Goal: Task Accomplishment & Management: Use online tool/utility

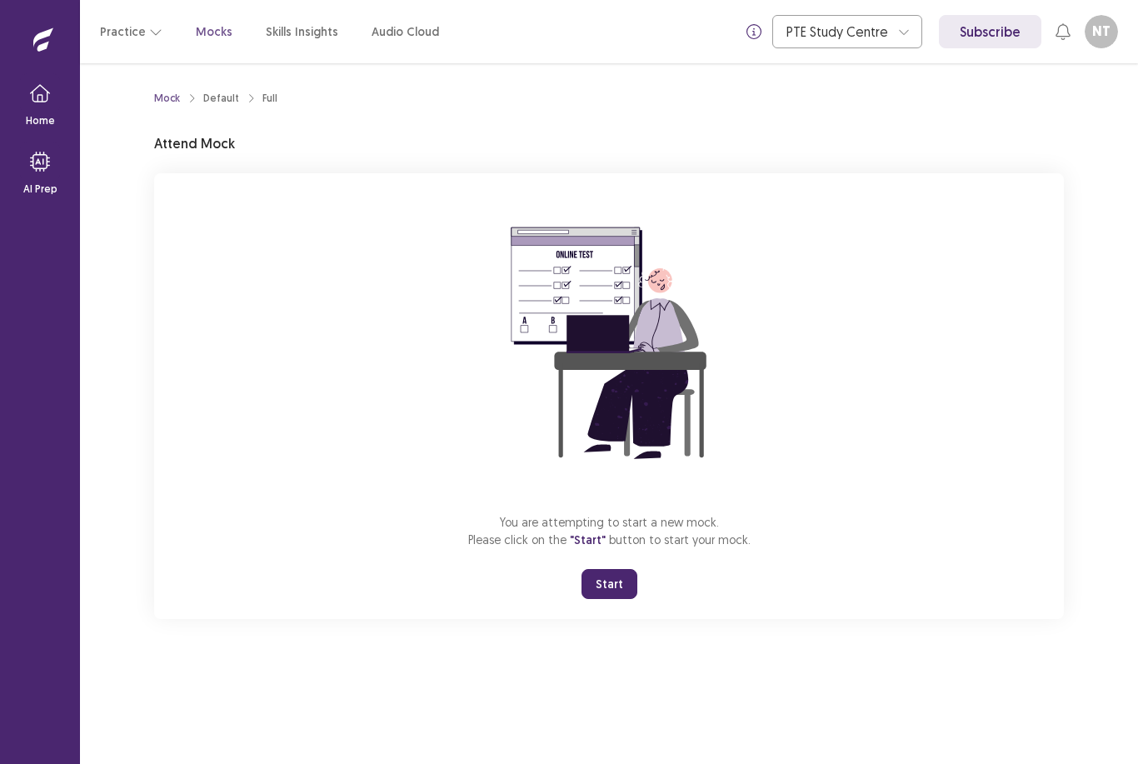
click at [616, 592] on button "Start" at bounding box center [609, 584] width 56 height 30
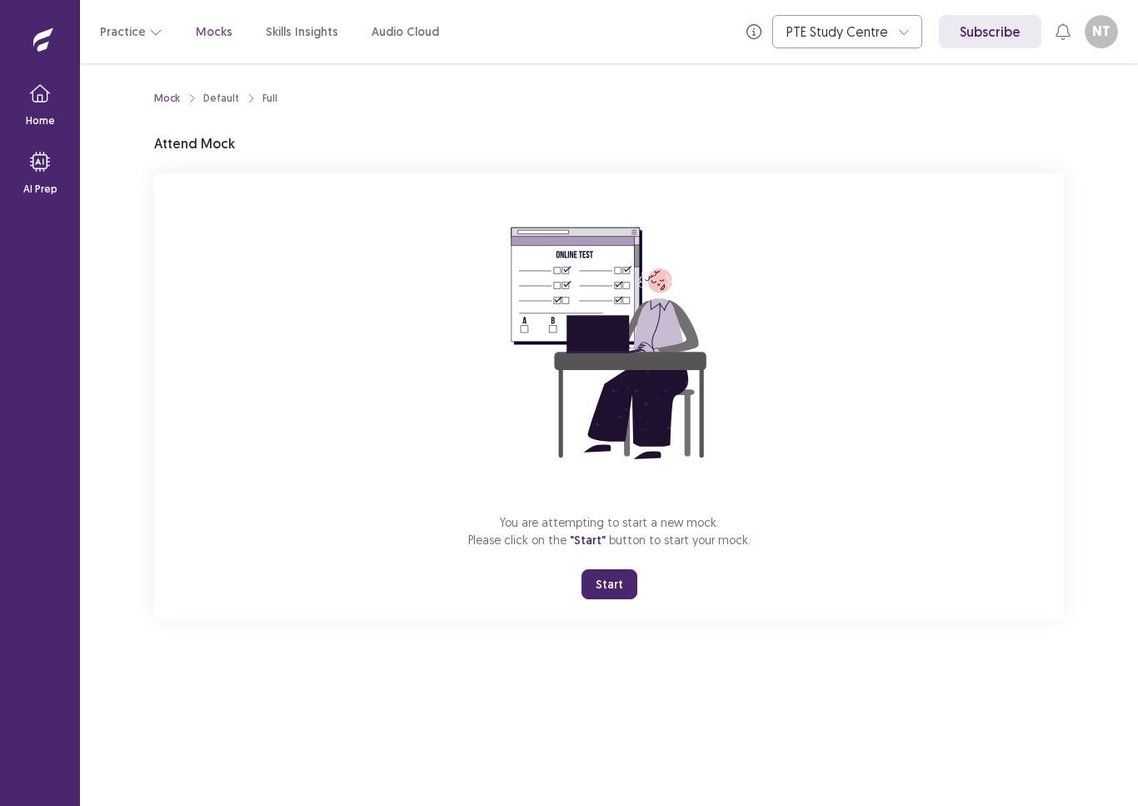
click at [615, 584] on button "Start" at bounding box center [609, 584] width 56 height 30
click at [617, 586] on button "Start" at bounding box center [609, 584] width 56 height 30
click at [623, 577] on button "Start" at bounding box center [609, 584] width 56 height 30
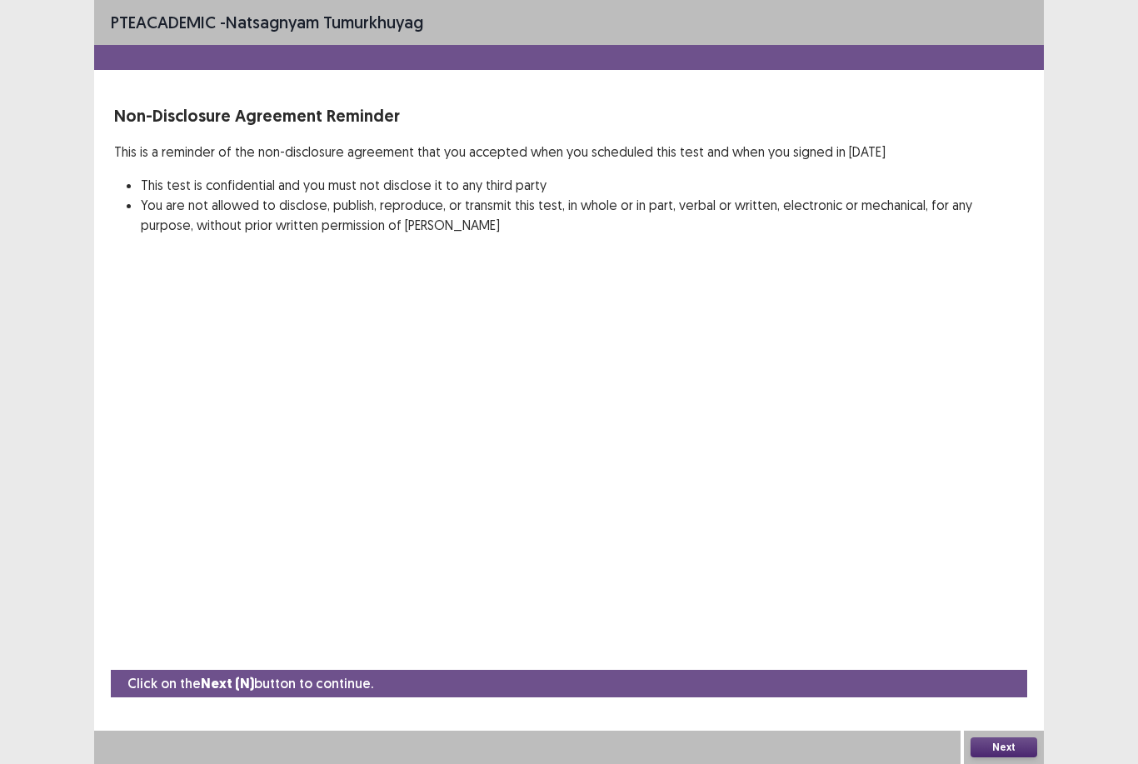
scroll to position [53, 0]
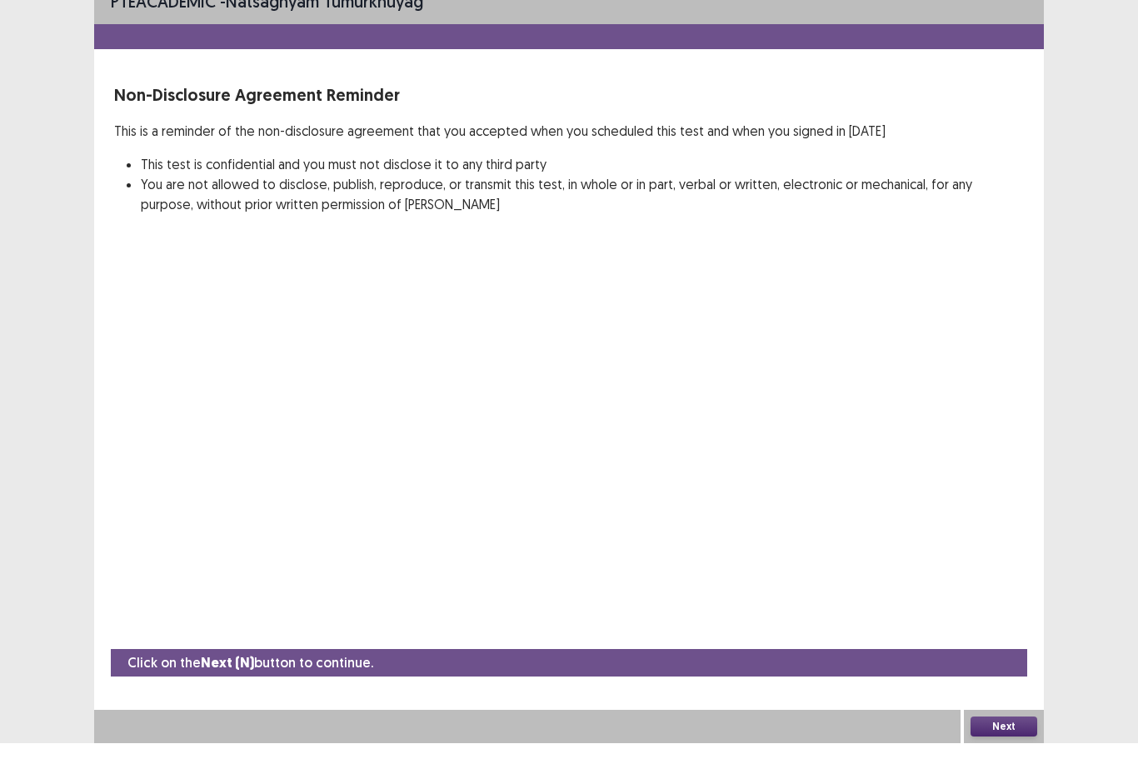
click at [1001, 737] on button "Next" at bounding box center [1003, 747] width 67 height 20
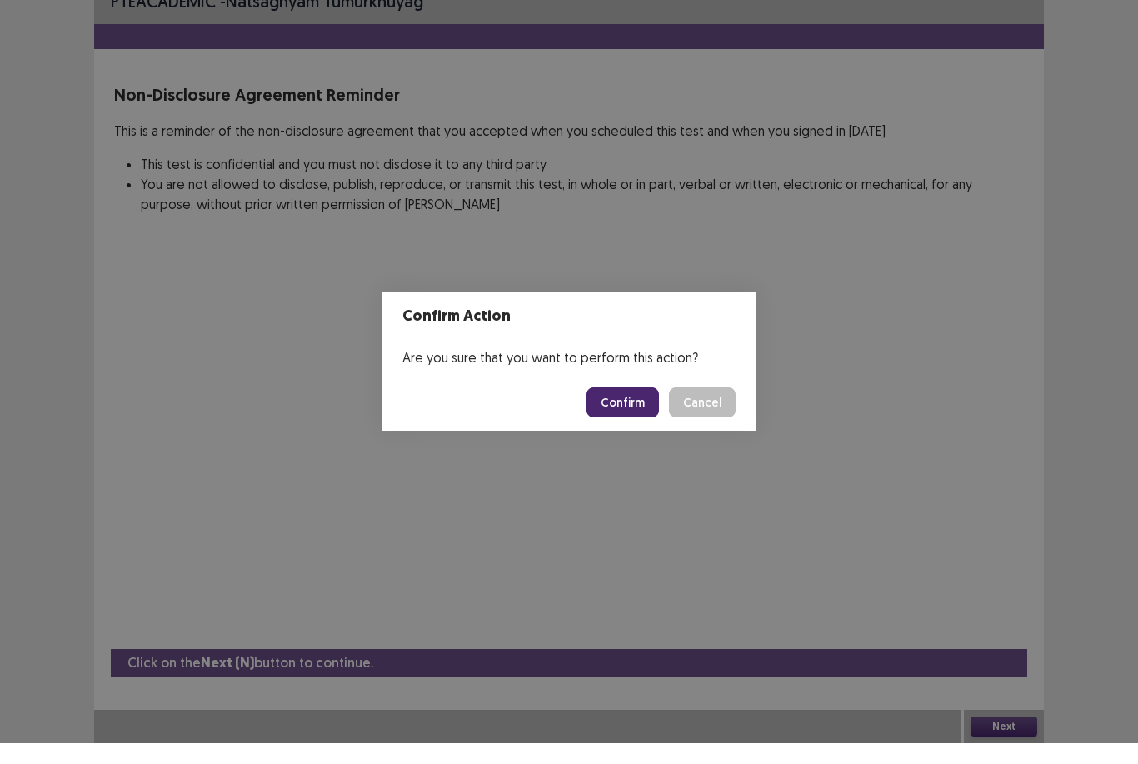
click at [639, 408] on button "Confirm" at bounding box center [622, 423] width 72 height 30
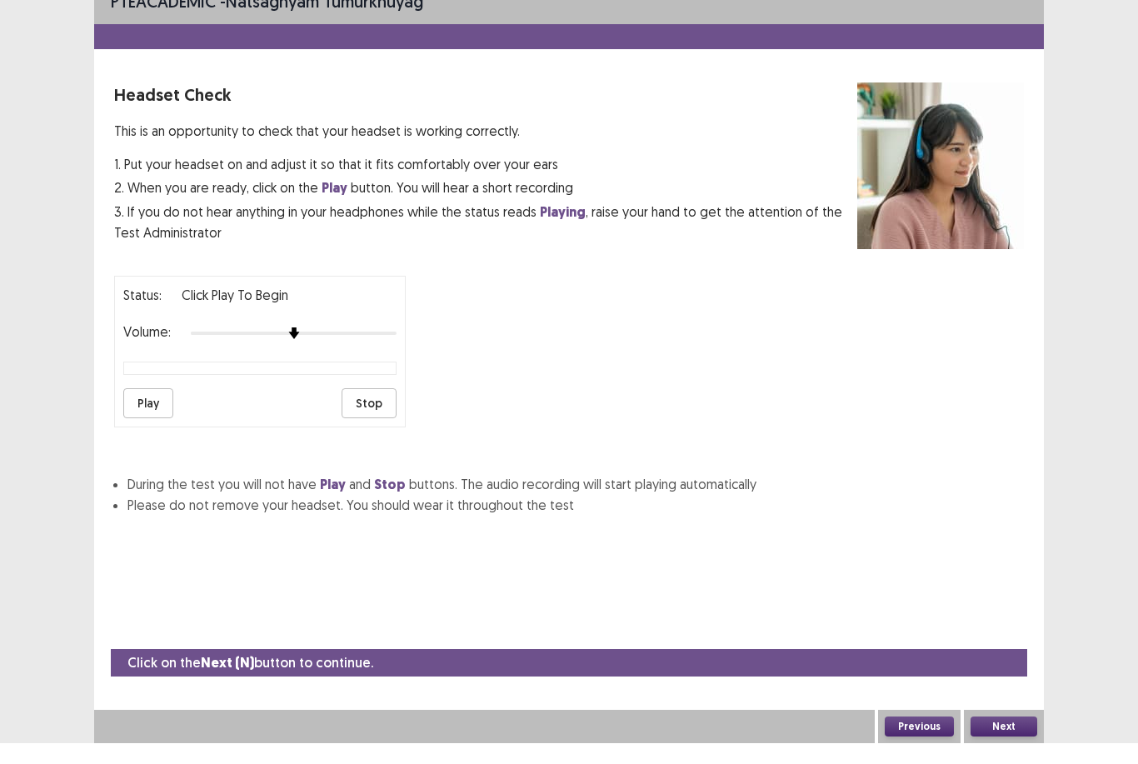
click at [161, 409] on button "Play" at bounding box center [148, 424] width 50 height 30
click at [162, 409] on button "Play" at bounding box center [148, 424] width 50 height 30
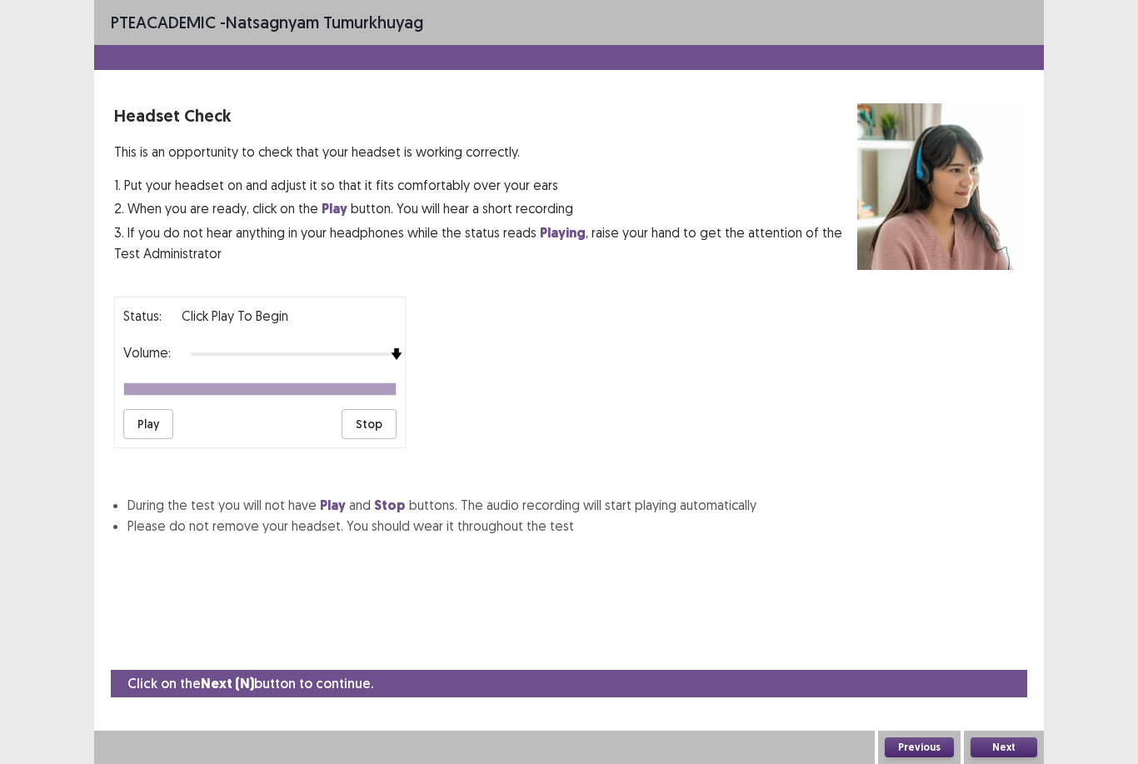
click at [164, 409] on button "Play" at bounding box center [148, 424] width 50 height 30
click at [1010, 738] on button "Next" at bounding box center [1003, 747] width 67 height 20
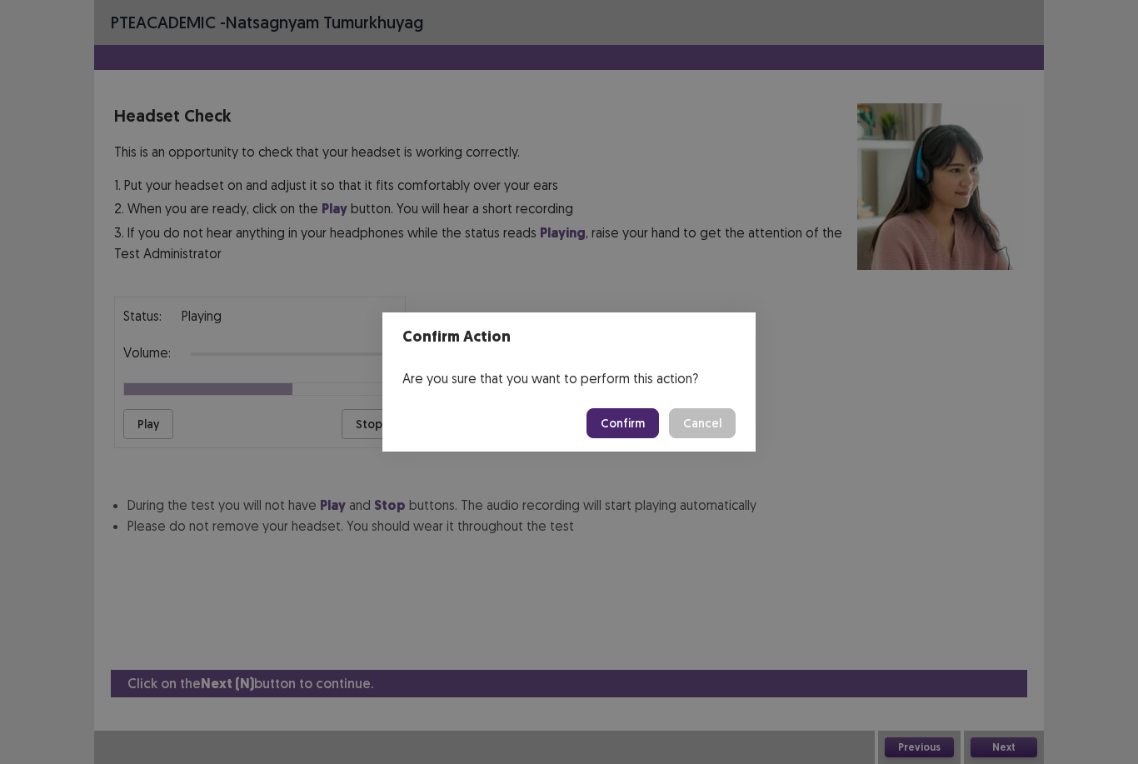
click at [639, 419] on button "Confirm" at bounding box center [622, 423] width 72 height 30
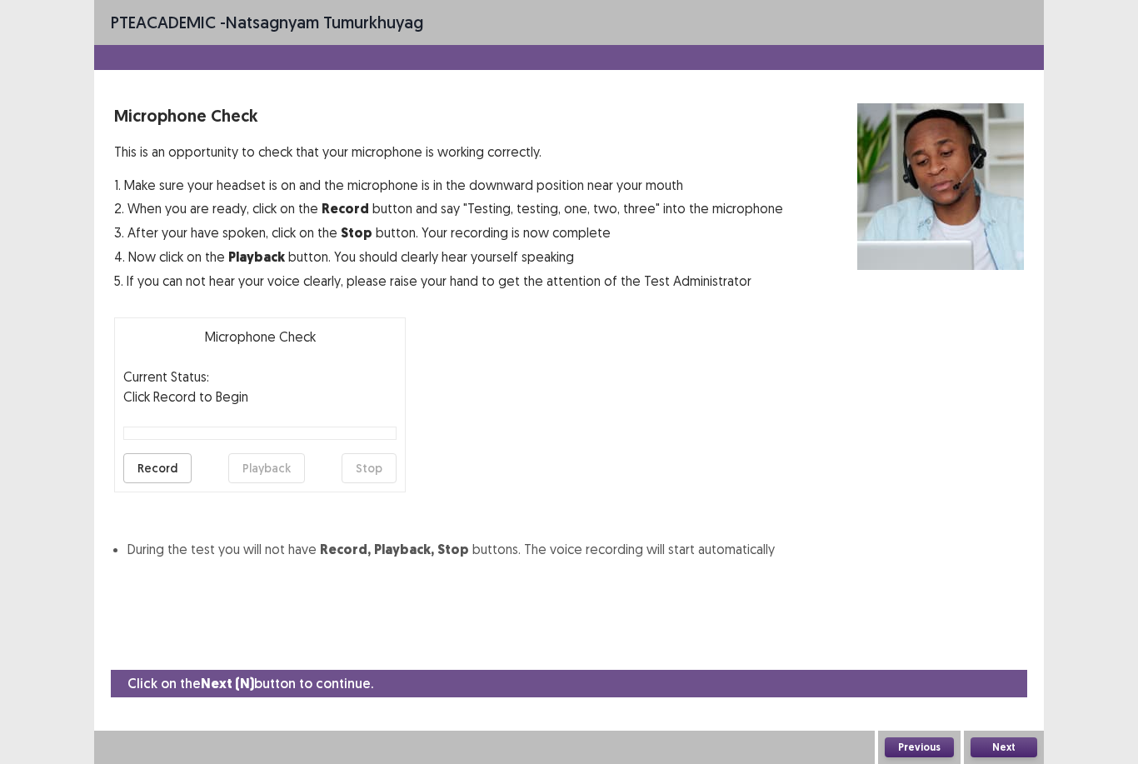
click at [175, 453] on button "Record" at bounding box center [157, 468] width 68 height 30
click at [381, 453] on button "Stop" at bounding box center [369, 468] width 55 height 30
click at [272, 453] on button "Playback" at bounding box center [266, 468] width 77 height 30
click at [280, 453] on button "Playback" at bounding box center [266, 468] width 77 height 30
click at [279, 453] on button "Playback" at bounding box center [266, 468] width 77 height 30
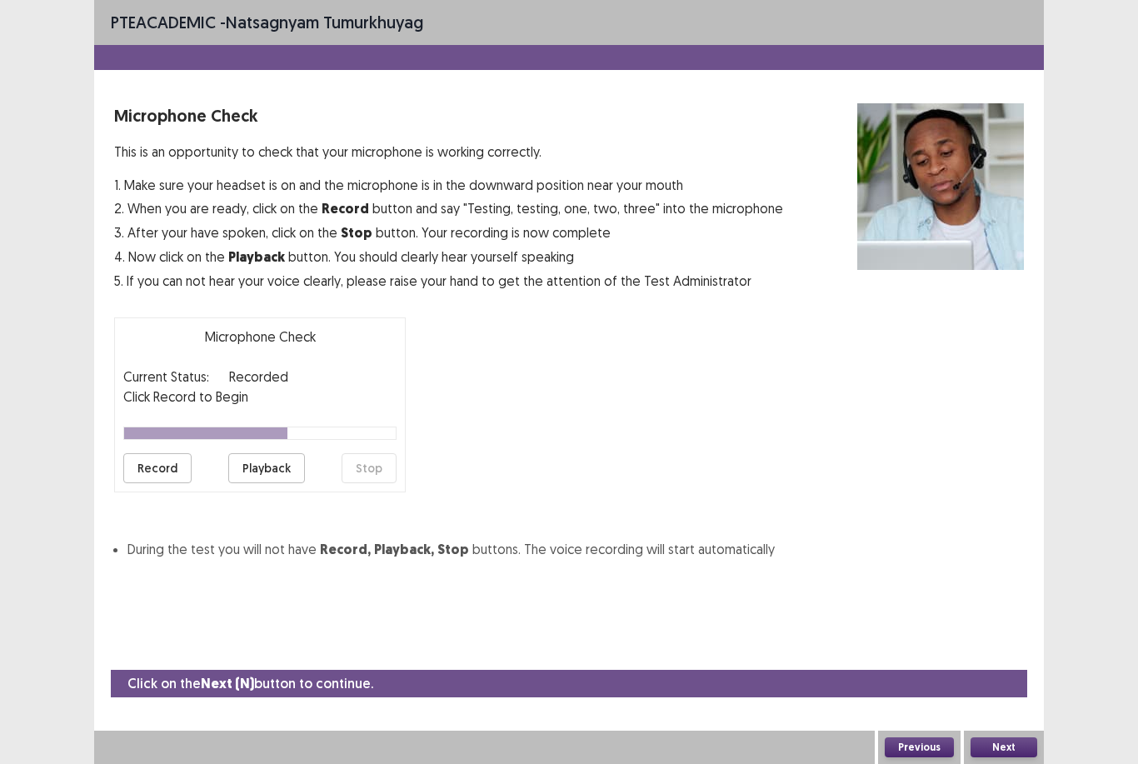
click at [285, 453] on button "Playback" at bounding box center [266, 468] width 77 height 30
click at [1018, 748] on button "Next" at bounding box center [1003, 747] width 67 height 20
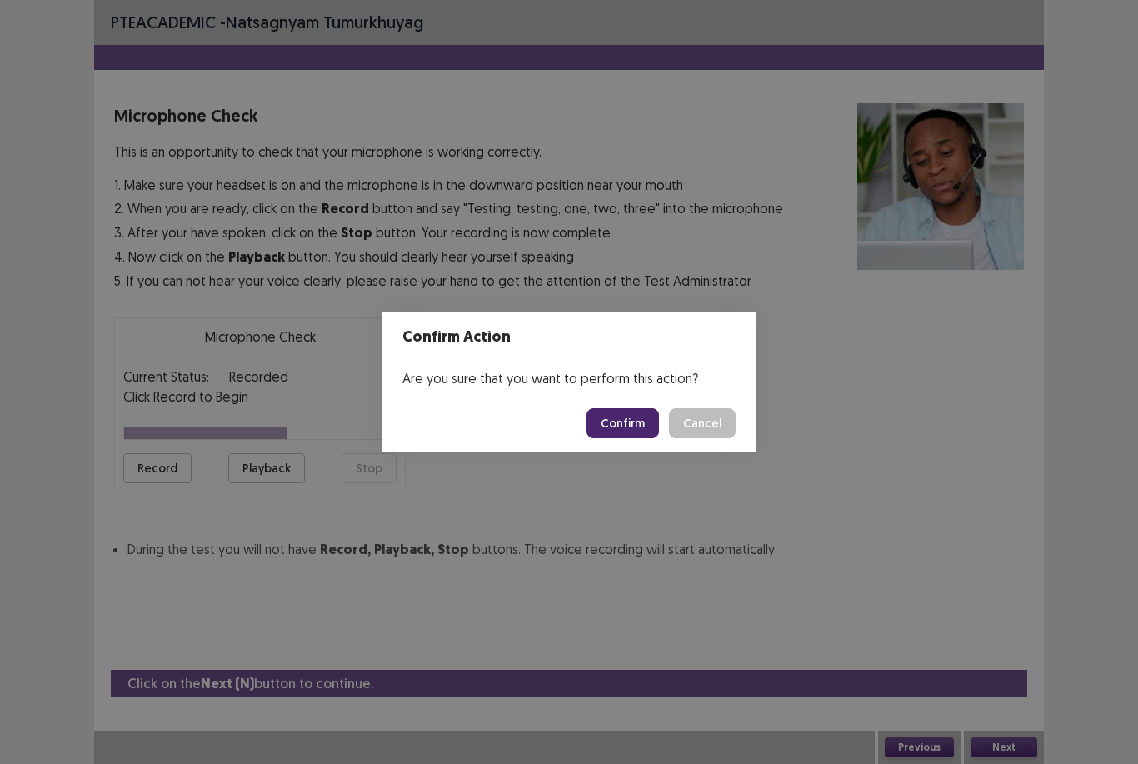
click at [632, 430] on button "Confirm" at bounding box center [622, 423] width 72 height 30
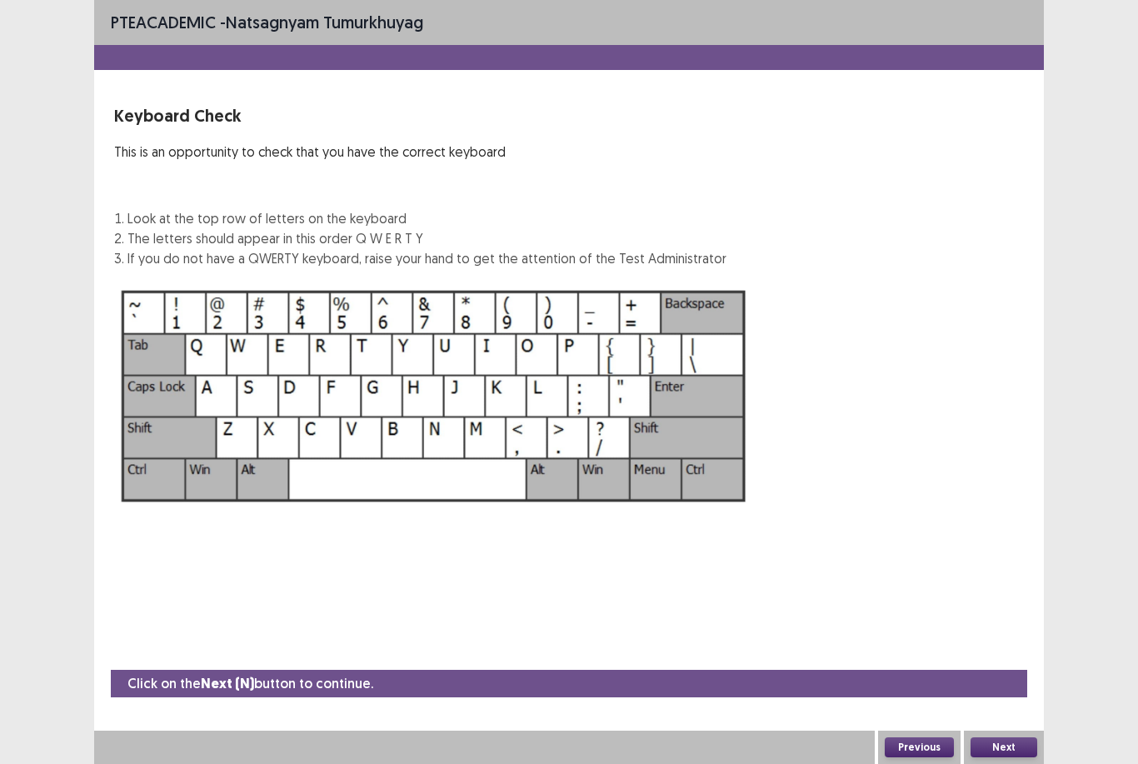
click at [1014, 743] on button "Next" at bounding box center [1003, 747] width 67 height 20
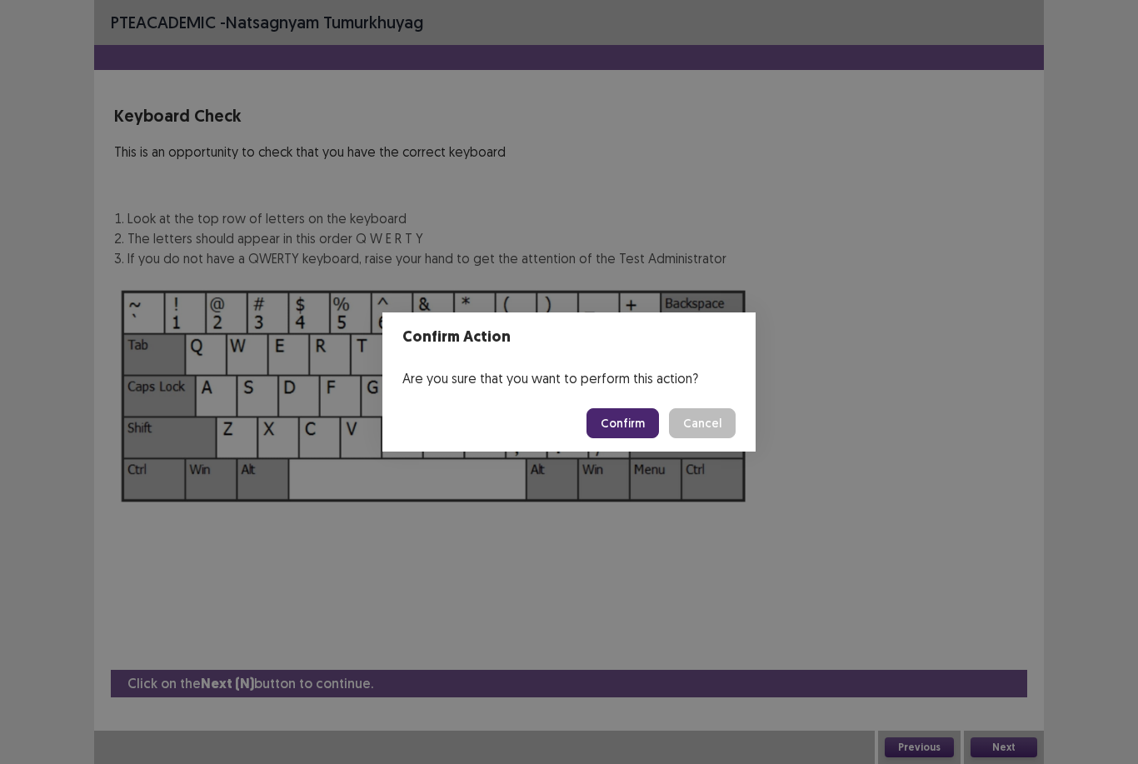
click at [622, 417] on button "Confirm" at bounding box center [622, 423] width 72 height 30
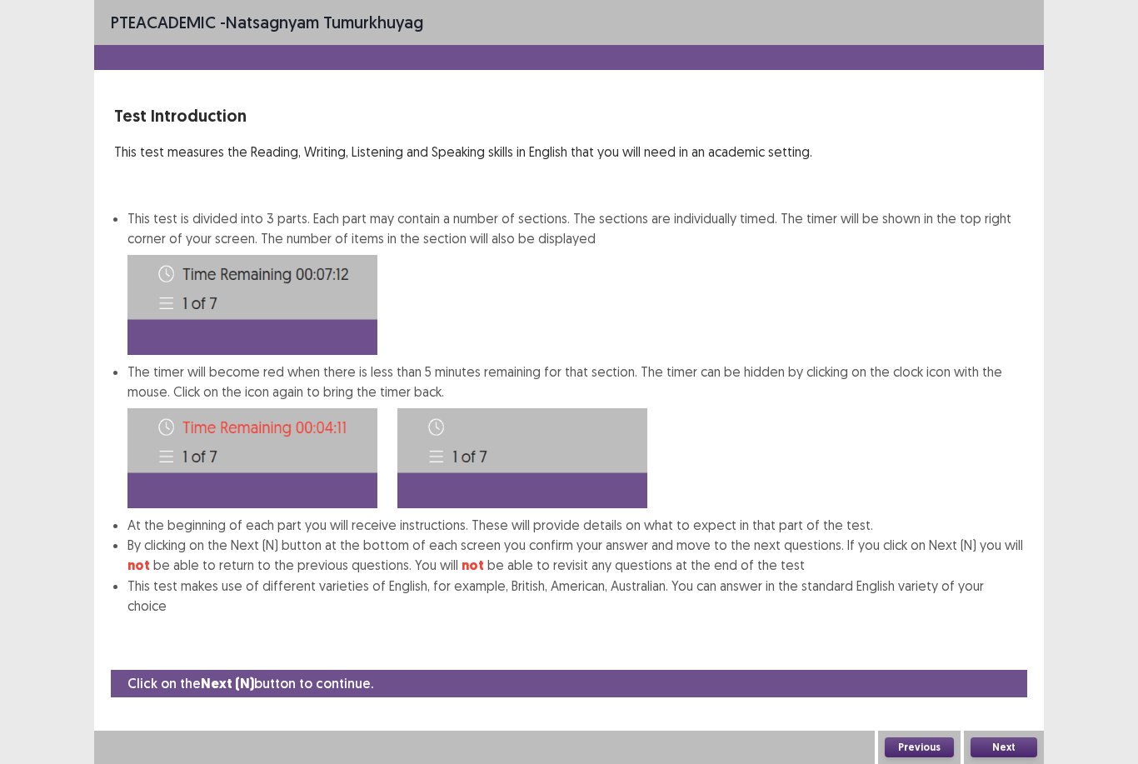
click at [1026, 748] on button "Next" at bounding box center [1003, 747] width 67 height 20
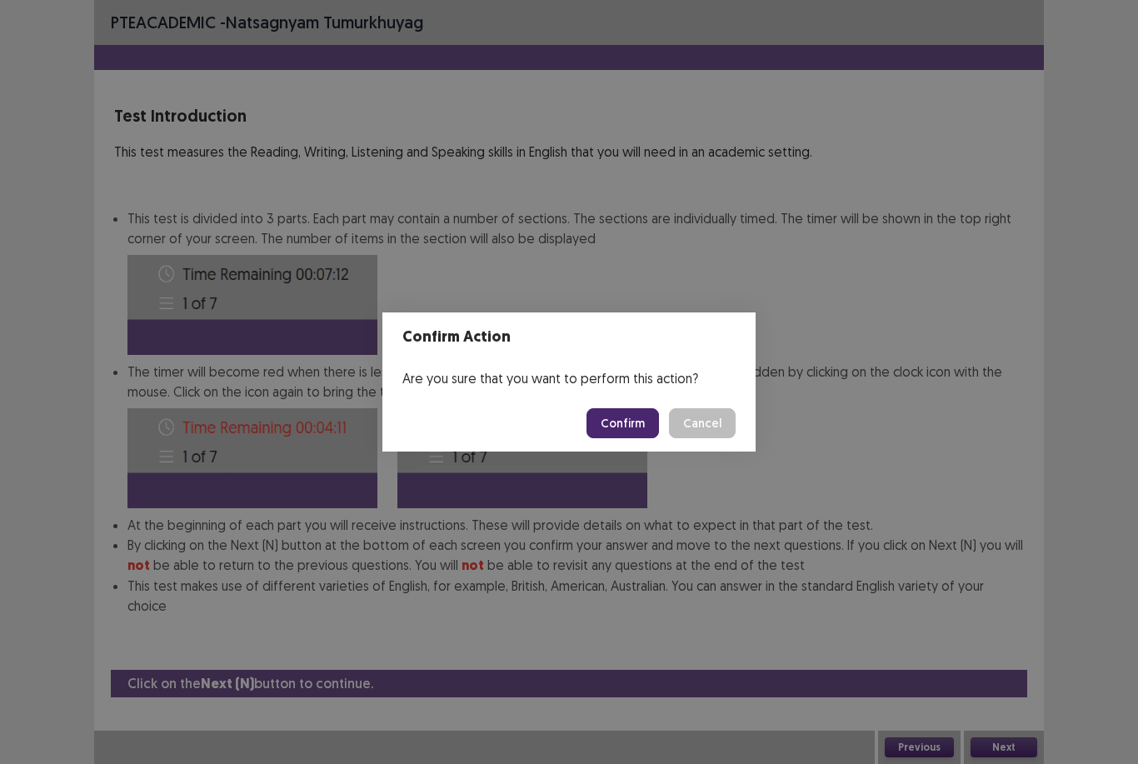
click at [637, 433] on button "Confirm" at bounding box center [622, 423] width 72 height 30
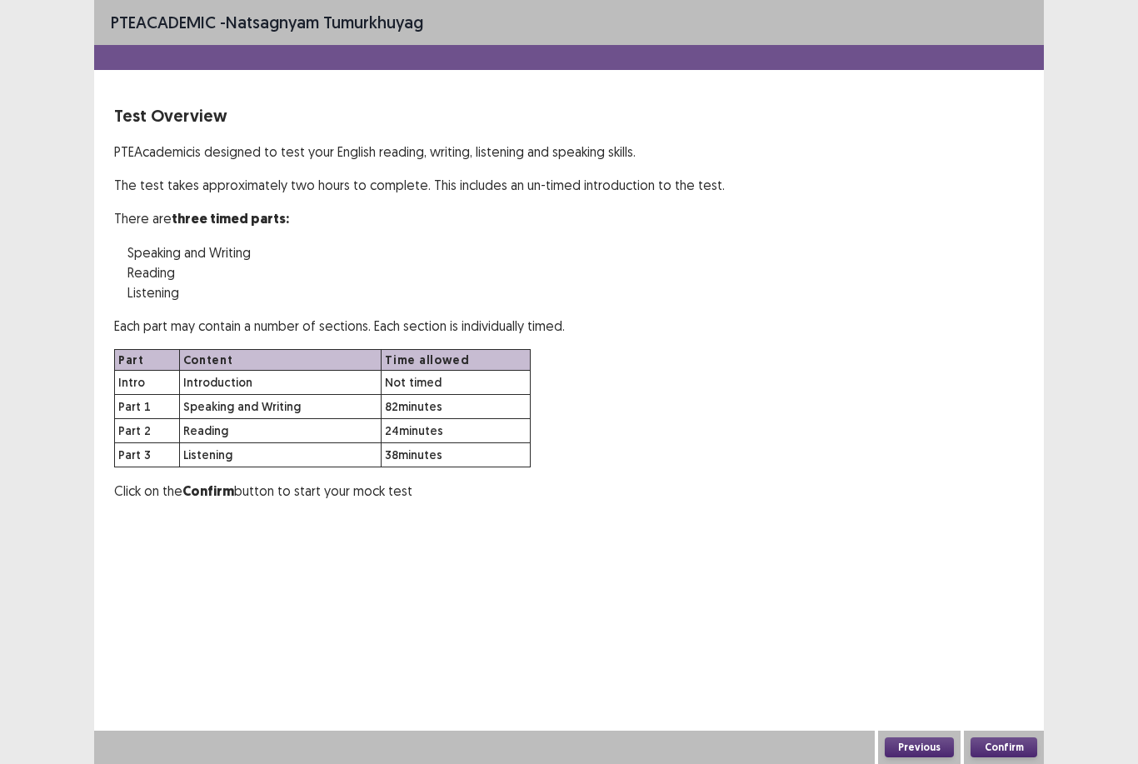
click at [1017, 745] on button "Confirm" at bounding box center [1003, 747] width 67 height 20
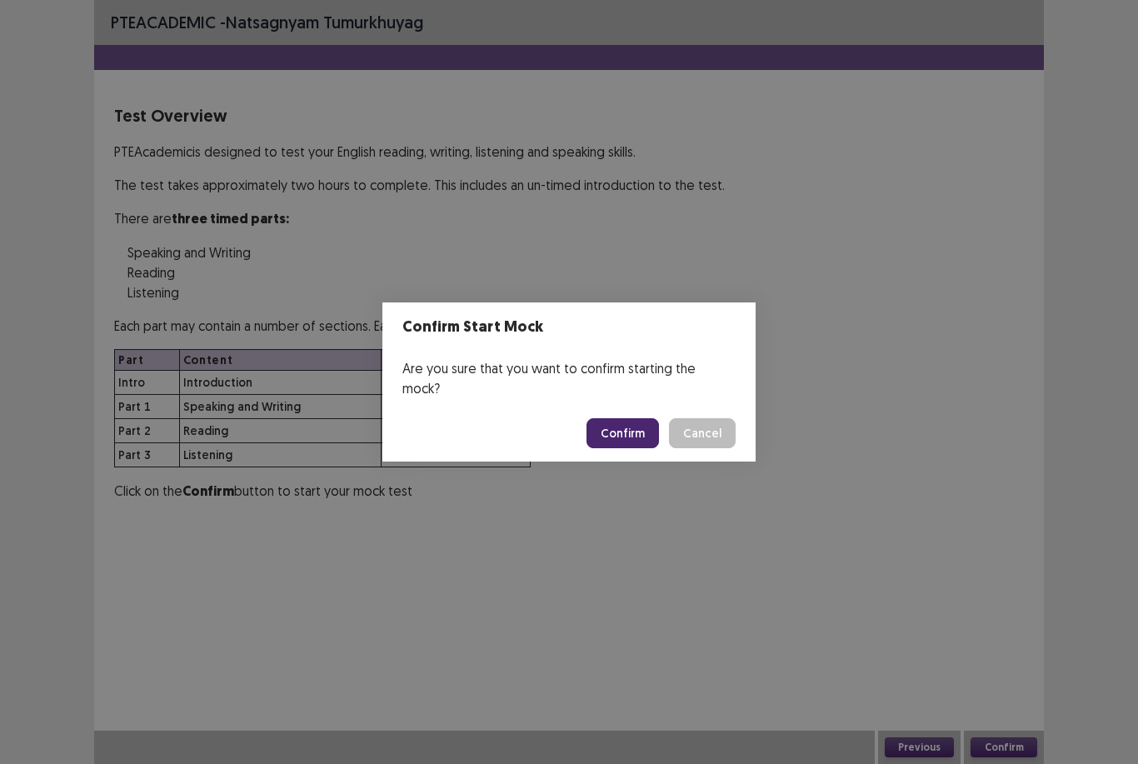
click at [628, 418] on button "Confirm" at bounding box center [622, 433] width 72 height 30
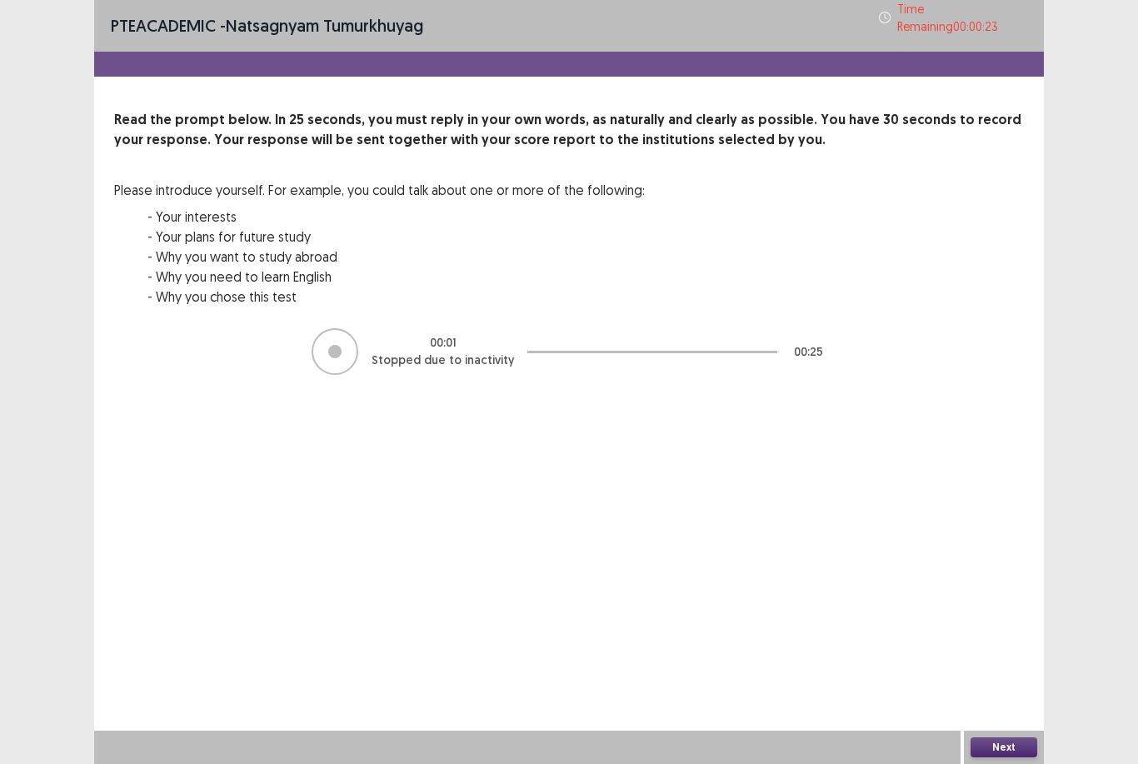
click at [1017, 748] on button "Next" at bounding box center [1003, 747] width 67 height 20
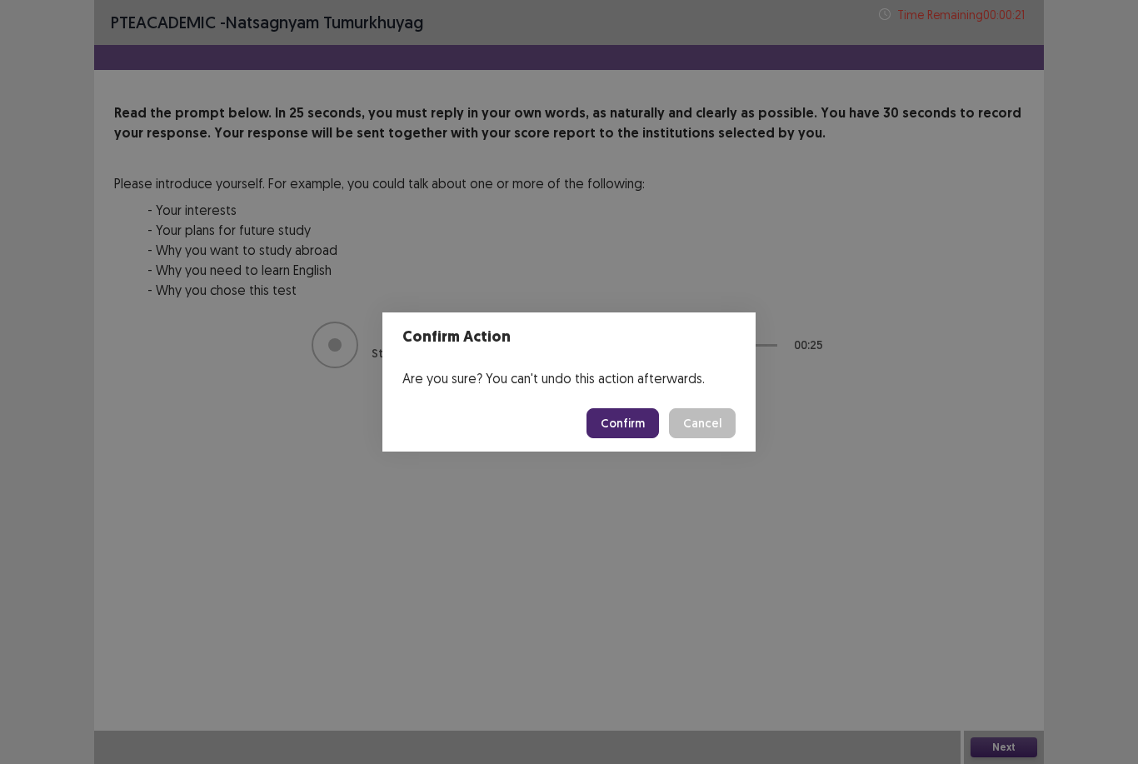
click at [637, 427] on button "Confirm" at bounding box center [622, 423] width 72 height 30
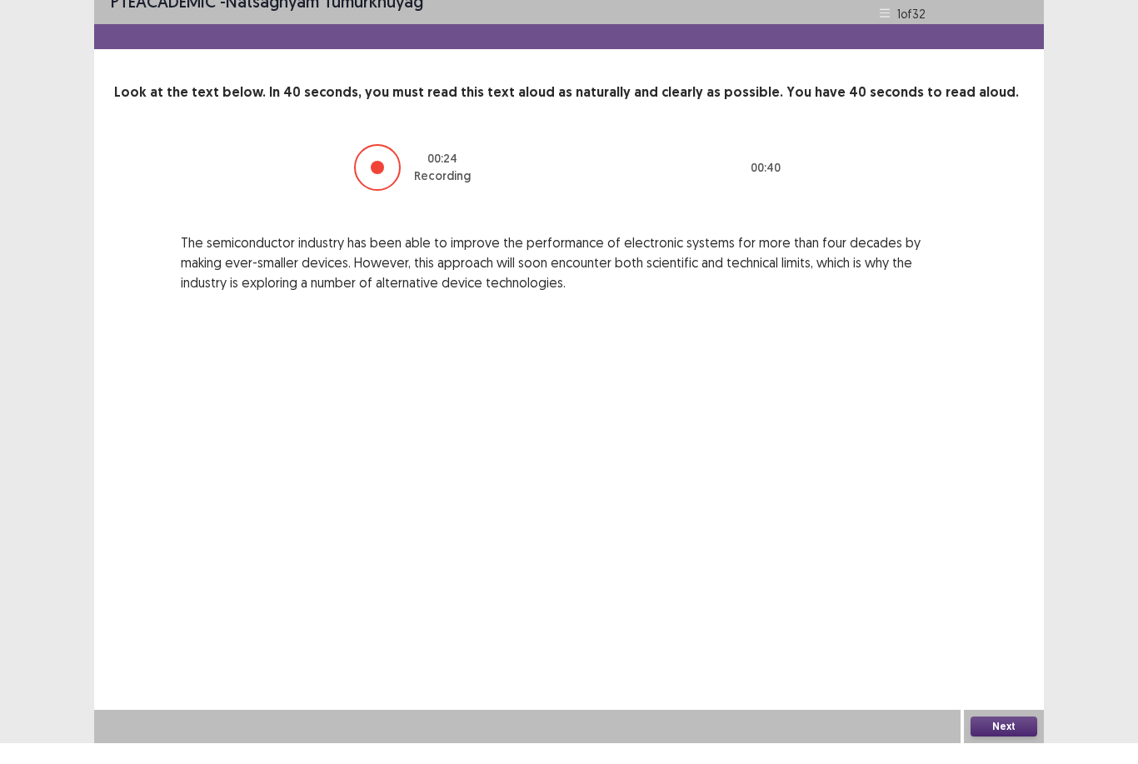
click at [1022, 737] on button "Next" at bounding box center [1003, 747] width 67 height 20
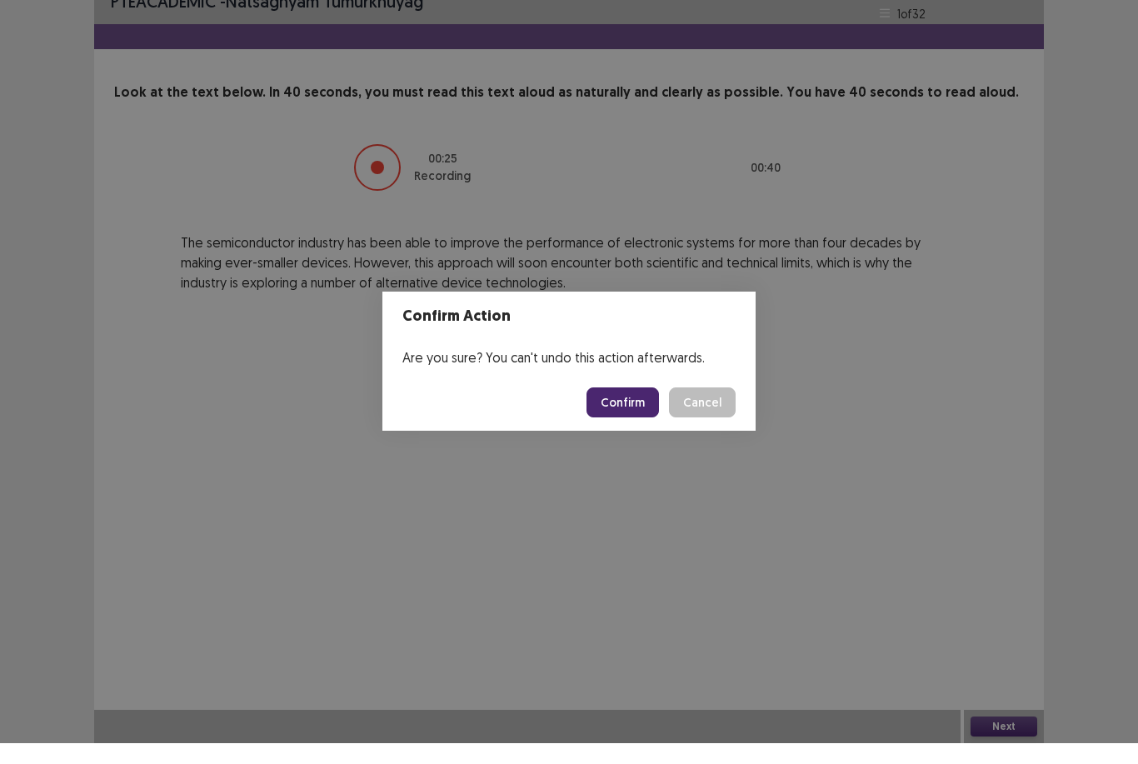
click at [636, 408] on button "Confirm" at bounding box center [622, 423] width 72 height 30
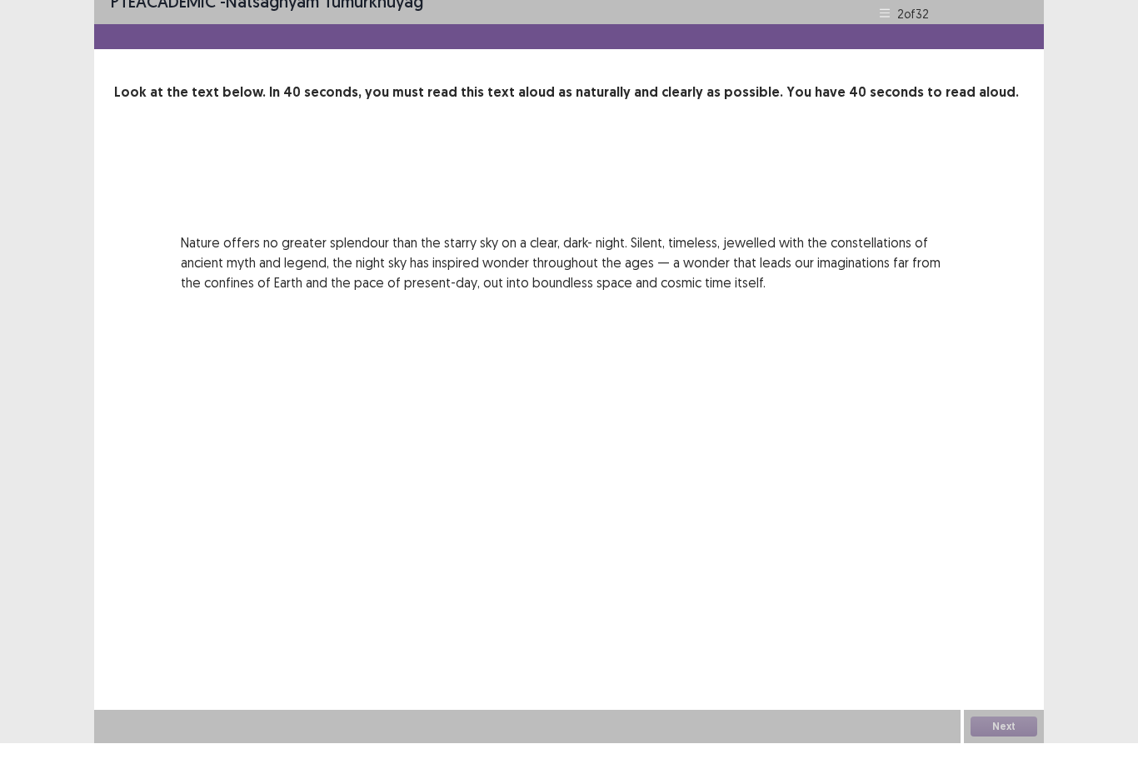
click at [1000, 611] on div "PTE academic - natsagnyam tumurkhuyag Time Remaining 00 : 40 : 31 2 of 32 Look …" at bounding box center [569, 382] width 950 height 764
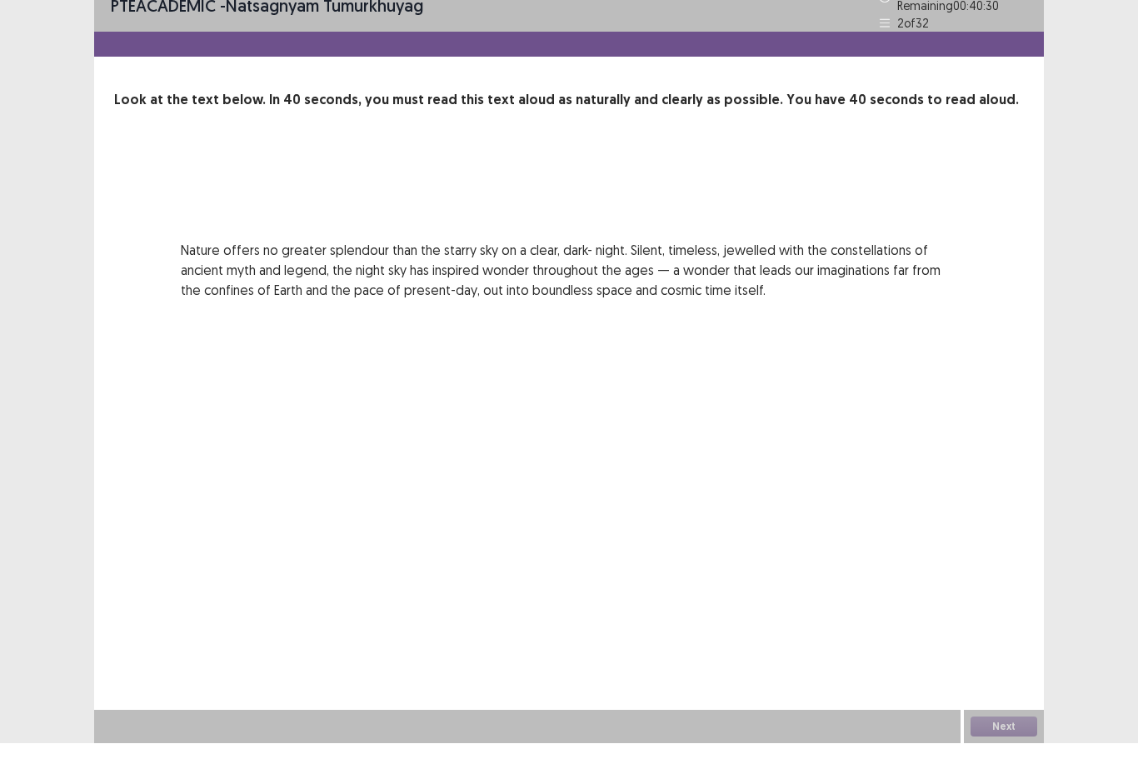
click at [999, 611] on div "PTE academic - natsagnyam tumurkhuyag Time Remaining 00 : 40 : 30 2 of 32 Look …" at bounding box center [569, 382] width 950 height 764
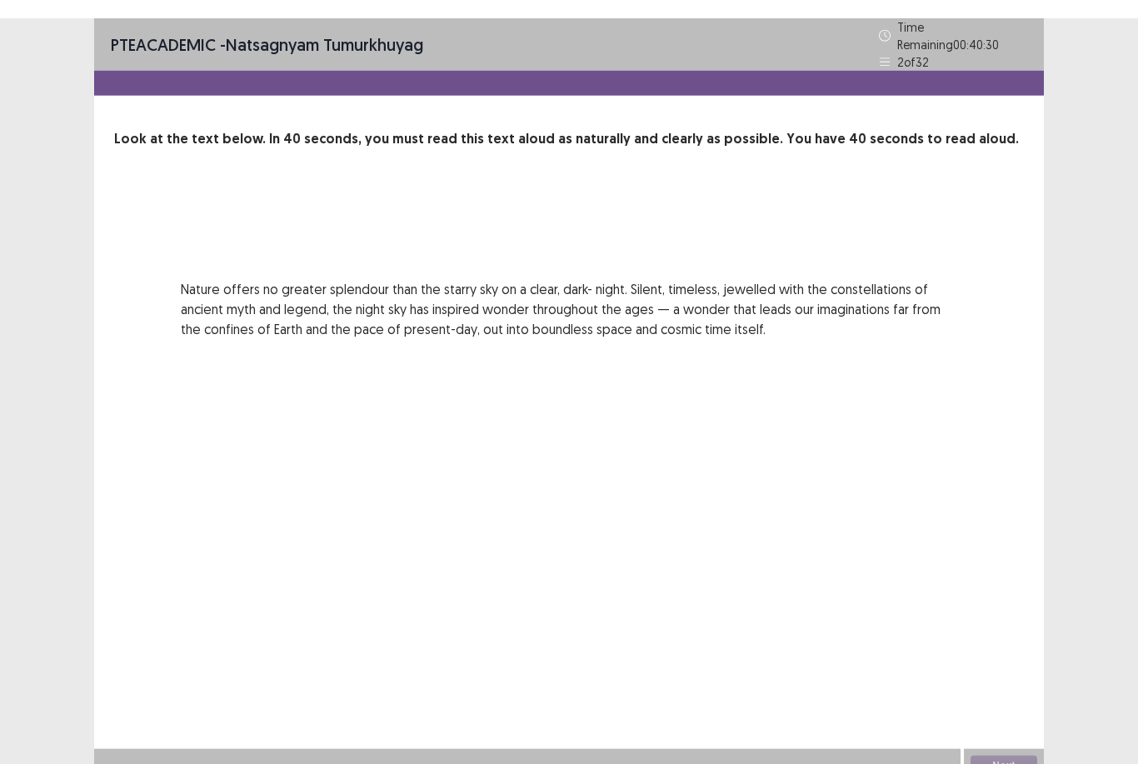
scroll to position [0, 0]
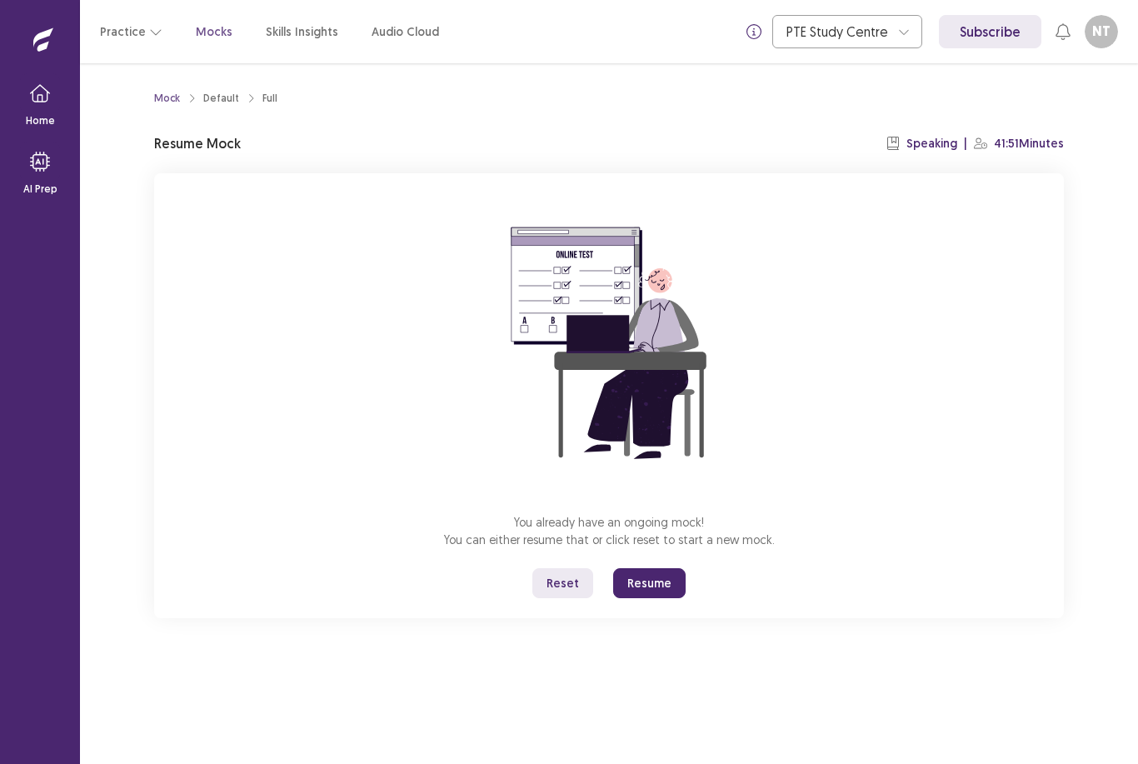
click at [660, 584] on button "Resume" at bounding box center [649, 583] width 72 height 30
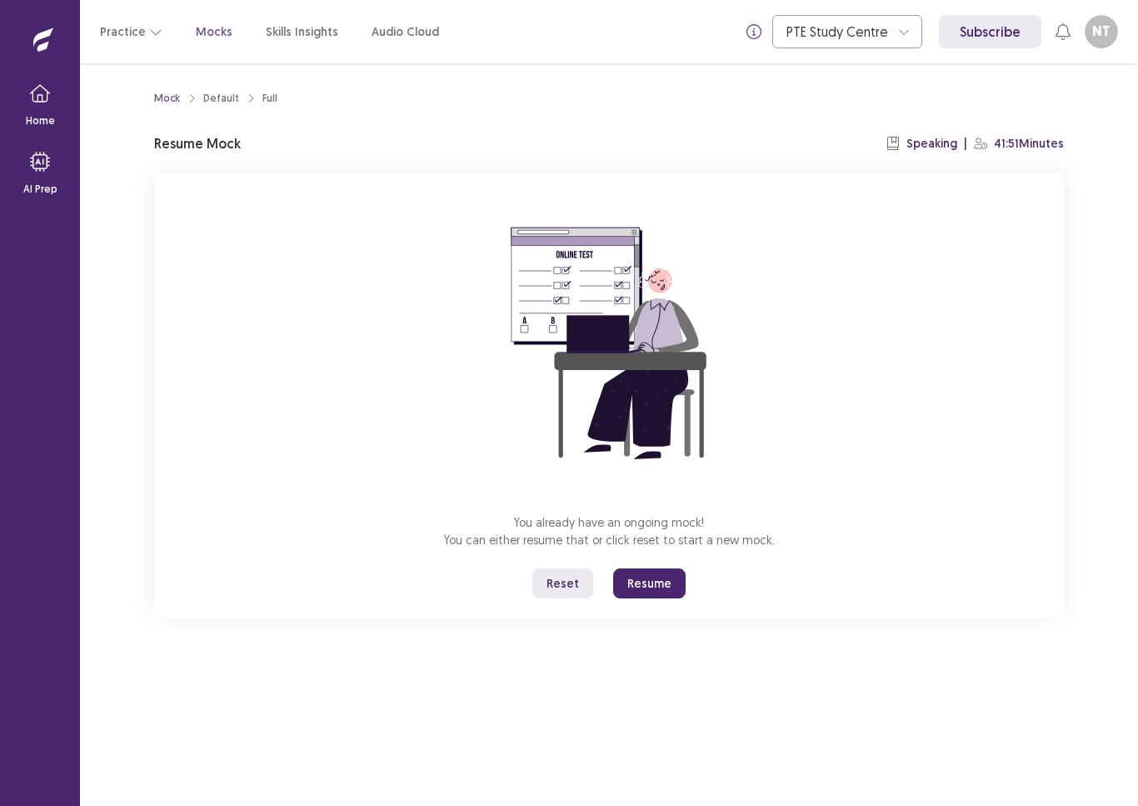
click at [669, 587] on button "Resume" at bounding box center [649, 583] width 72 height 30
click at [646, 591] on button "Resume" at bounding box center [649, 583] width 72 height 30
click at [665, 578] on button "Resume" at bounding box center [649, 583] width 72 height 30
click at [673, 582] on button "Resume" at bounding box center [649, 583] width 72 height 30
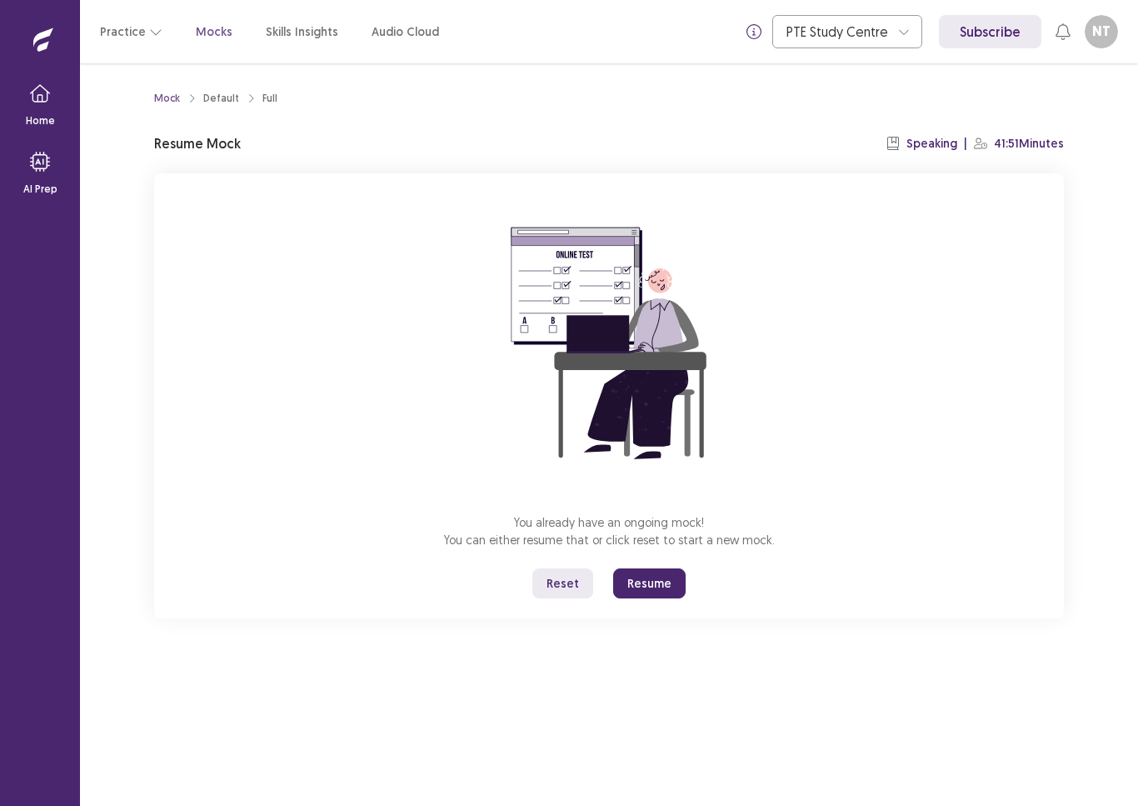
click at [677, 586] on button "Resume" at bounding box center [649, 583] width 72 height 30
click at [676, 586] on button "Resume" at bounding box center [649, 583] width 72 height 30
click at [674, 585] on button "Resume" at bounding box center [649, 583] width 72 height 30
click at [674, 584] on button "Resume" at bounding box center [649, 583] width 72 height 30
click at [666, 582] on button "Resume" at bounding box center [649, 583] width 72 height 30
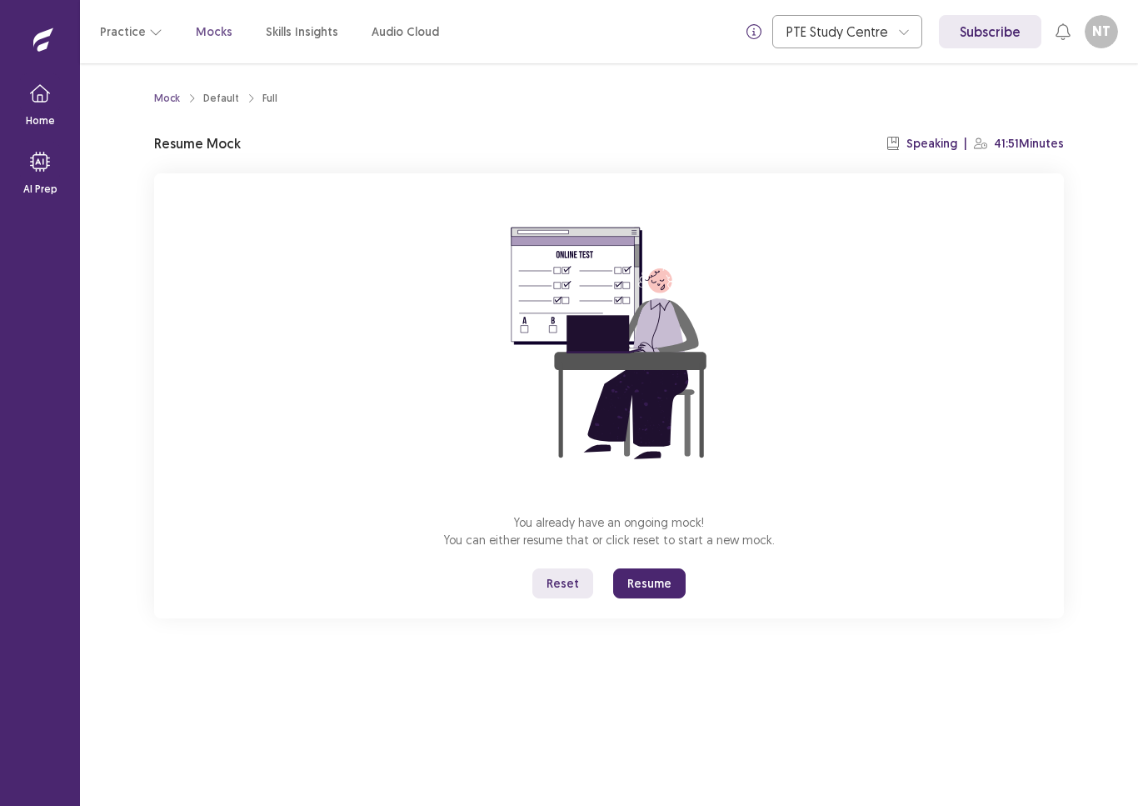
click at [666, 581] on button "Resume" at bounding box center [649, 583] width 72 height 30
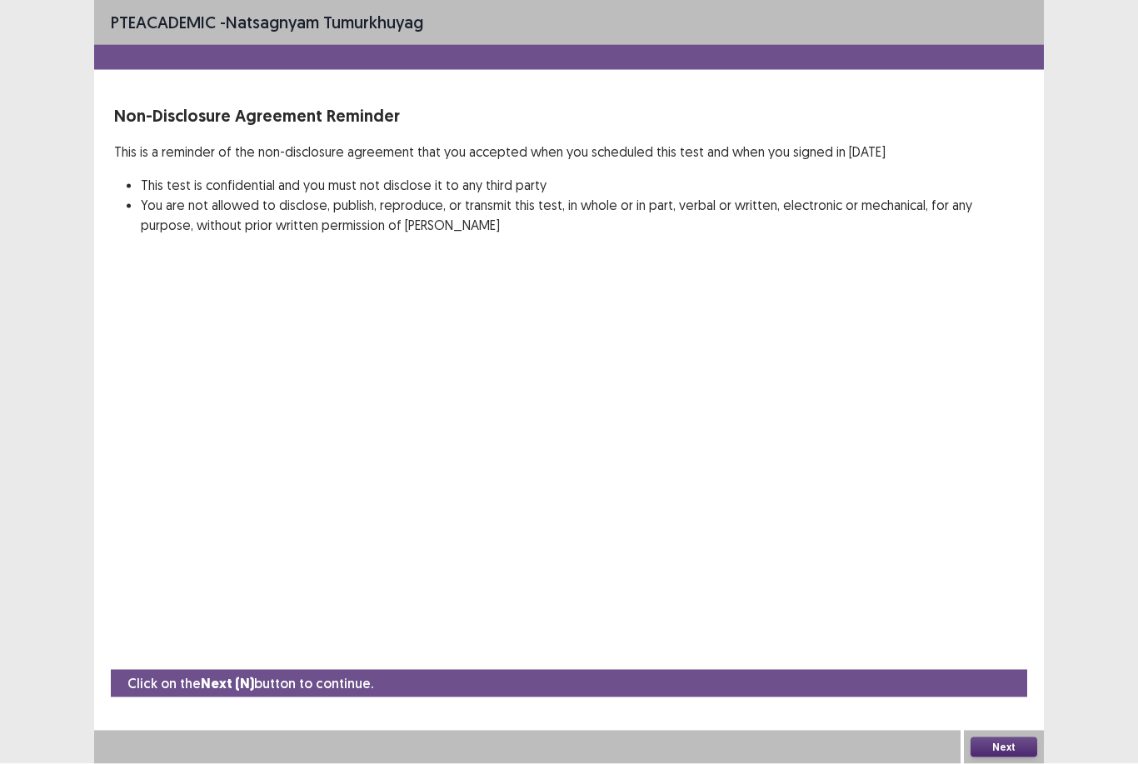
scroll to position [53, 0]
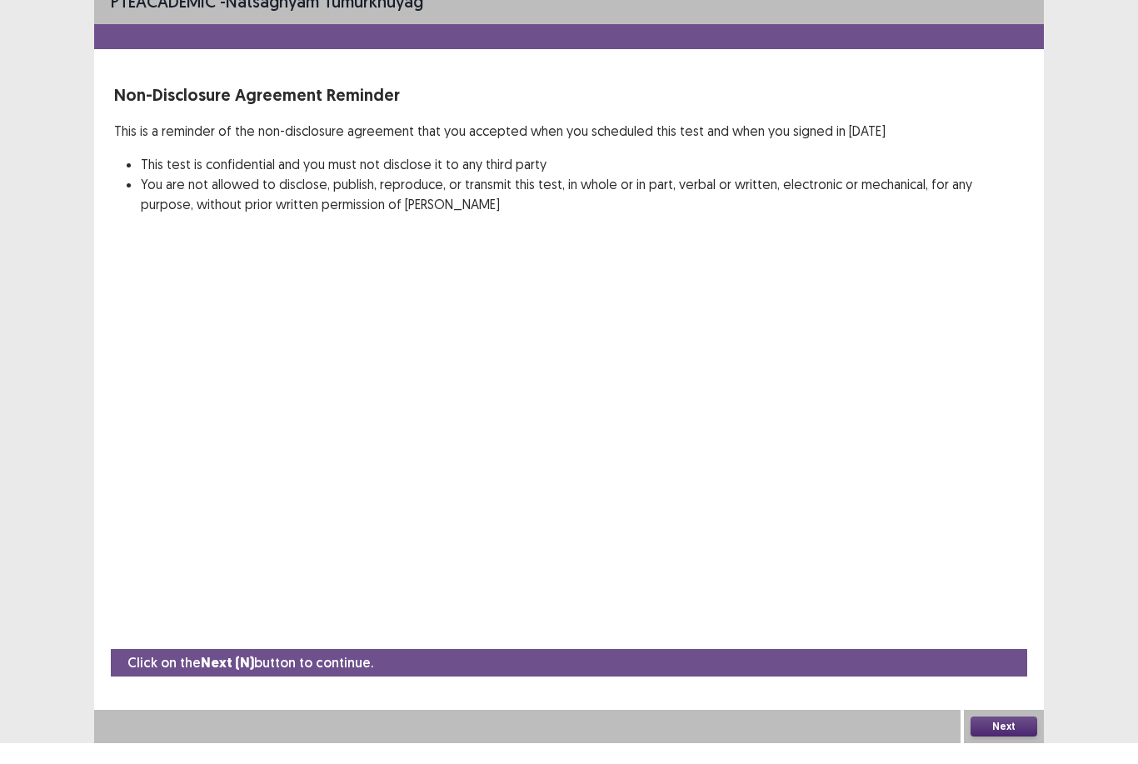
click at [1027, 737] on button "Next" at bounding box center [1003, 747] width 67 height 20
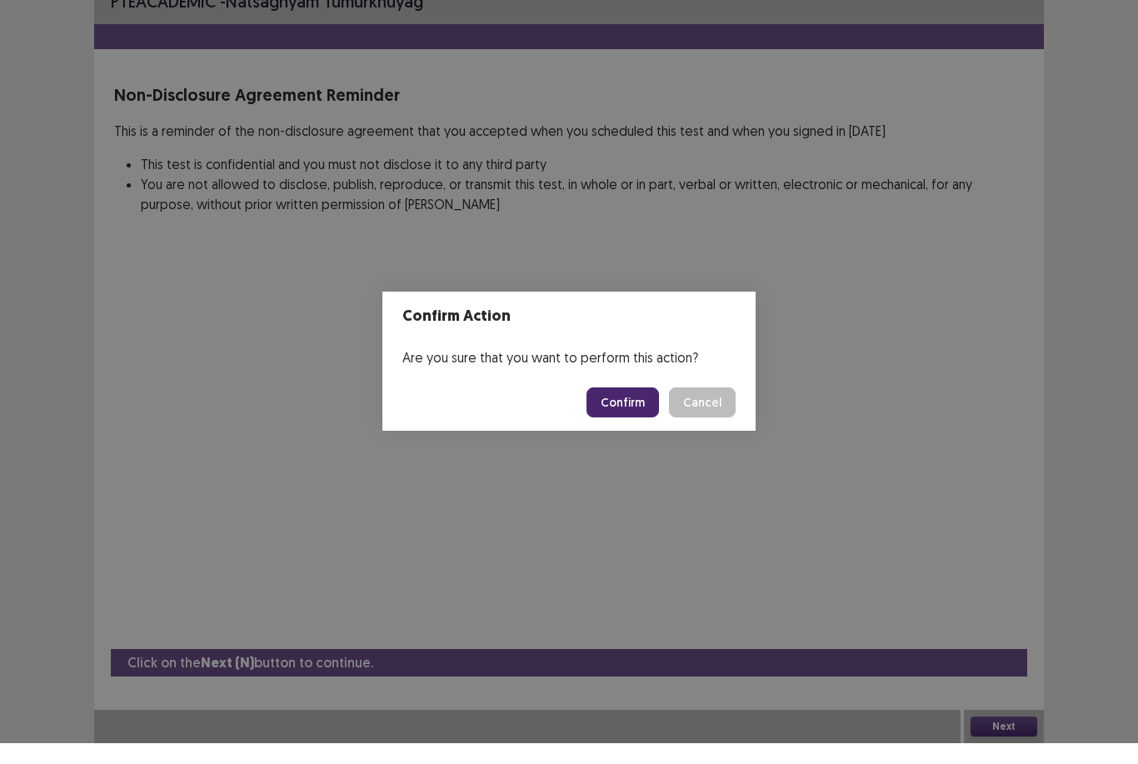
click at [653, 408] on button "Confirm" at bounding box center [622, 423] width 72 height 30
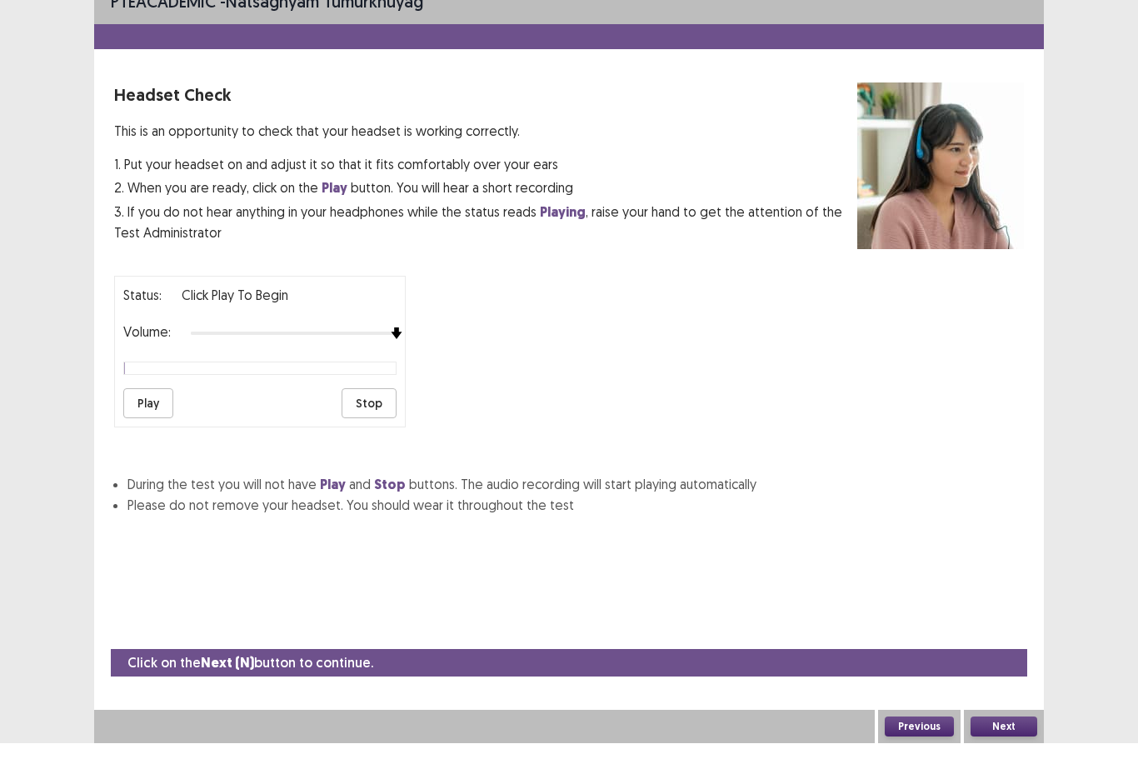
click at [1020, 737] on button "Next" at bounding box center [1003, 747] width 67 height 20
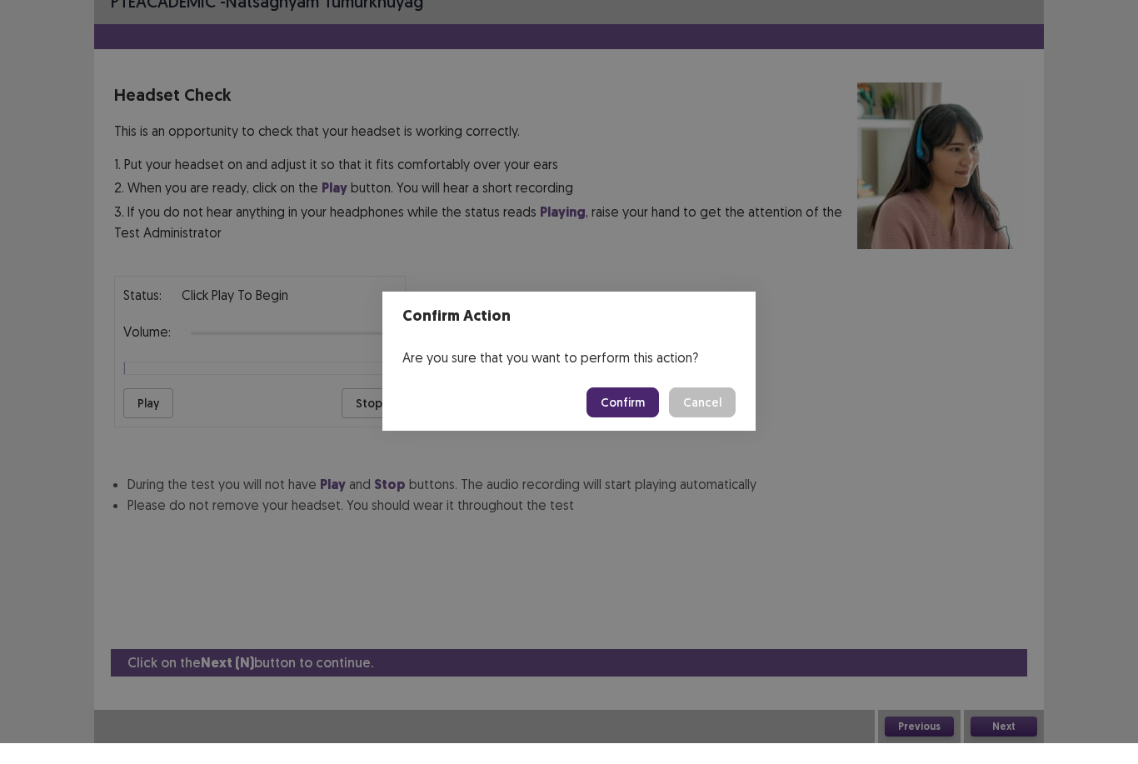
click at [646, 408] on button "Confirm" at bounding box center [622, 423] width 72 height 30
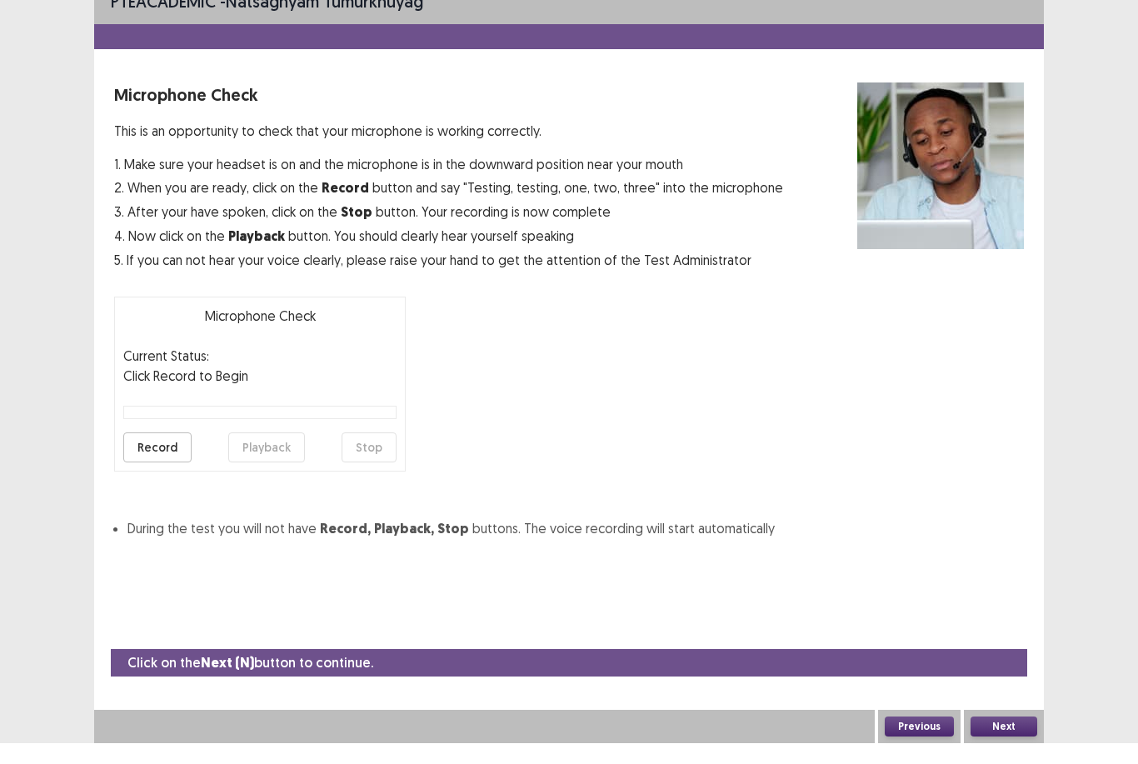
click at [1022, 737] on button "Next" at bounding box center [1003, 747] width 67 height 20
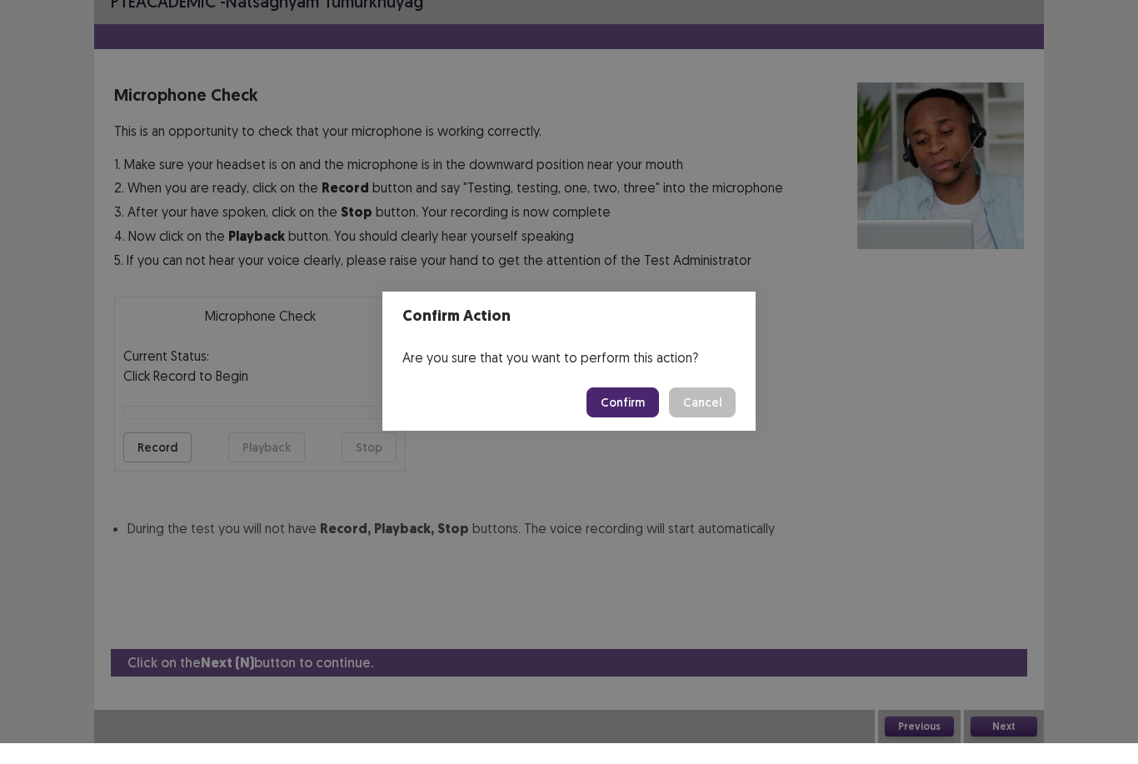
click at [651, 408] on button "Confirm" at bounding box center [622, 423] width 72 height 30
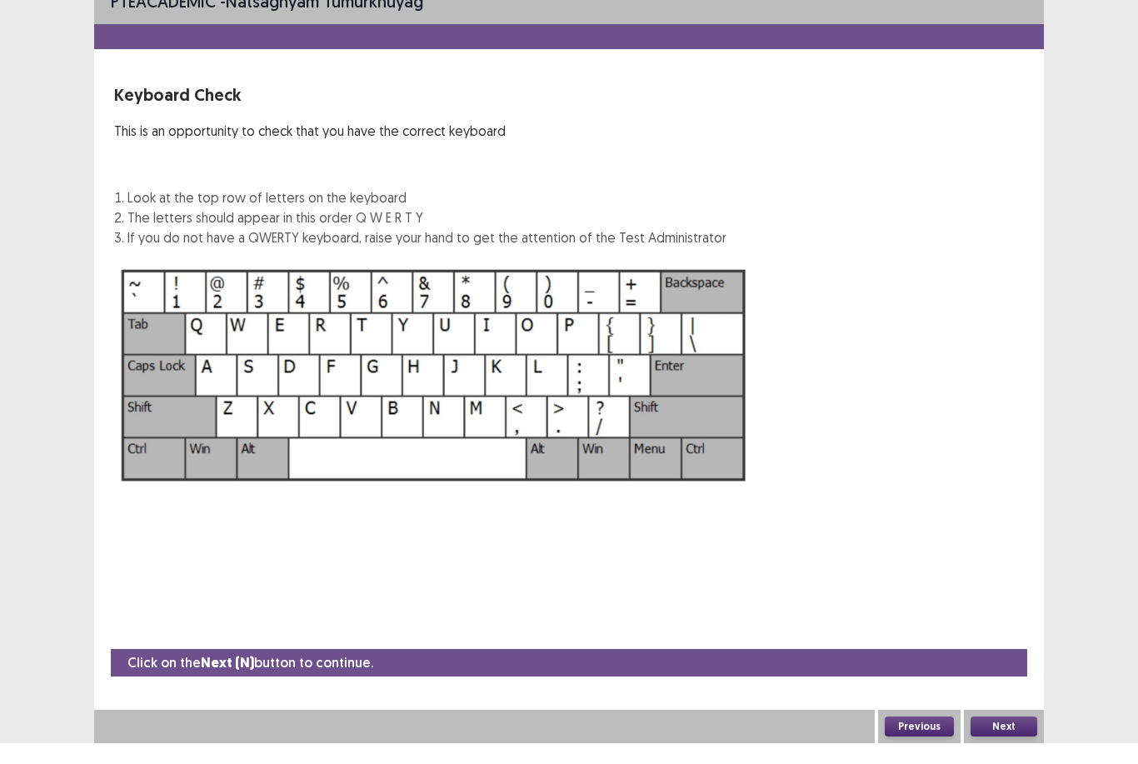
click at [1022, 737] on button "Next" at bounding box center [1003, 747] width 67 height 20
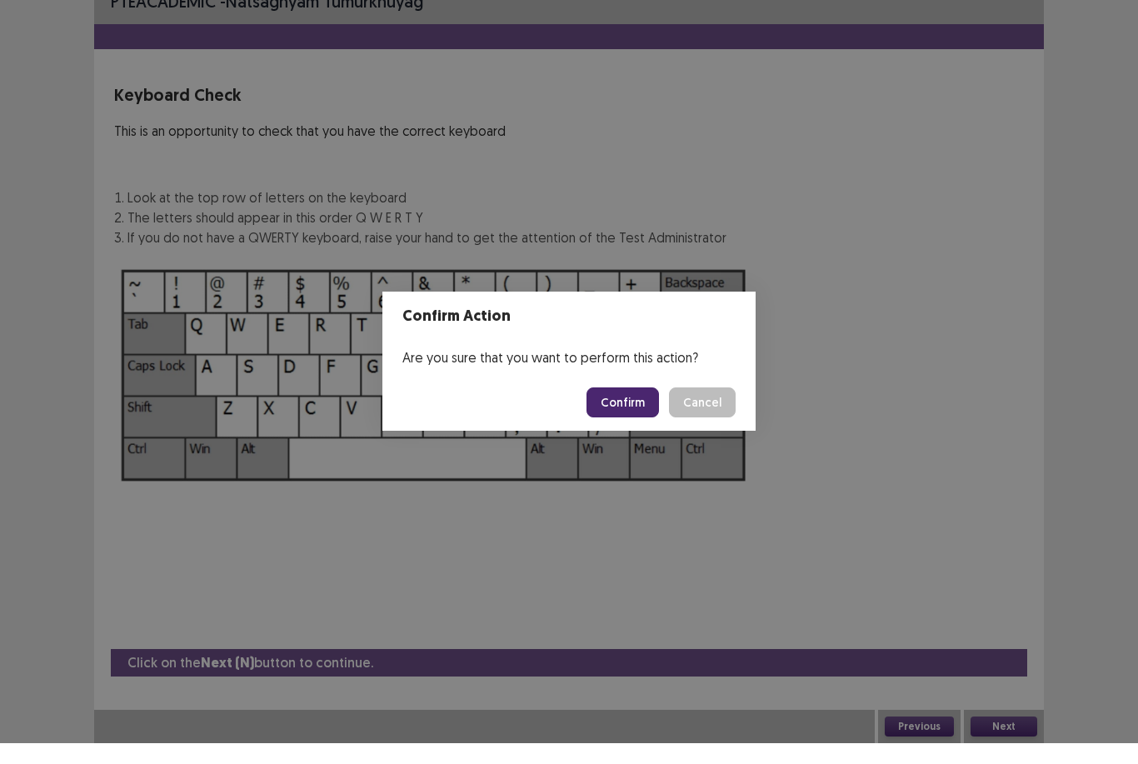
click at [645, 408] on button "Confirm" at bounding box center [622, 423] width 72 height 30
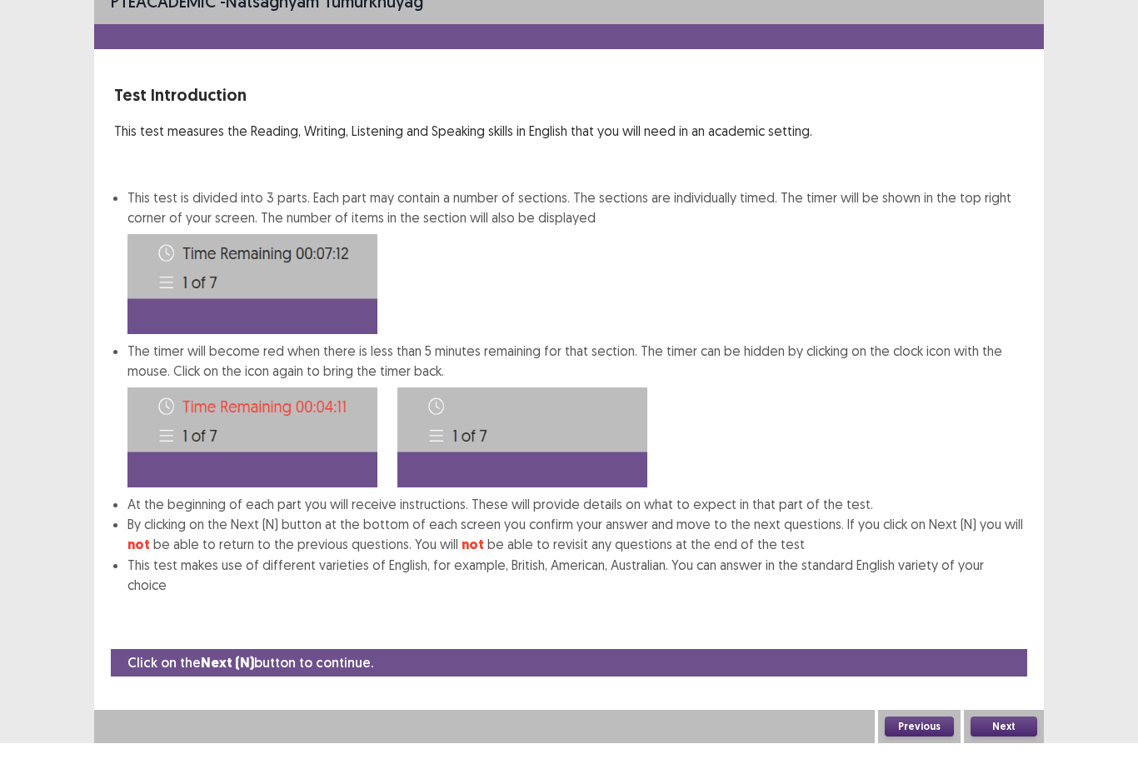
click at [1027, 737] on button "Next" at bounding box center [1003, 747] width 67 height 20
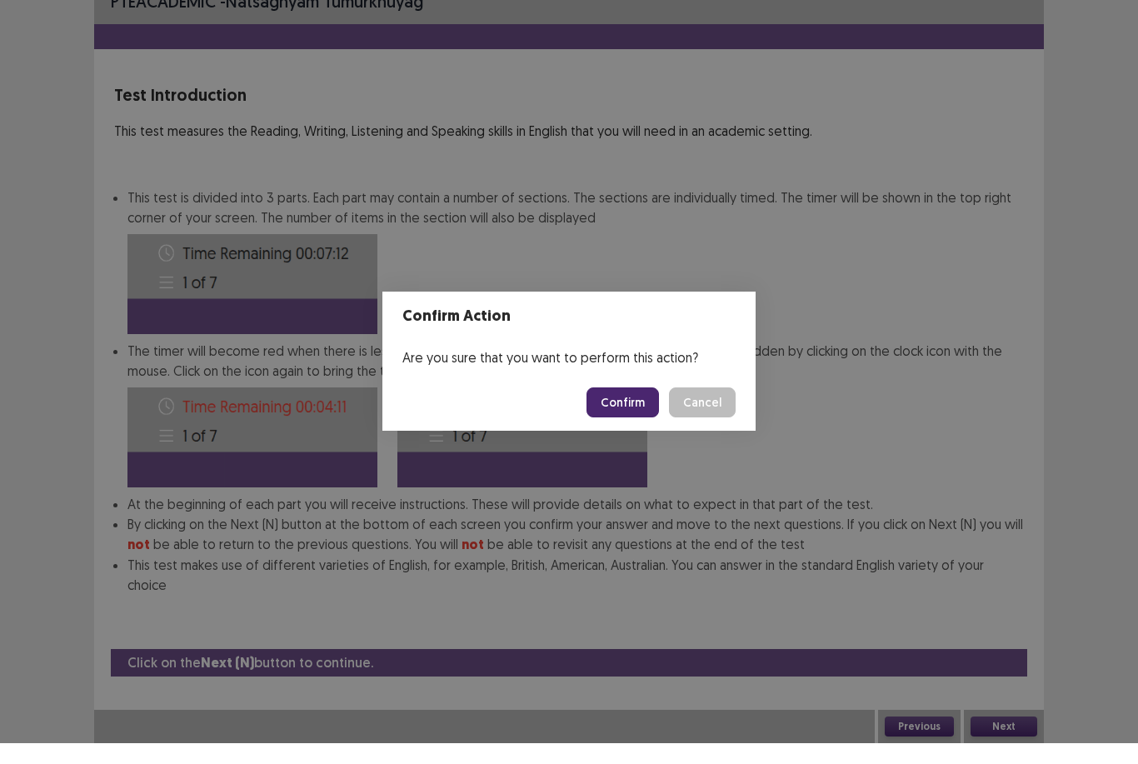
click at [641, 408] on button "Confirm" at bounding box center [622, 423] width 72 height 30
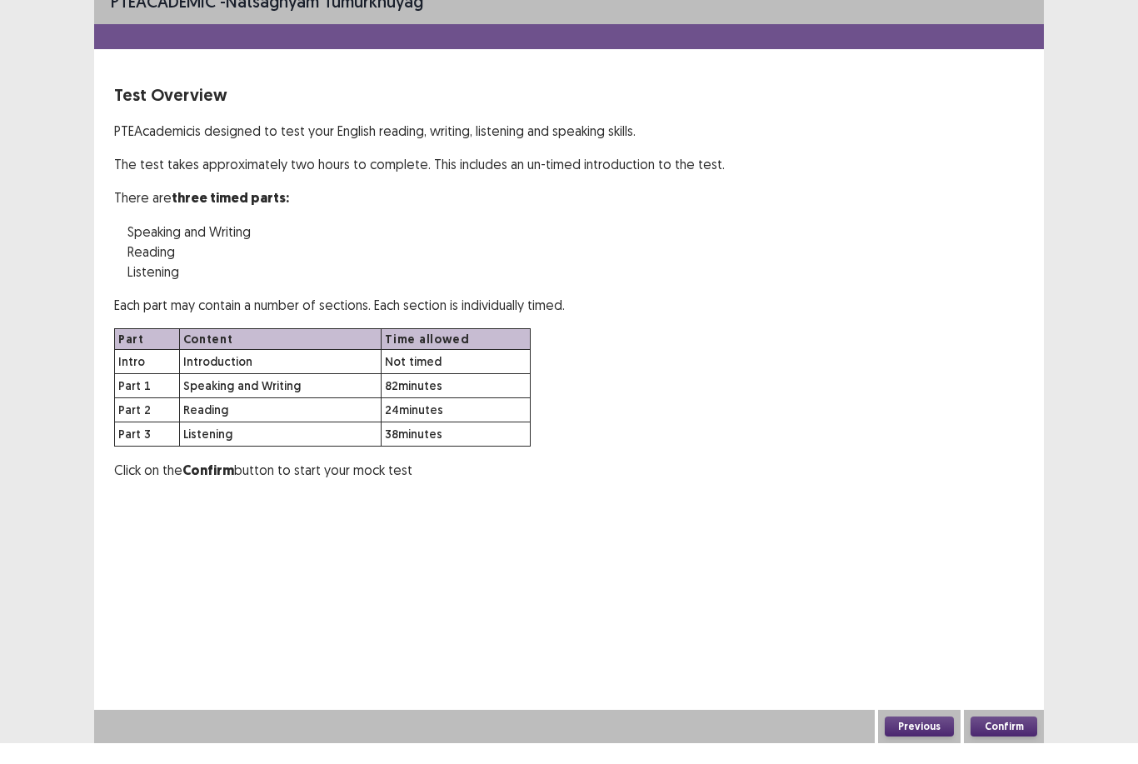
click at [1019, 737] on button "Confirm" at bounding box center [1003, 747] width 67 height 20
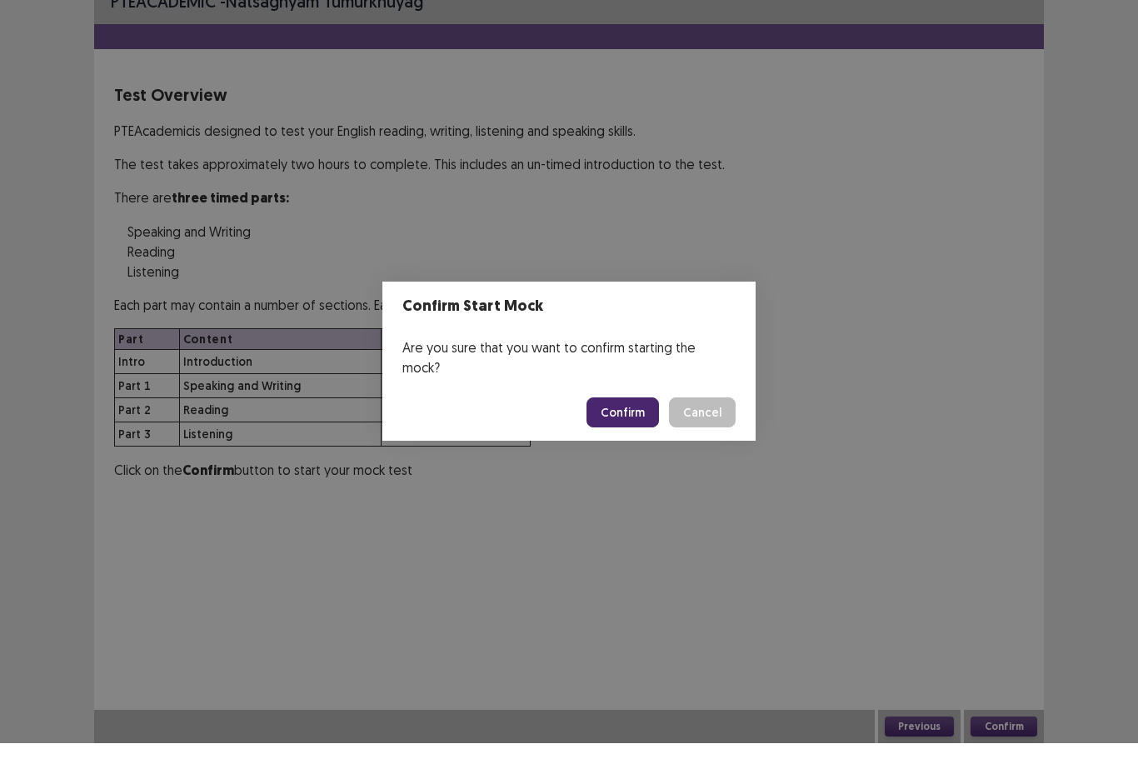
click at [648, 418] on button "Confirm" at bounding box center [622, 433] width 72 height 30
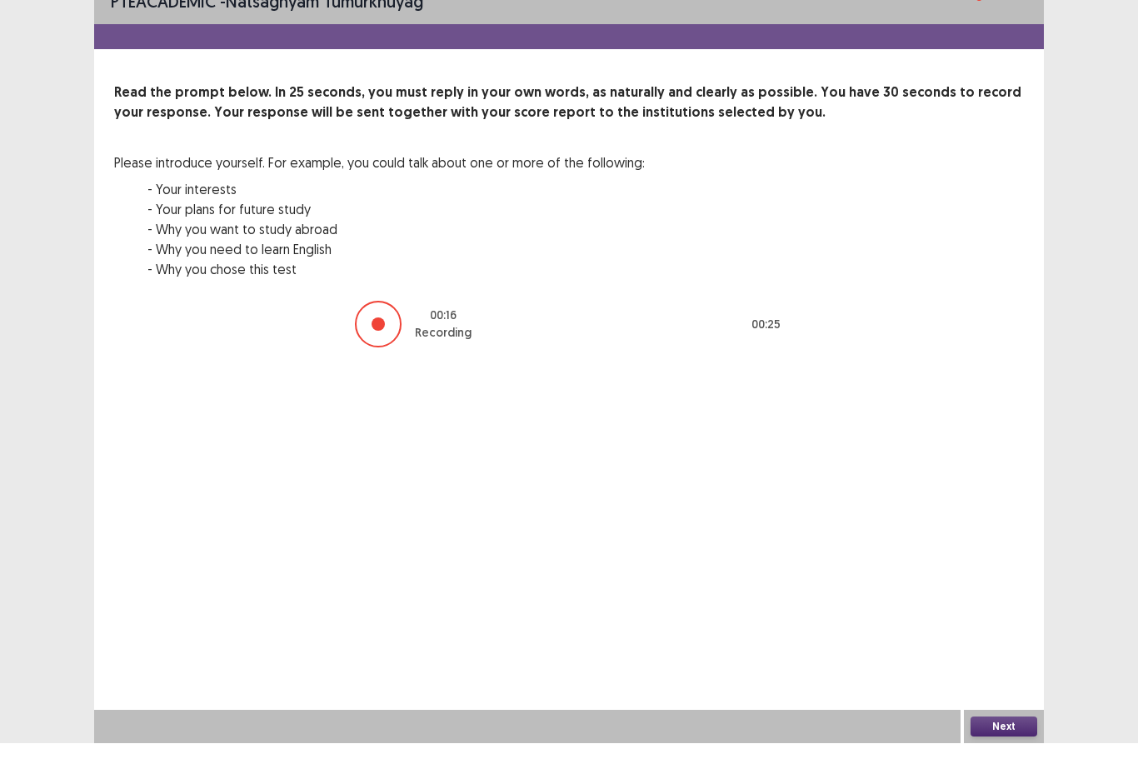
click at [1013, 737] on button "Next" at bounding box center [1003, 747] width 67 height 20
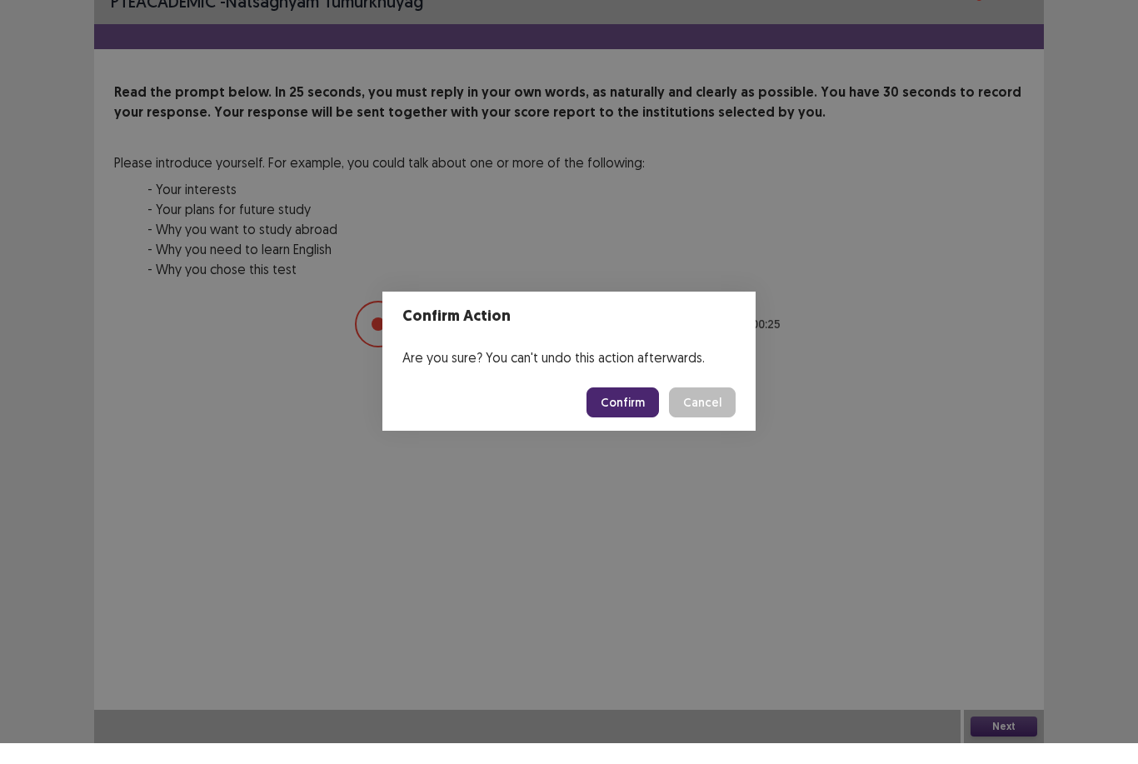
click at [637, 413] on button "Confirm" at bounding box center [622, 423] width 72 height 30
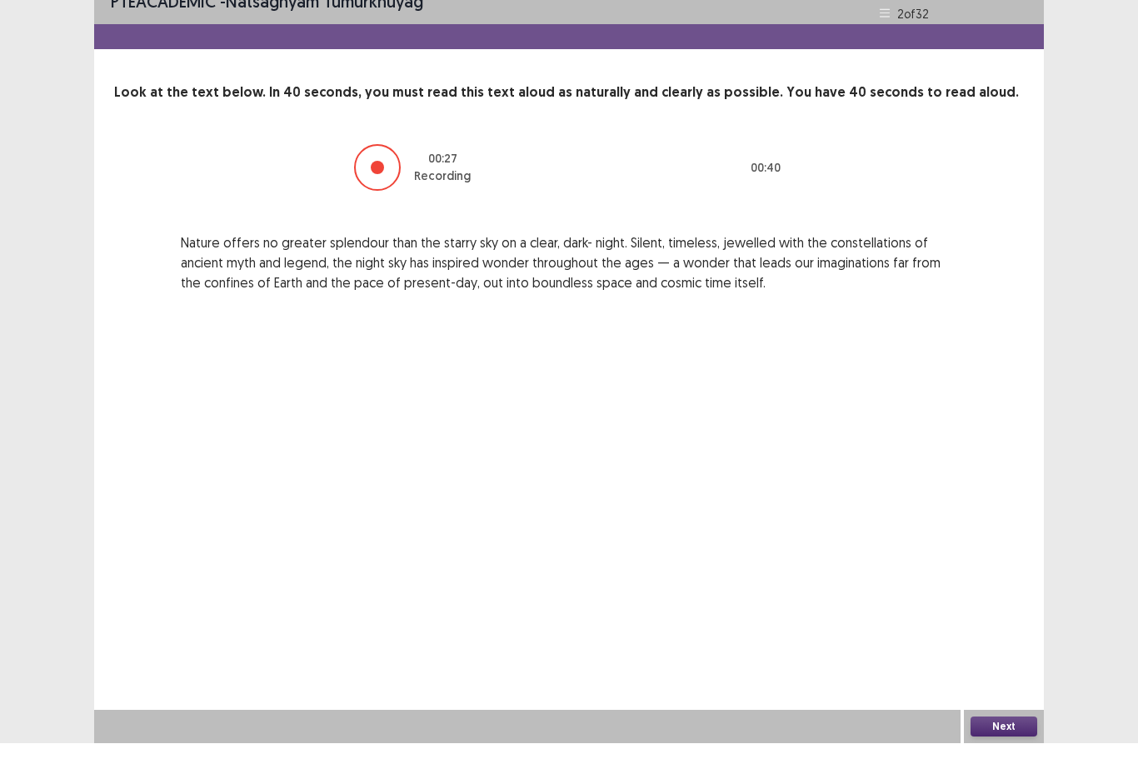
click at [1009, 737] on button "Next" at bounding box center [1003, 747] width 67 height 20
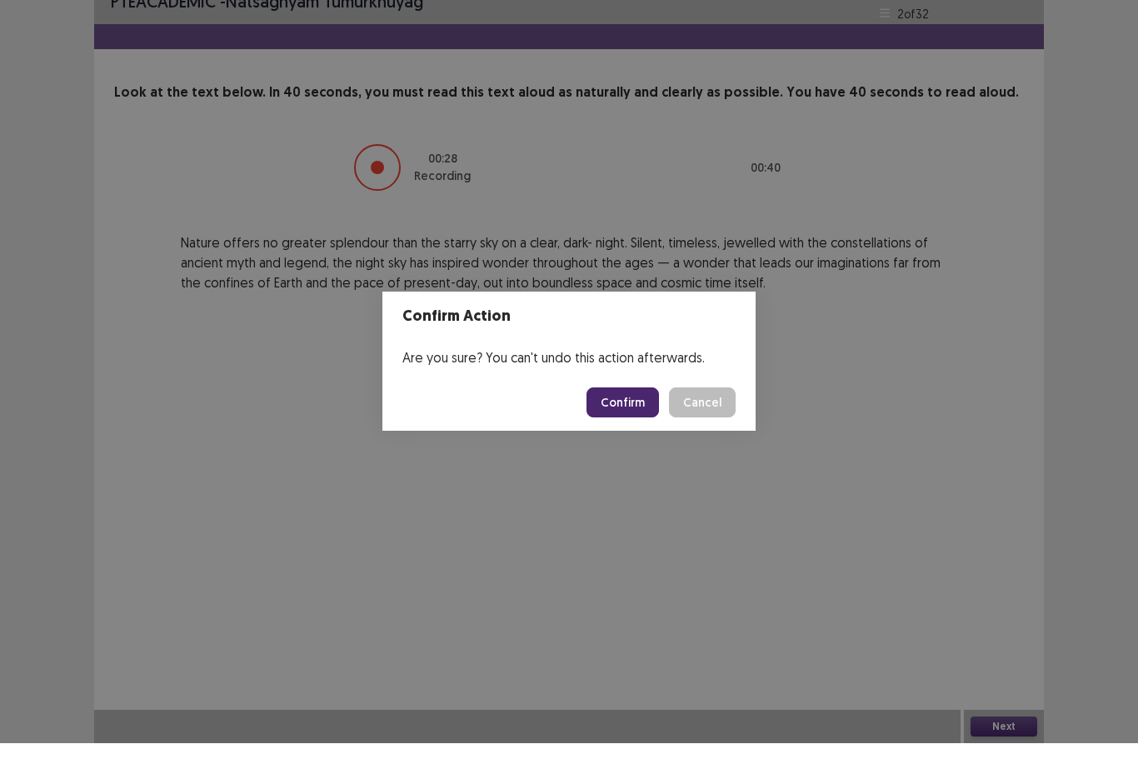
click at [629, 408] on button "Confirm" at bounding box center [622, 423] width 72 height 30
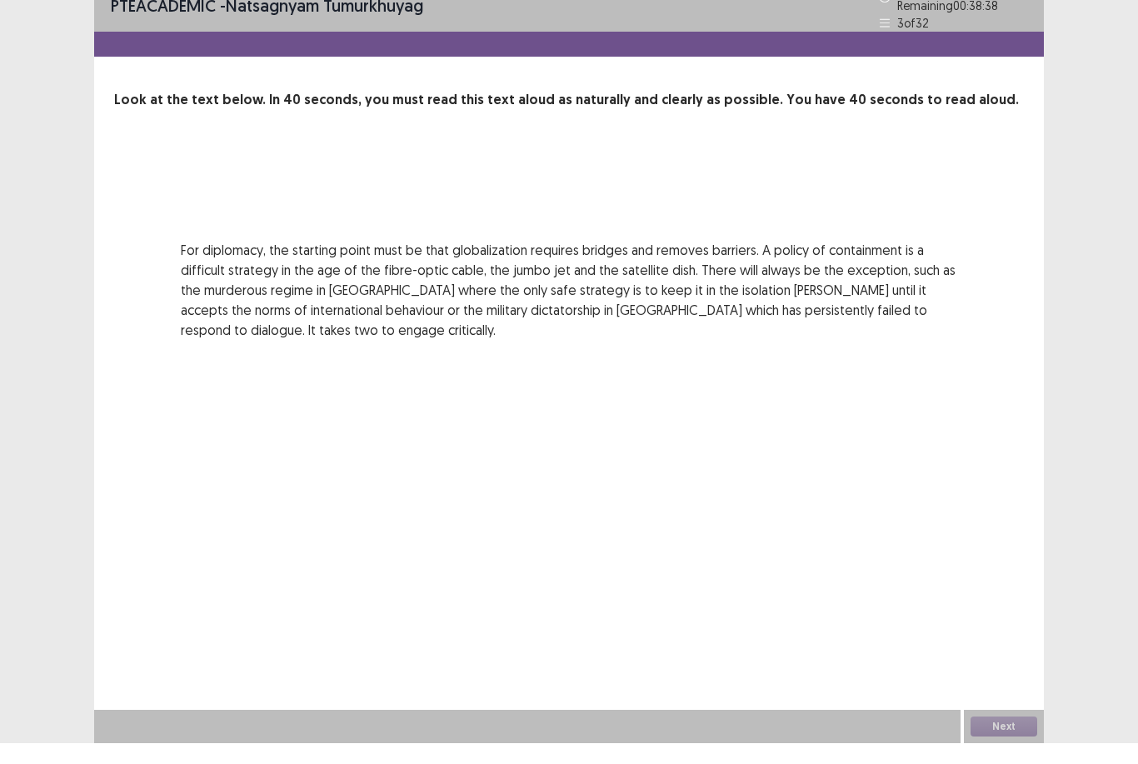
click at [1025, 731] on div "Next" at bounding box center [1004, 747] width 80 height 33
click at [936, 489] on div "PTE academic - natsagnyam tumurkhuyag Time Remaining 00 : 38 : 37 3 of 32 Look …" at bounding box center [569, 382] width 950 height 764
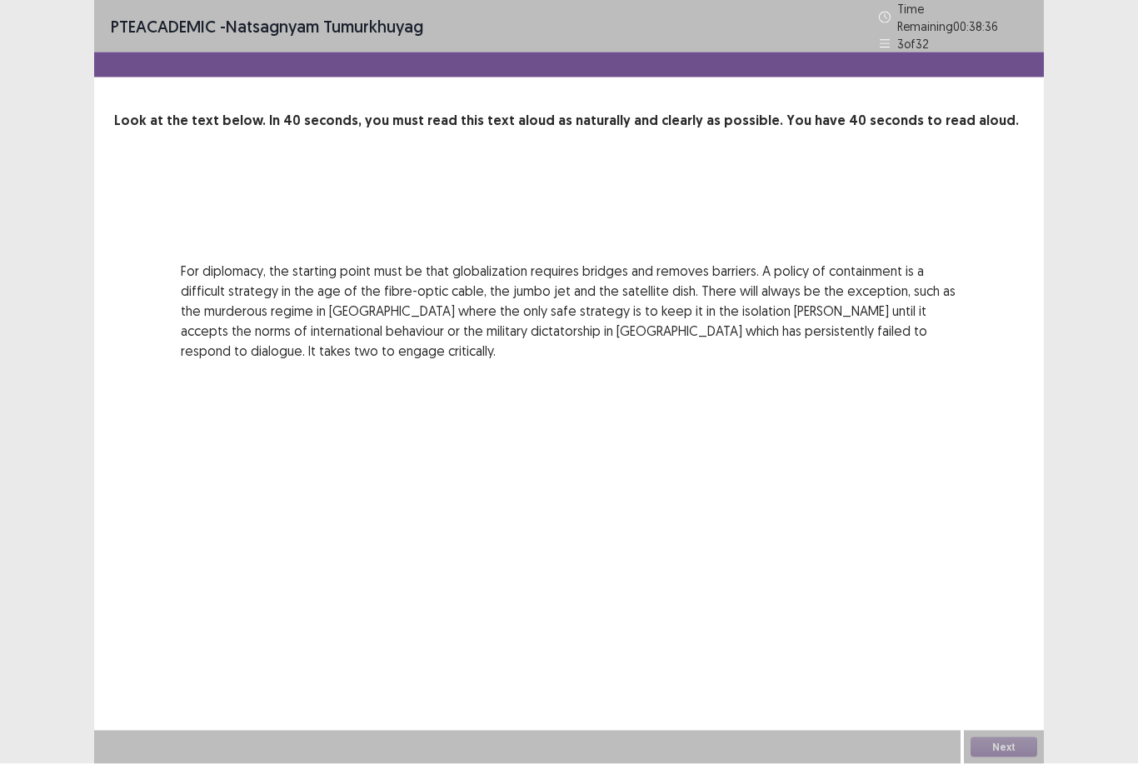
scroll to position [0, 0]
click at [967, 412] on div "PTE academic - natsagnyam tumurkhuyag Time Remaining 00 : 38 : 35 3 of 32 Look …" at bounding box center [569, 382] width 950 height 764
click at [966, 411] on div "PTE academic - natsagnyam tumurkhuyag Time Remaining 00 : 38 : 35 3 of 32 Look …" at bounding box center [569, 382] width 950 height 764
click at [914, 552] on div "PTE academic - natsagnyam tumurkhuyag Time Remaining 00 : 38 : 28 3 of 32 Look …" at bounding box center [569, 382] width 950 height 764
click at [913, 551] on div "PTE academic - natsagnyam tumurkhuyag Time Remaining 00 : 38 : 28 3 of 32 Look …" at bounding box center [569, 382] width 950 height 764
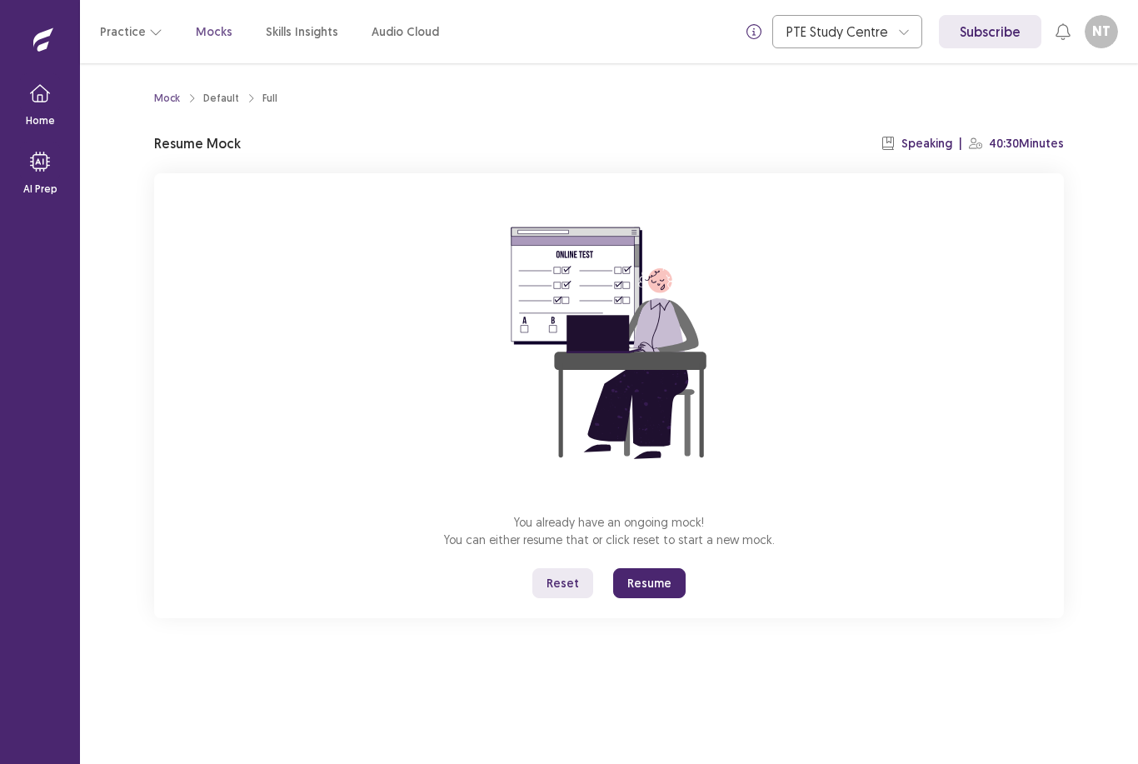
click at [654, 586] on button "Resume" at bounding box center [649, 583] width 72 height 30
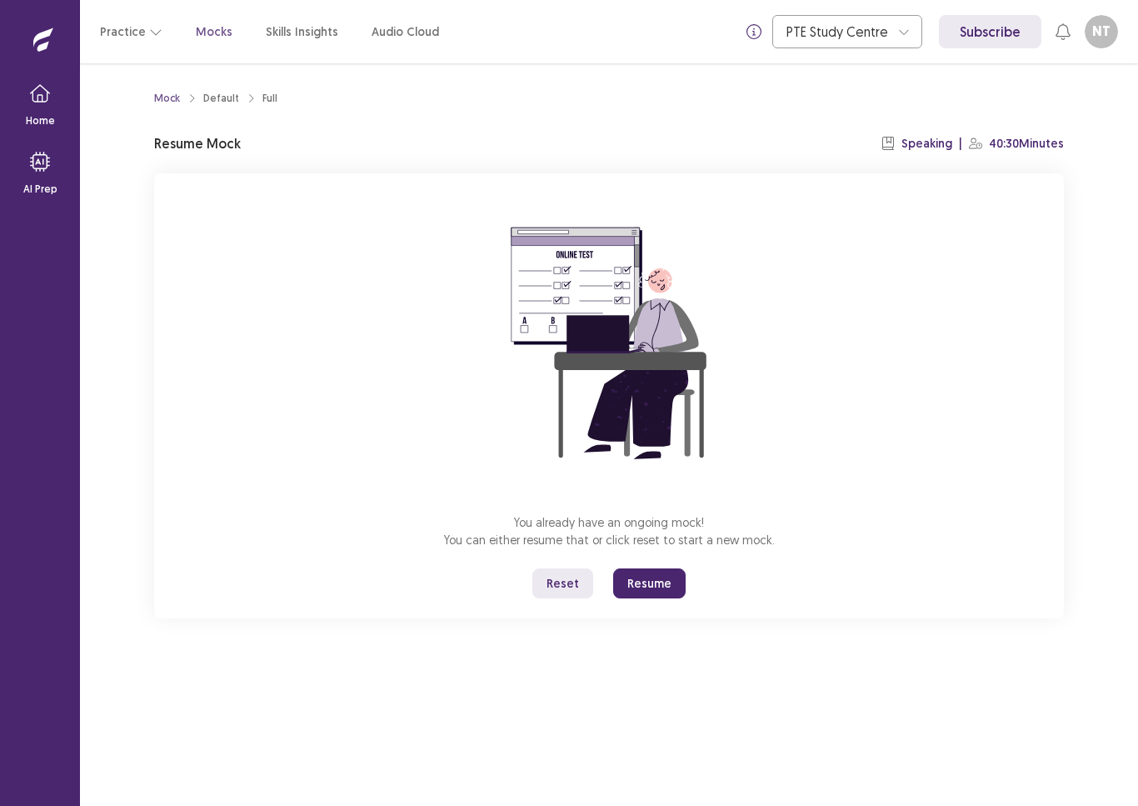
click at [661, 594] on button "Resume" at bounding box center [649, 583] width 72 height 30
click at [661, 585] on button "Resume" at bounding box center [649, 583] width 72 height 30
click at [666, 588] on button "Resume" at bounding box center [649, 583] width 72 height 30
click at [656, 586] on button "Resume" at bounding box center [649, 583] width 72 height 30
click at [640, 571] on button "Resume" at bounding box center [649, 583] width 72 height 30
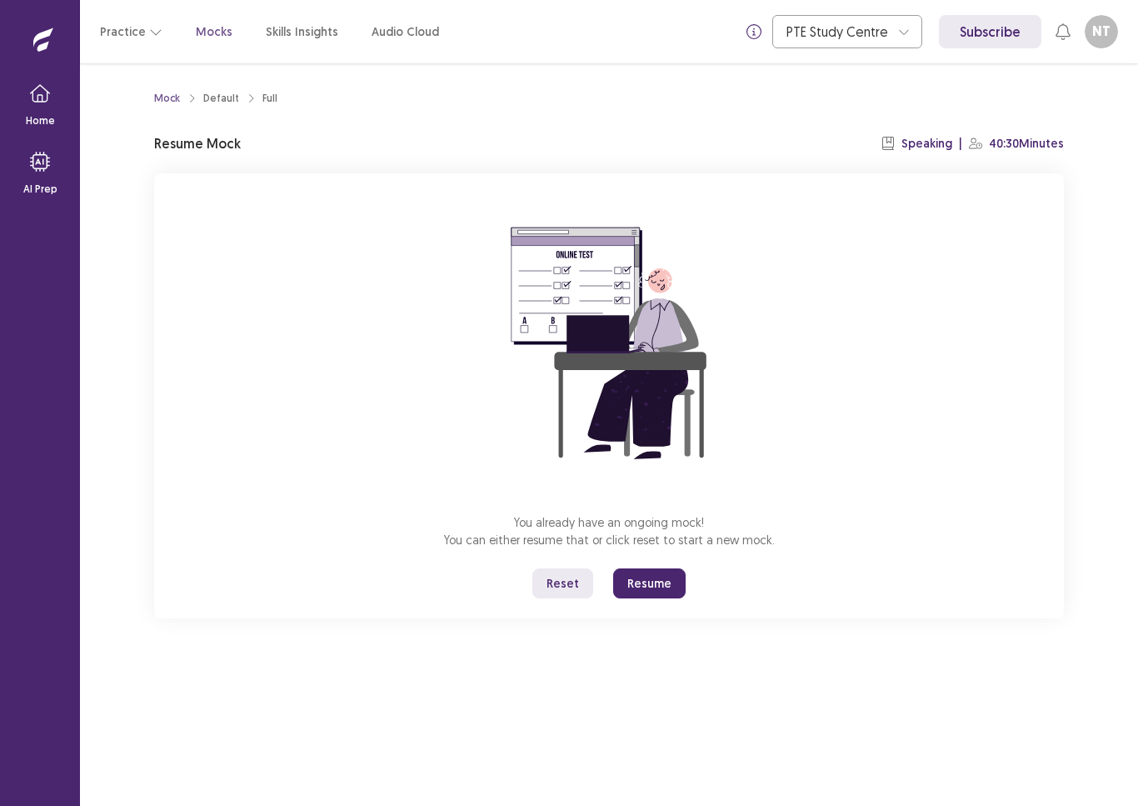
click at [661, 583] on button "Resume" at bounding box center [649, 583] width 72 height 30
click at [673, 563] on div "You already have an ongoing mock! You can either resume that or click reset to …" at bounding box center [609, 395] width 910 height 445
click at [672, 579] on button "Resume" at bounding box center [649, 583] width 72 height 30
click at [671, 579] on button "Resume" at bounding box center [649, 583] width 72 height 30
click at [669, 586] on button "Resume" at bounding box center [649, 583] width 72 height 30
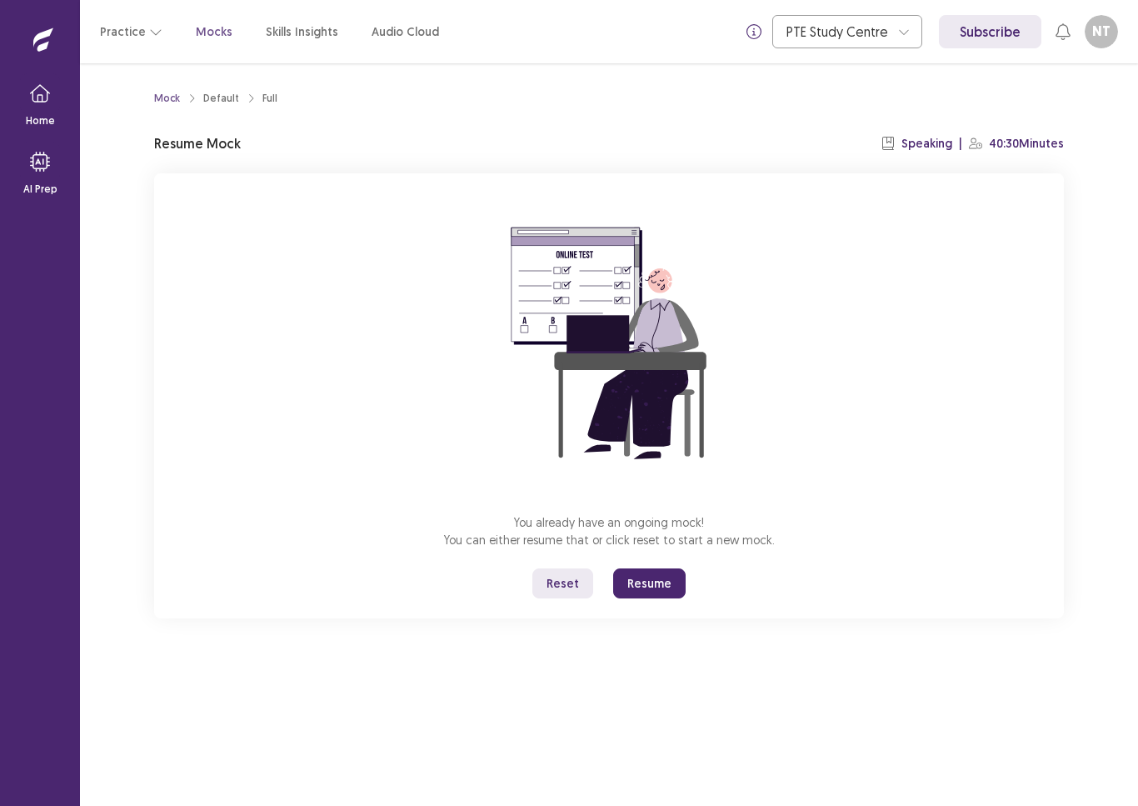
click at [669, 586] on button "Resume" at bounding box center [649, 583] width 72 height 30
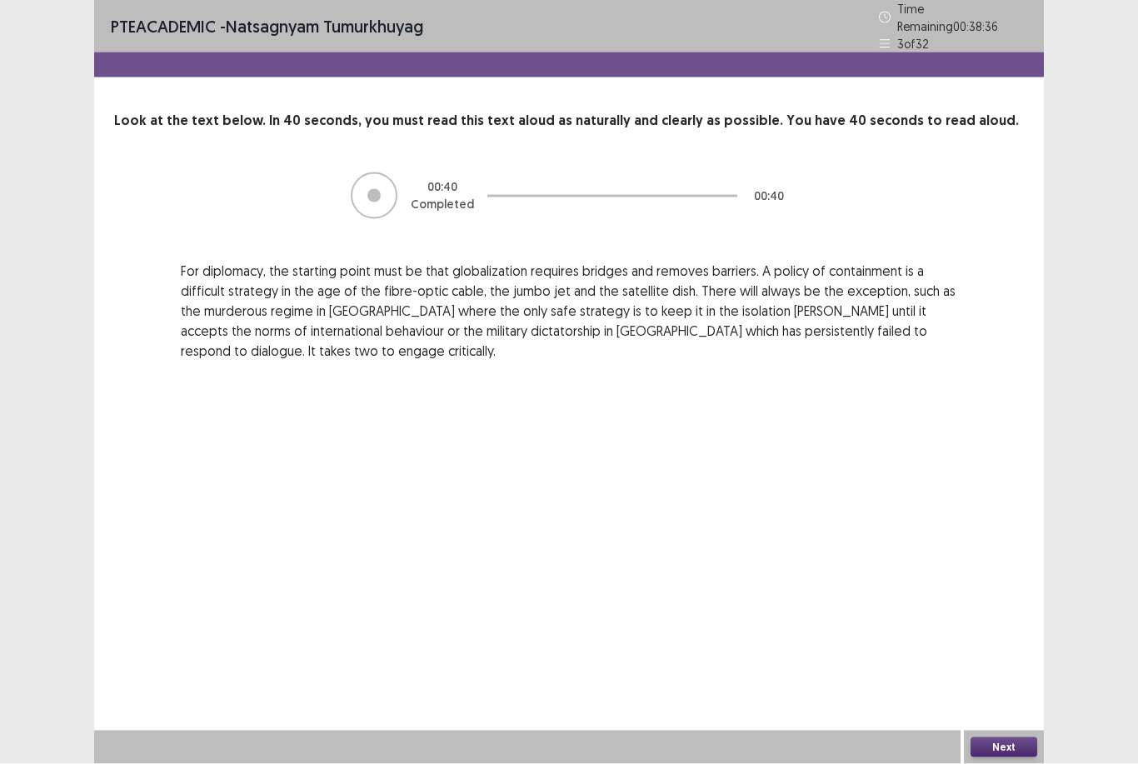
scroll to position [53, 0]
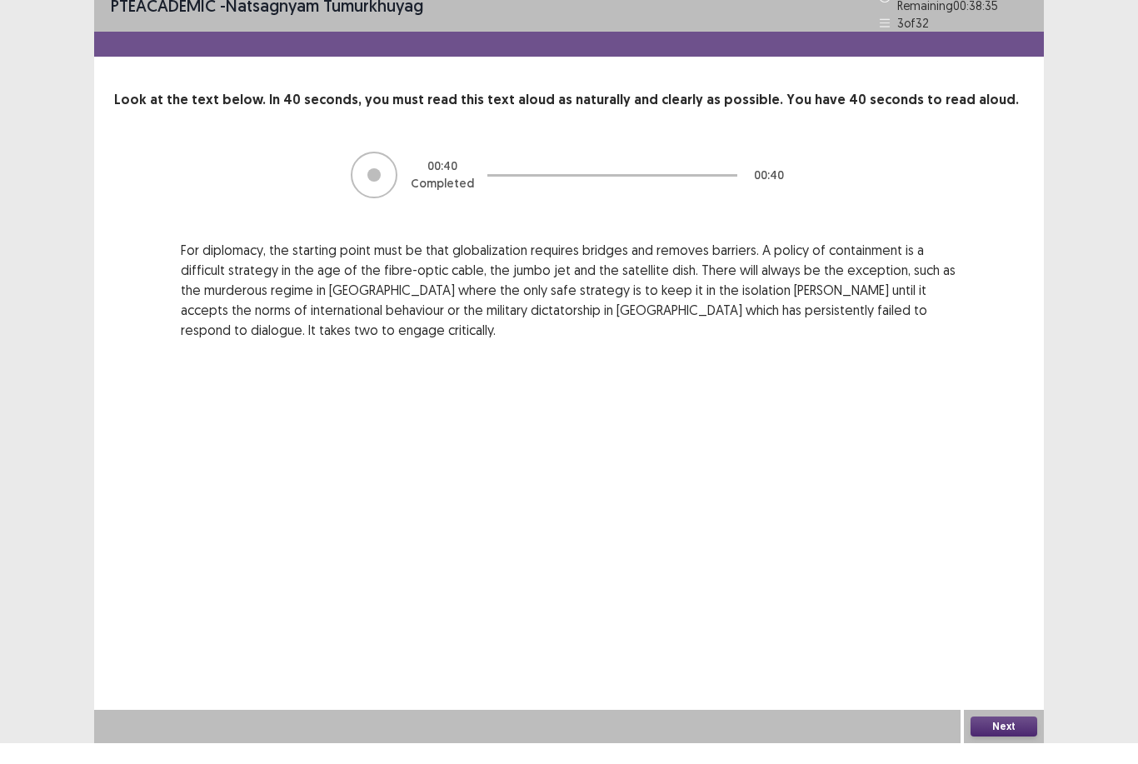
click at [1020, 737] on button "Next" at bounding box center [1003, 747] width 67 height 20
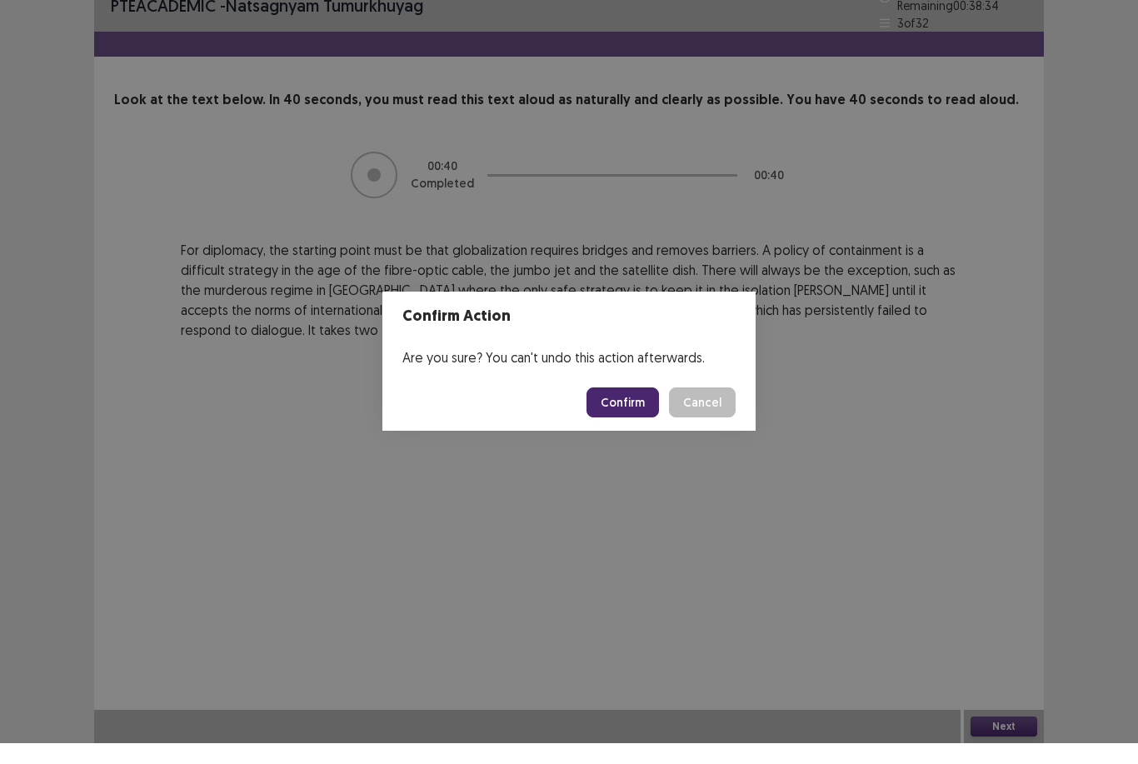
click at [641, 408] on button "Confirm" at bounding box center [622, 423] width 72 height 30
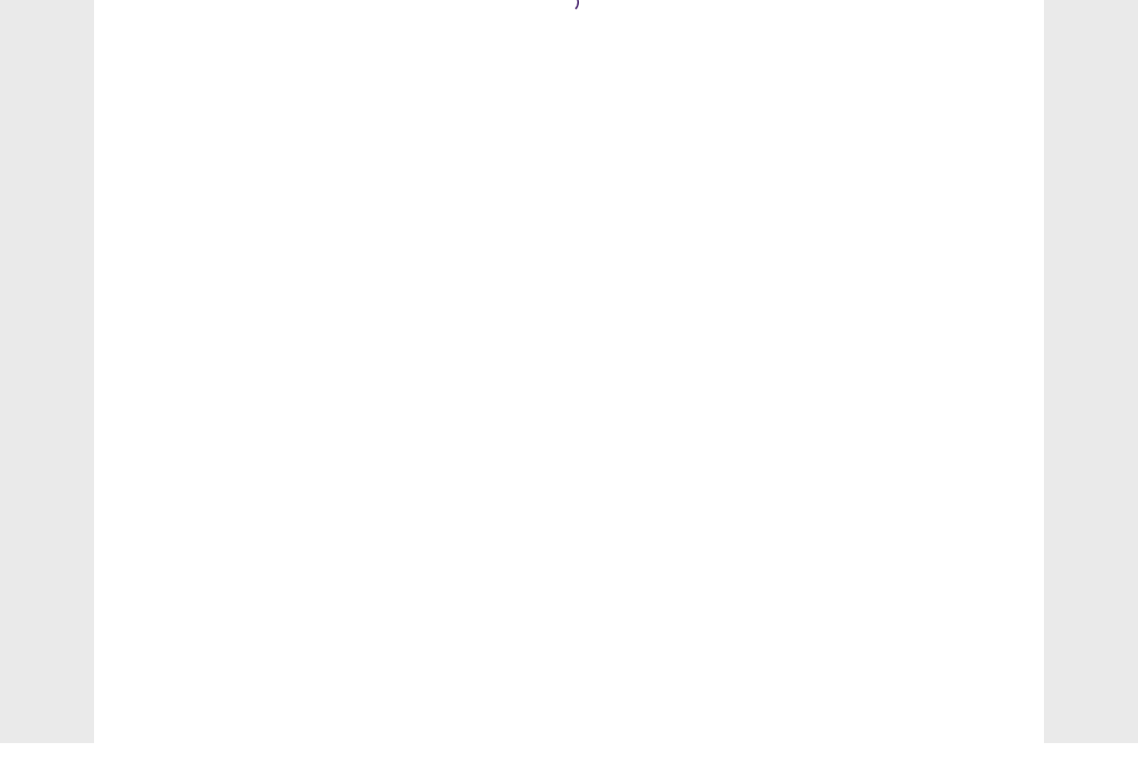
scroll to position [21, 0]
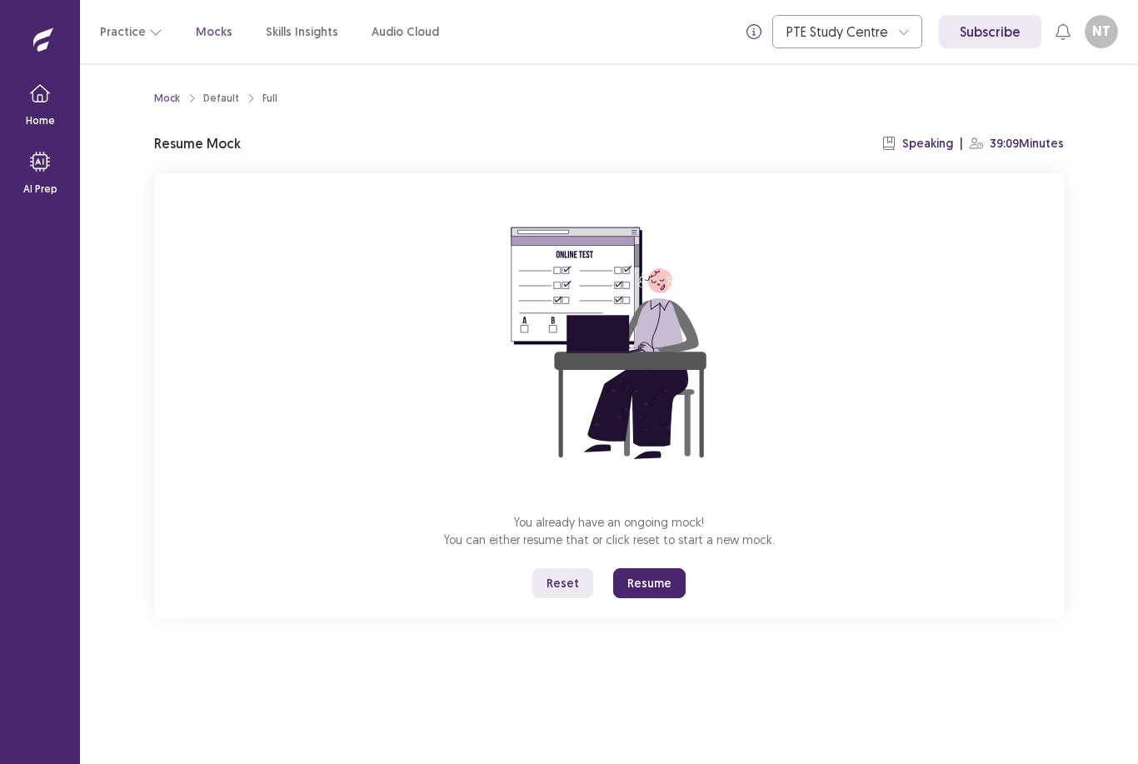
click at [677, 568] on button "Resume" at bounding box center [649, 583] width 72 height 30
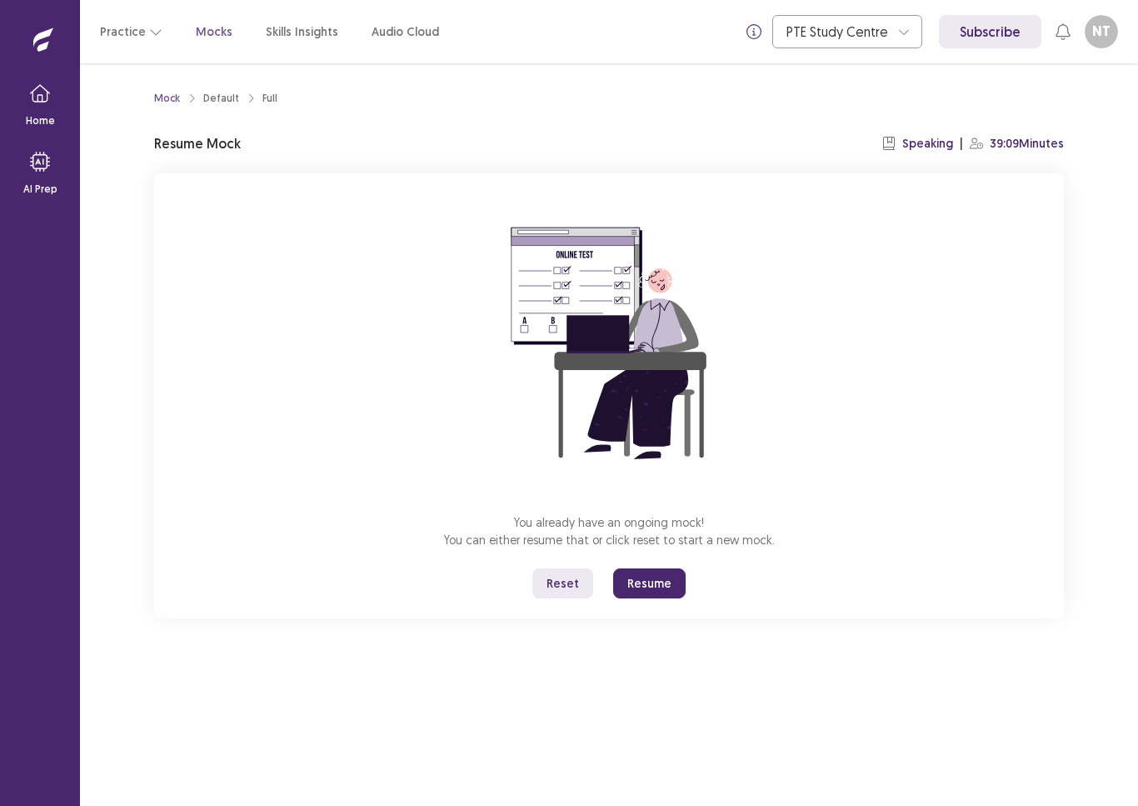
click at [656, 590] on button "Resume" at bounding box center [649, 583] width 72 height 30
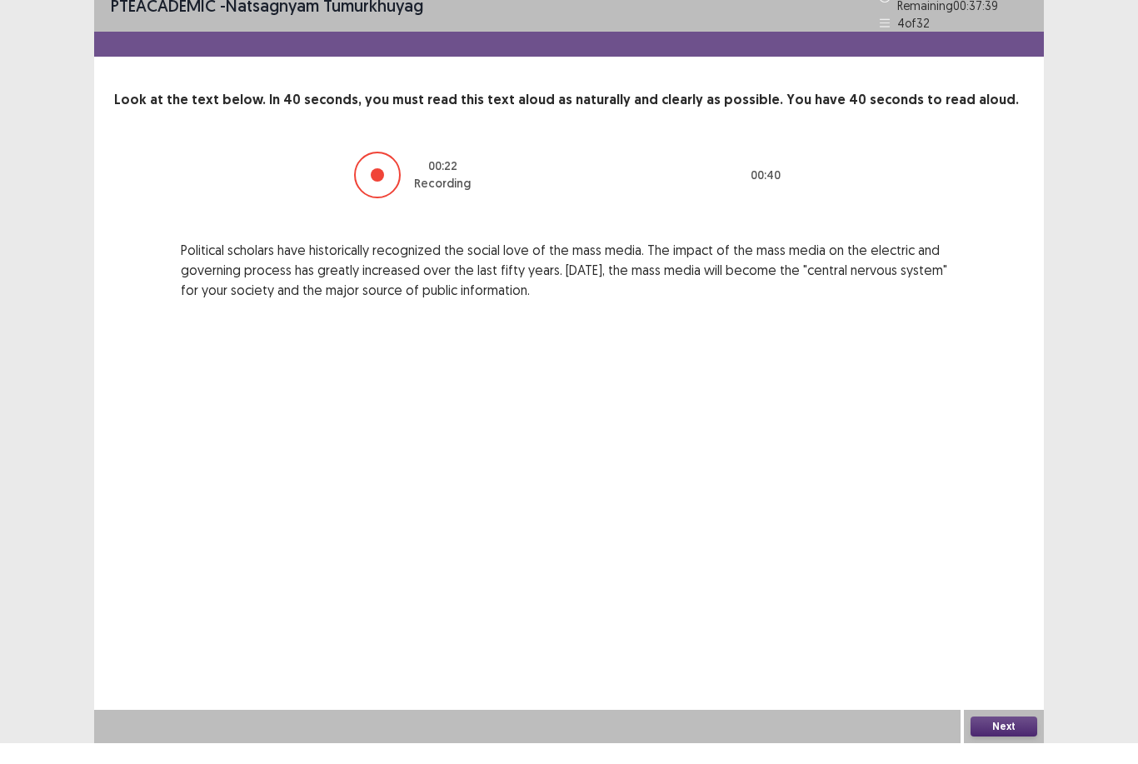
scroll to position [53, 0]
click at [1012, 737] on button "Next" at bounding box center [1003, 747] width 67 height 20
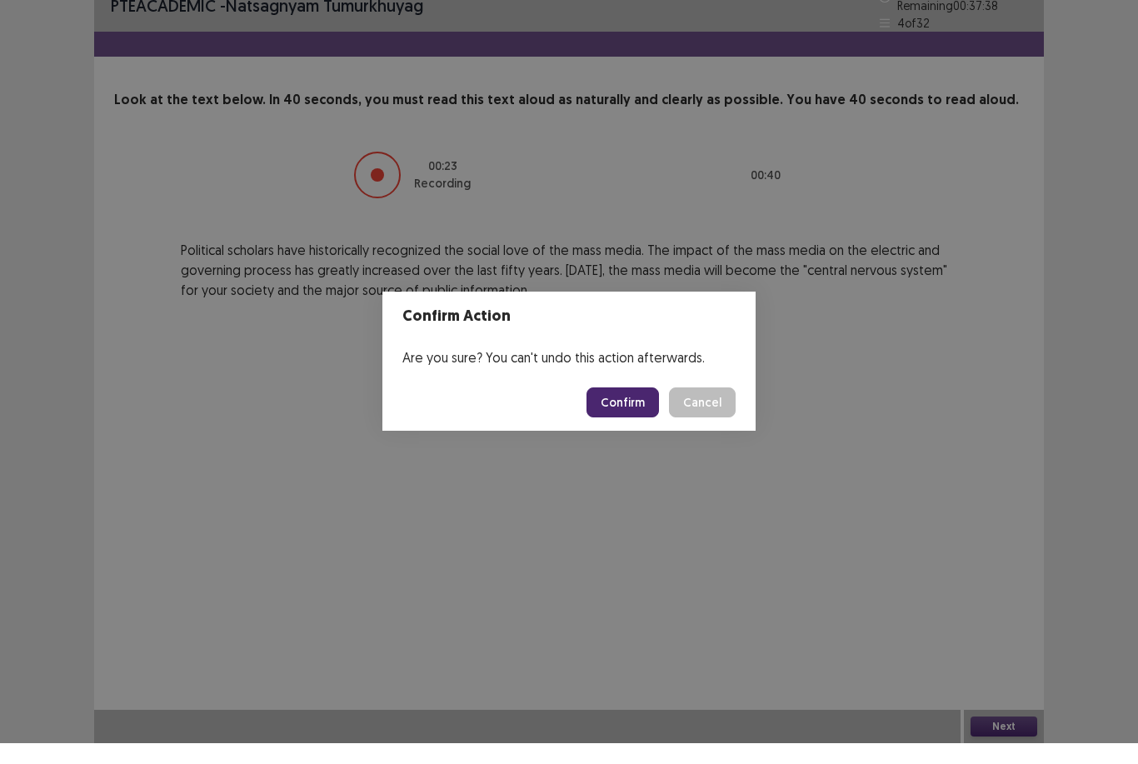
click at [635, 408] on button "Confirm" at bounding box center [622, 423] width 72 height 30
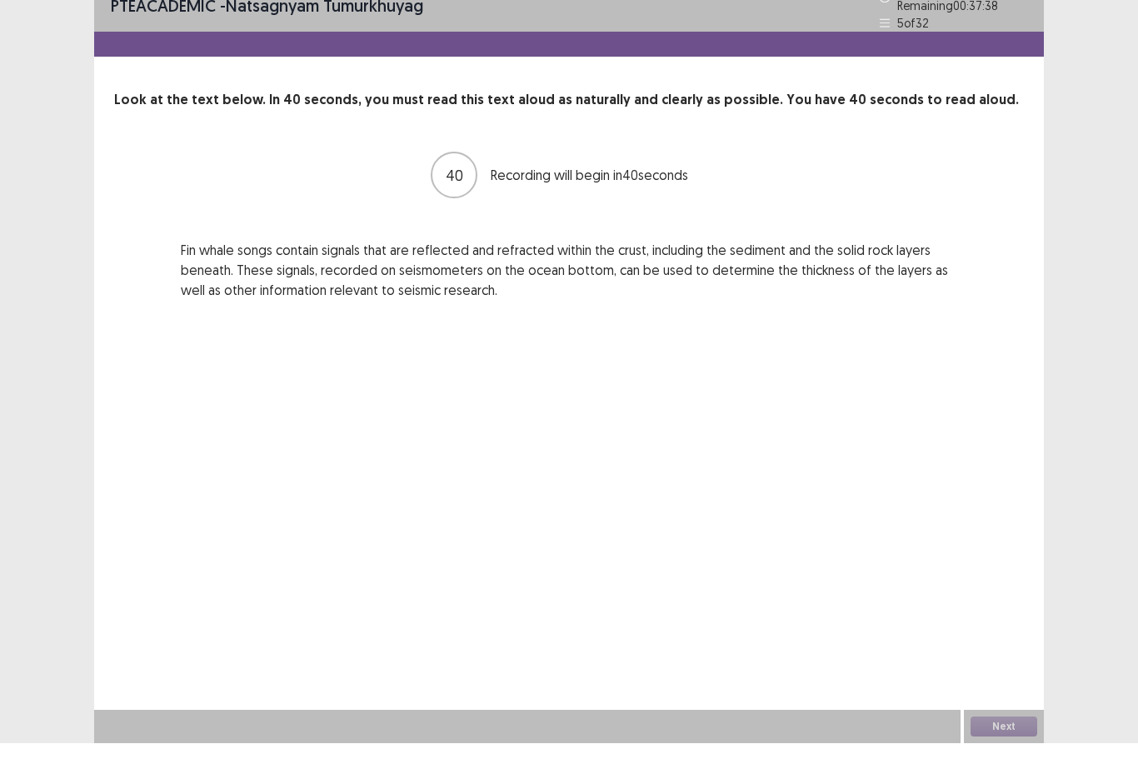
scroll to position [21, 0]
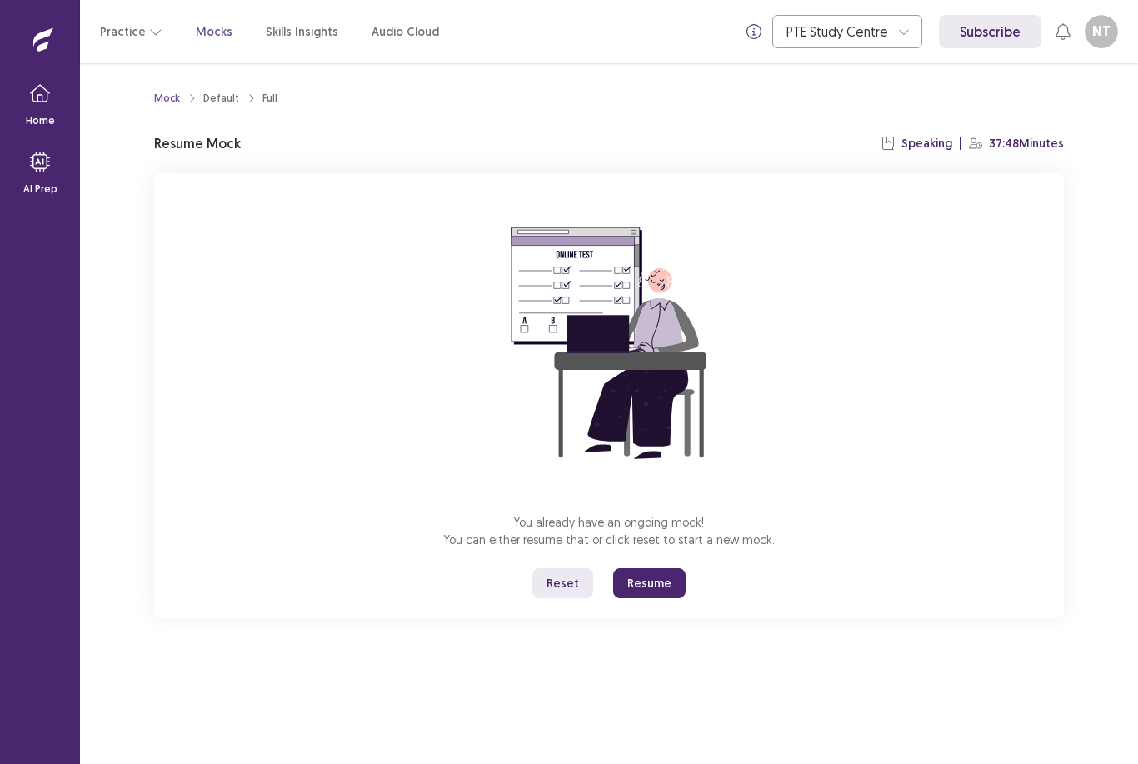
click at [660, 571] on button "Resume" at bounding box center [649, 583] width 72 height 30
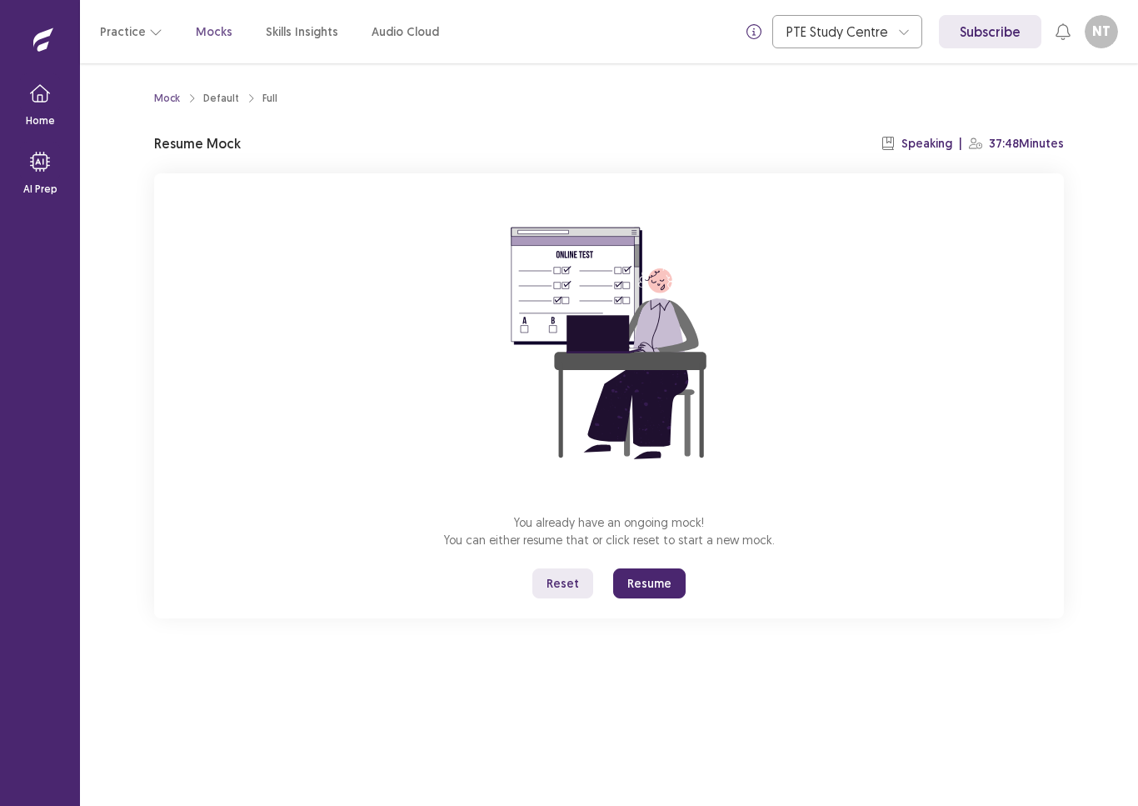
click at [659, 596] on button "Resume" at bounding box center [649, 583] width 72 height 30
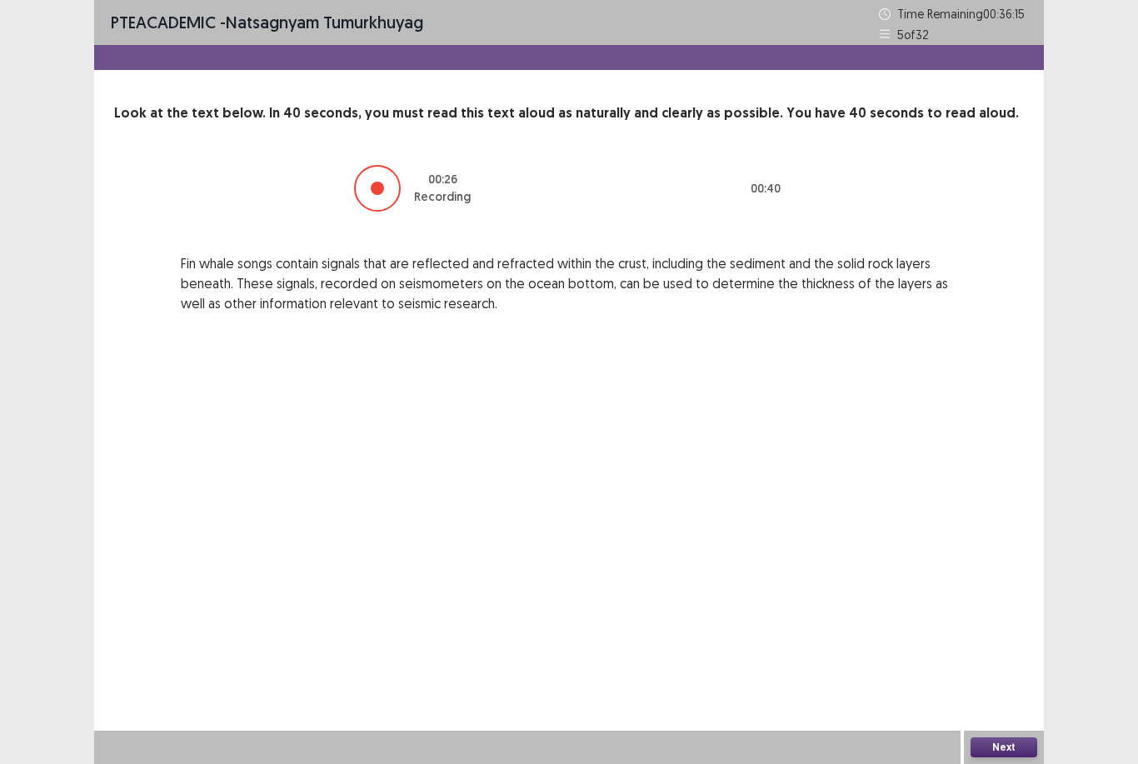
scroll to position [53, 0]
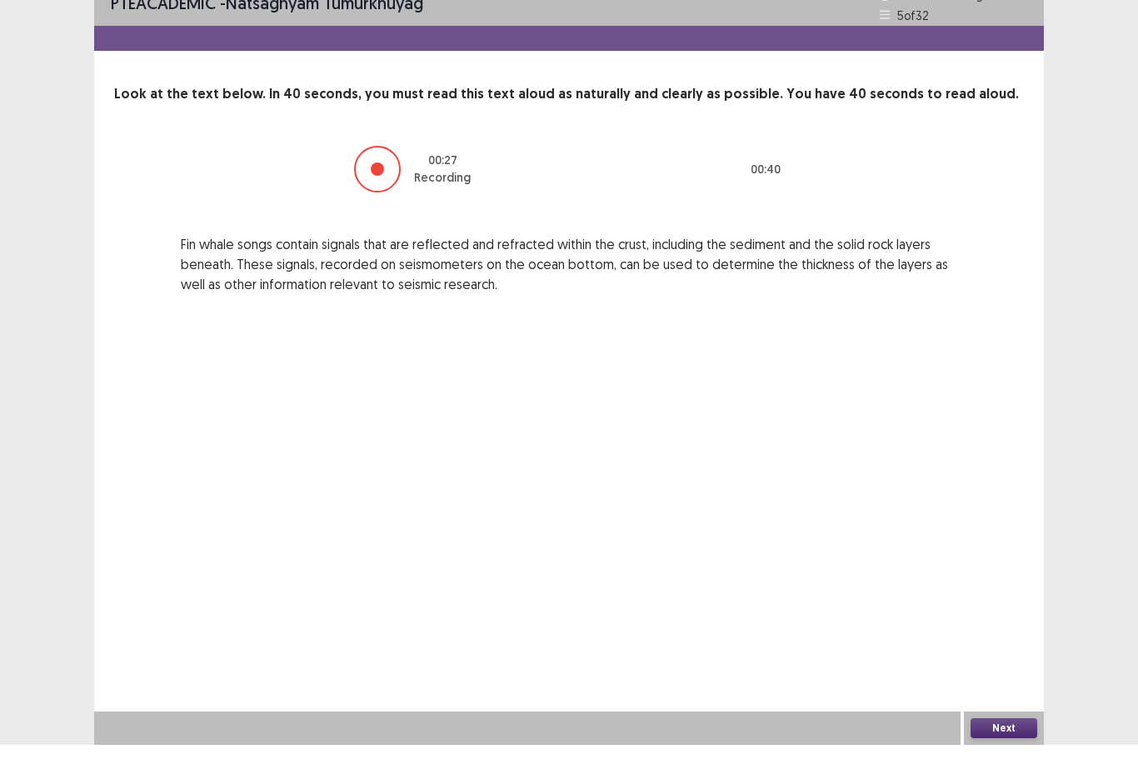
click at [1025, 737] on button "Next" at bounding box center [1003, 747] width 67 height 20
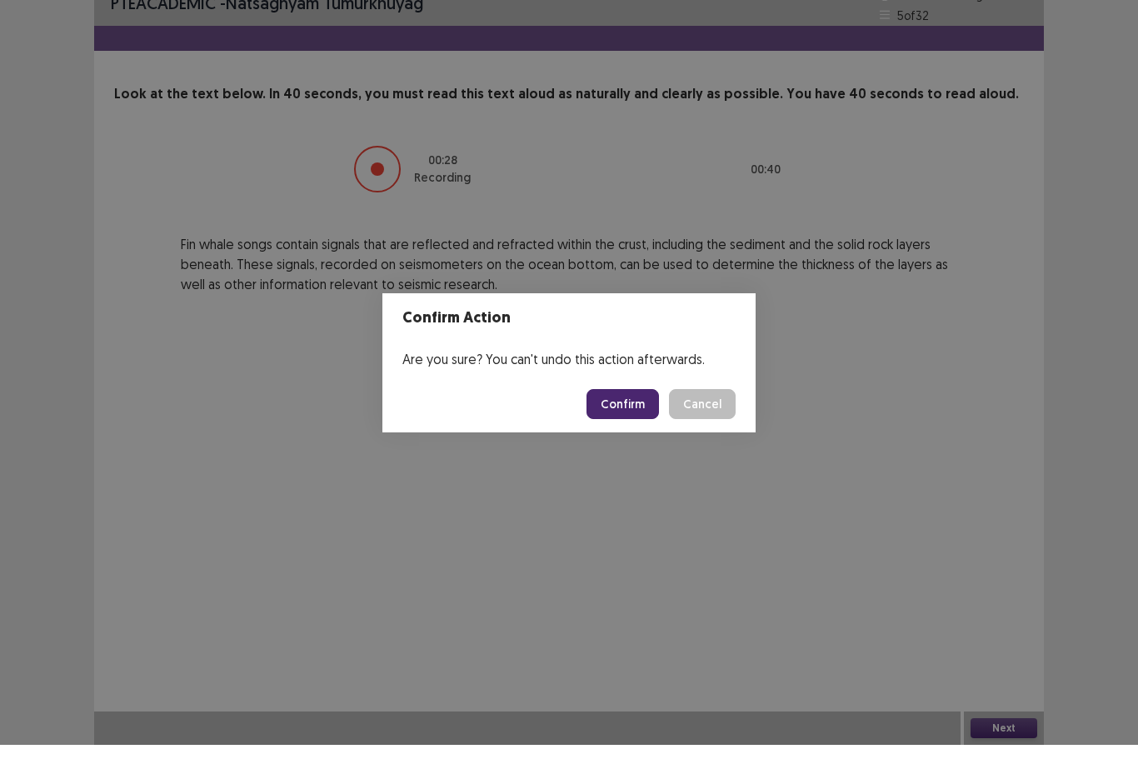
click at [671, 408] on button "Cancel" at bounding box center [702, 423] width 67 height 30
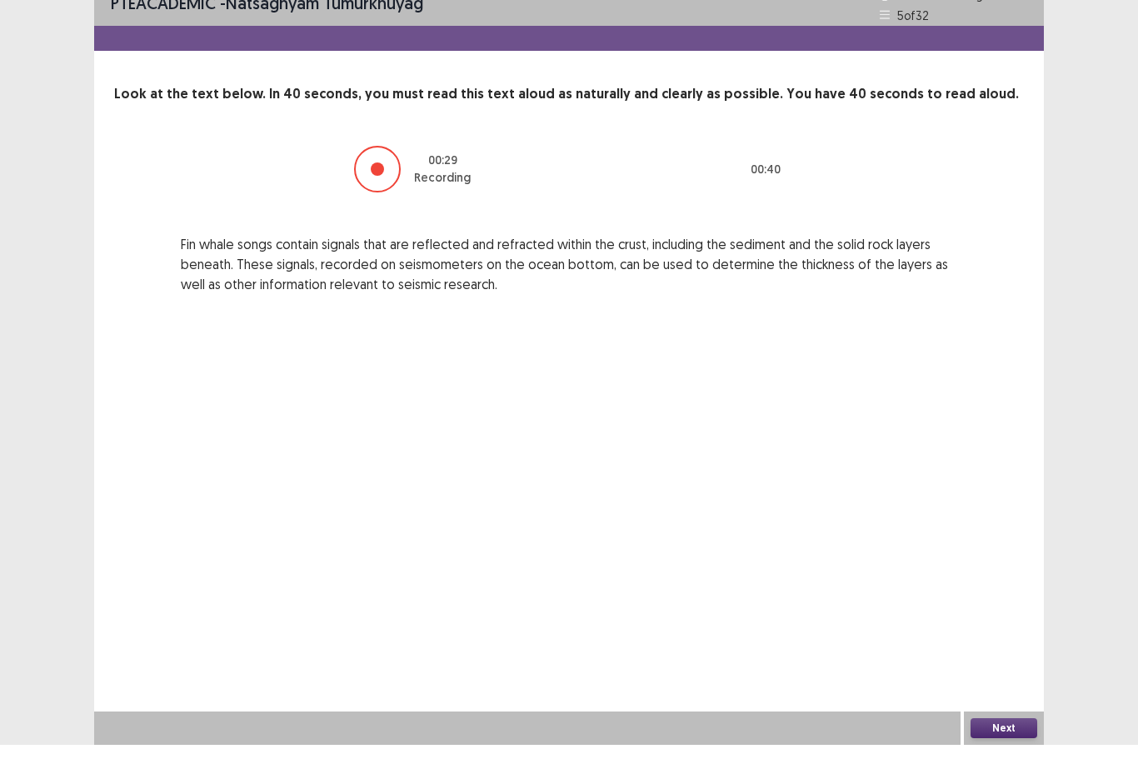
click at [1014, 737] on button "Next" at bounding box center [1003, 747] width 67 height 20
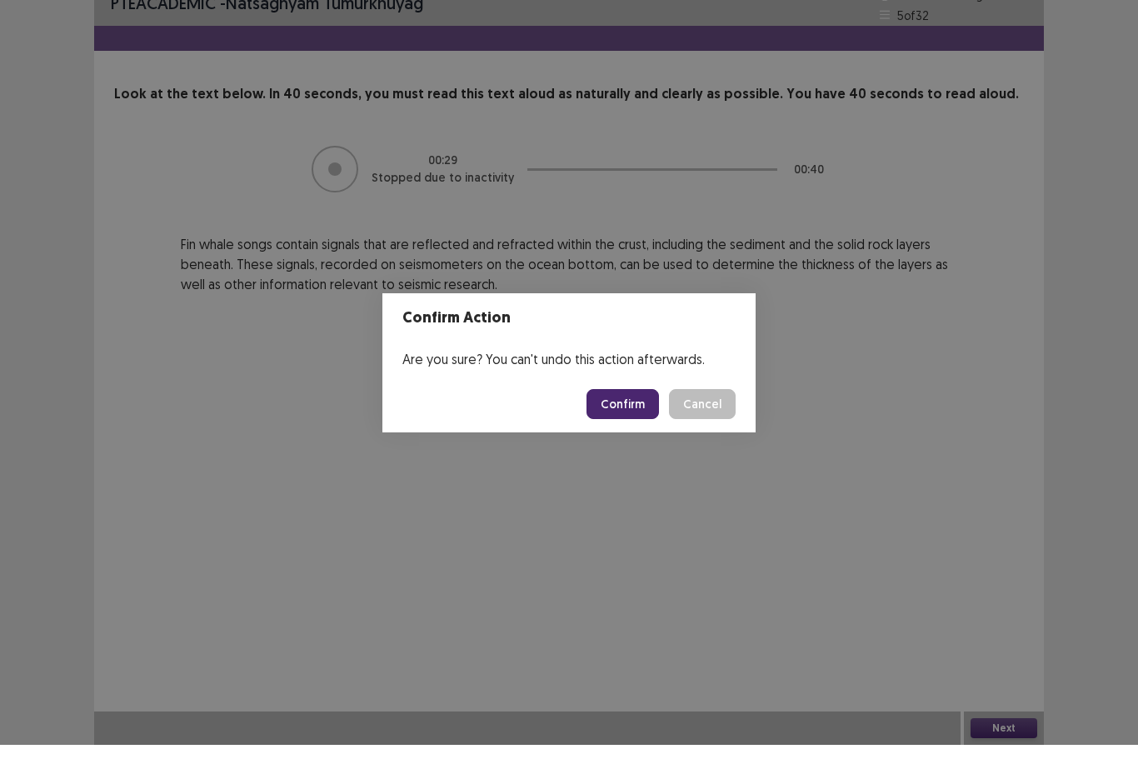
click at [639, 408] on button "Confirm" at bounding box center [622, 423] width 72 height 30
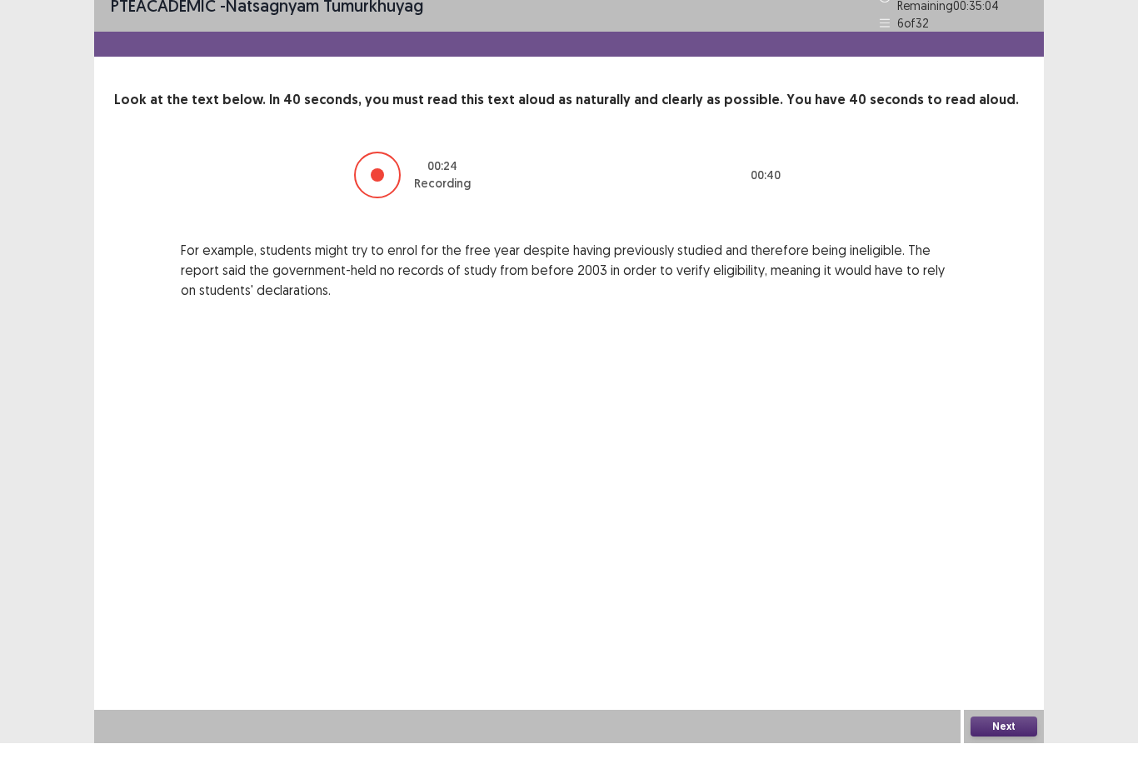
click at [1029, 737] on button "Next" at bounding box center [1003, 747] width 67 height 20
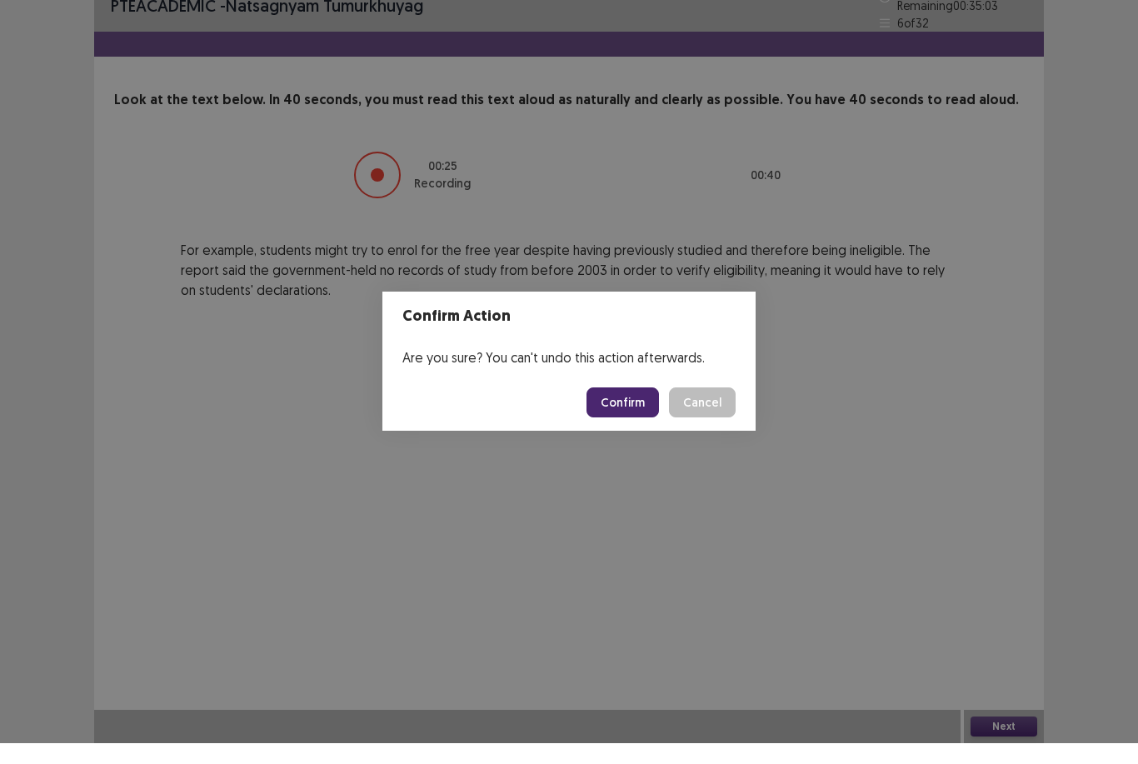
click at [631, 408] on button "Confirm" at bounding box center [622, 423] width 72 height 30
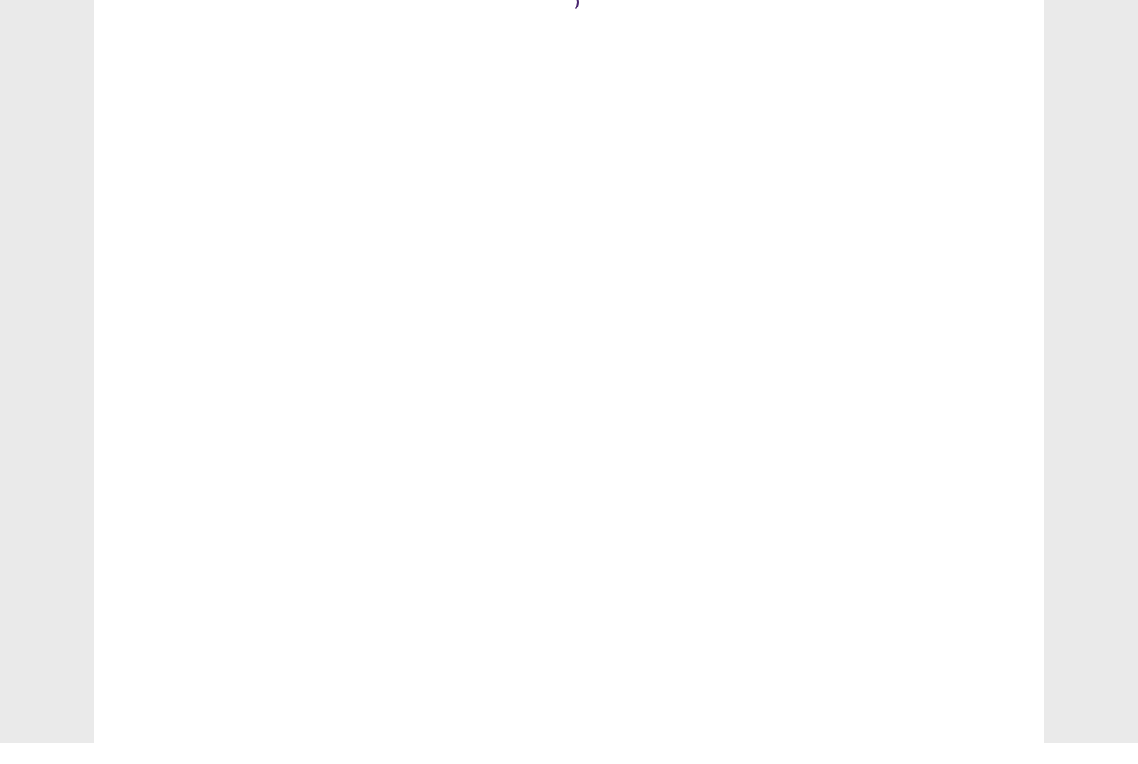
scroll to position [21, 0]
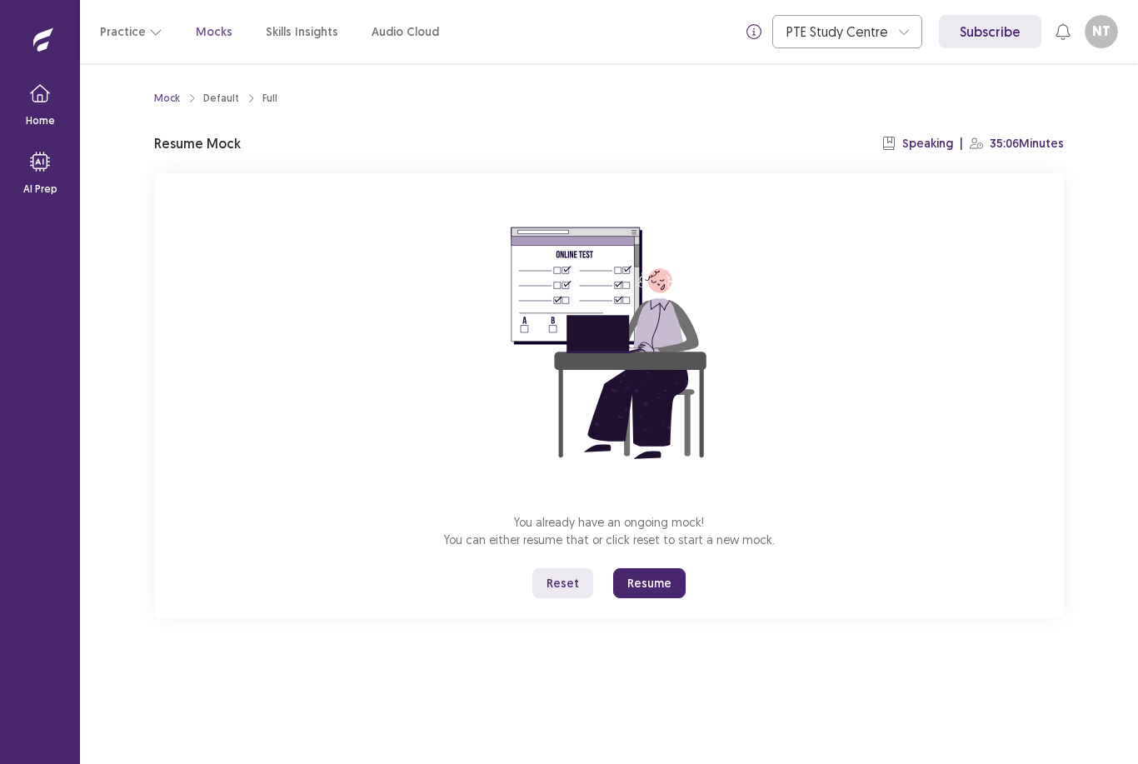
click at [666, 568] on button "Resume" at bounding box center [649, 583] width 72 height 30
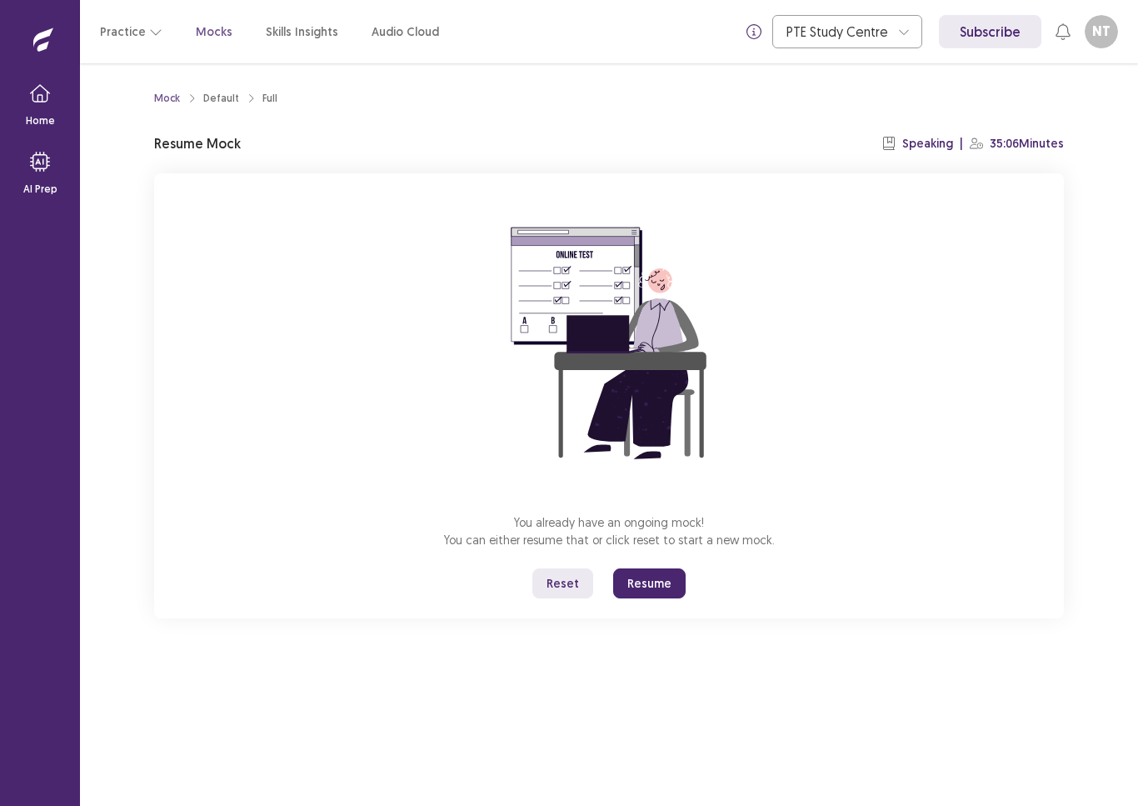
click at [657, 585] on button "Resume" at bounding box center [649, 583] width 72 height 30
click at [656, 574] on button "Resume" at bounding box center [649, 583] width 72 height 30
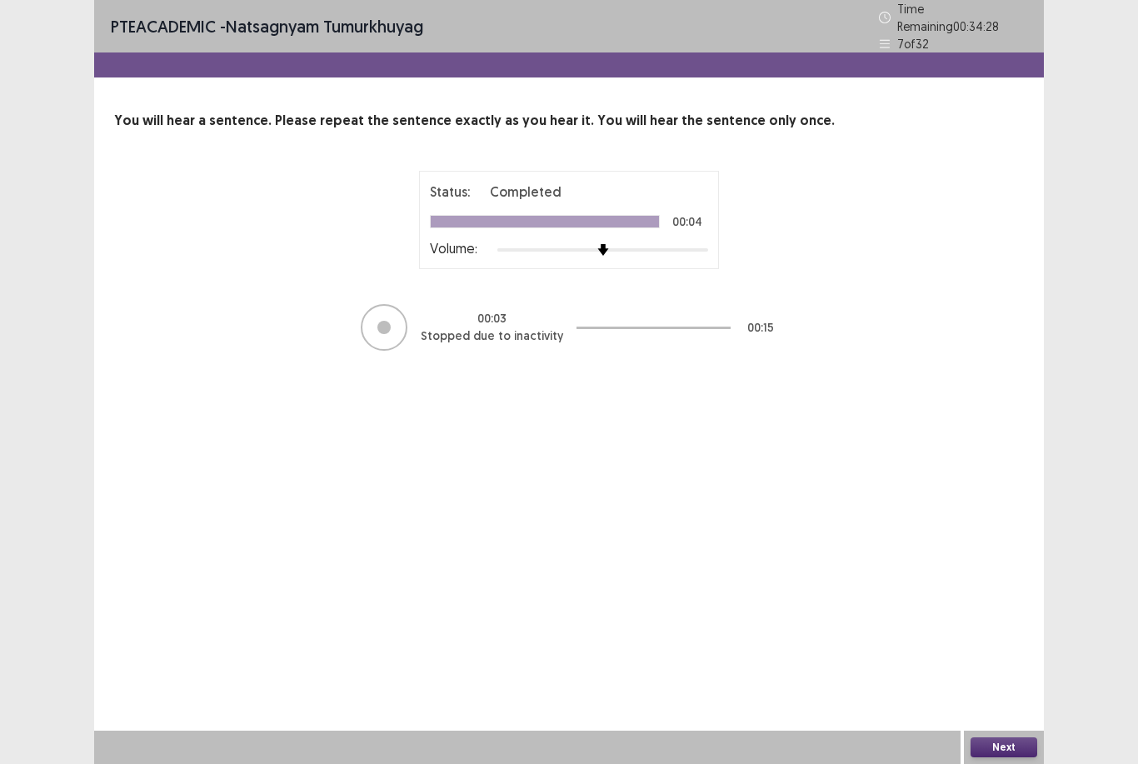
scroll to position [53, 0]
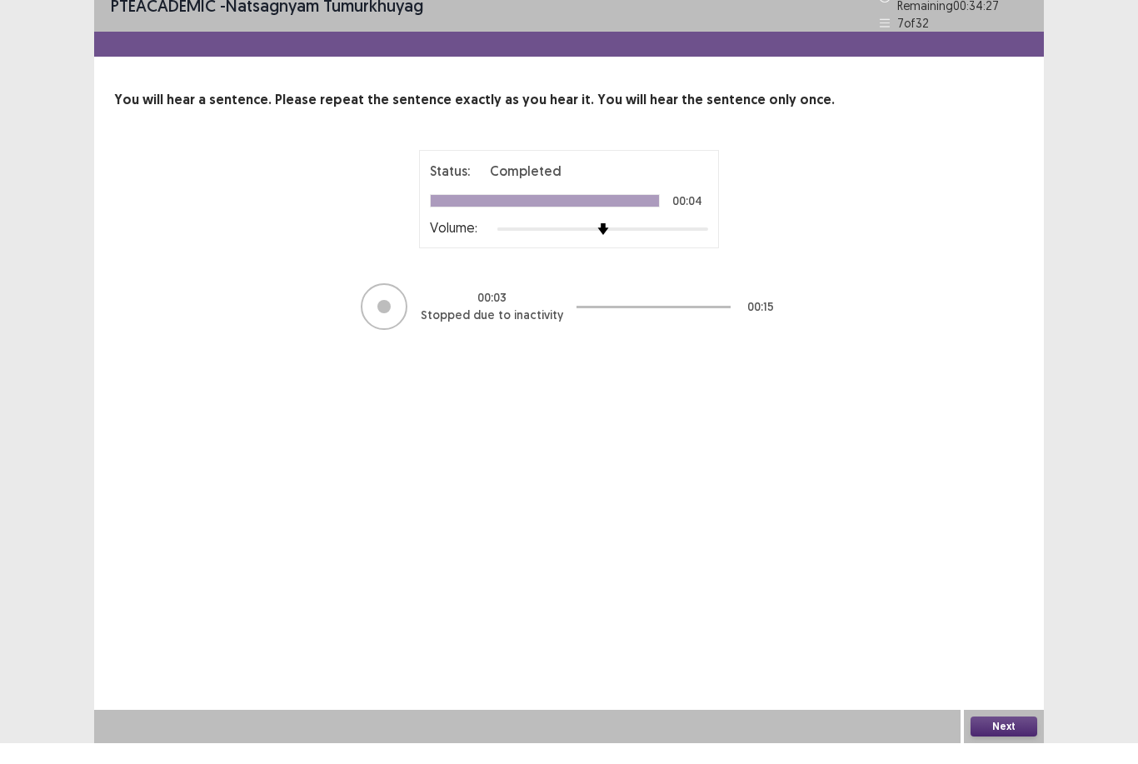
click at [1023, 737] on button "Next" at bounding box center [1003, 747] width 67 height 20
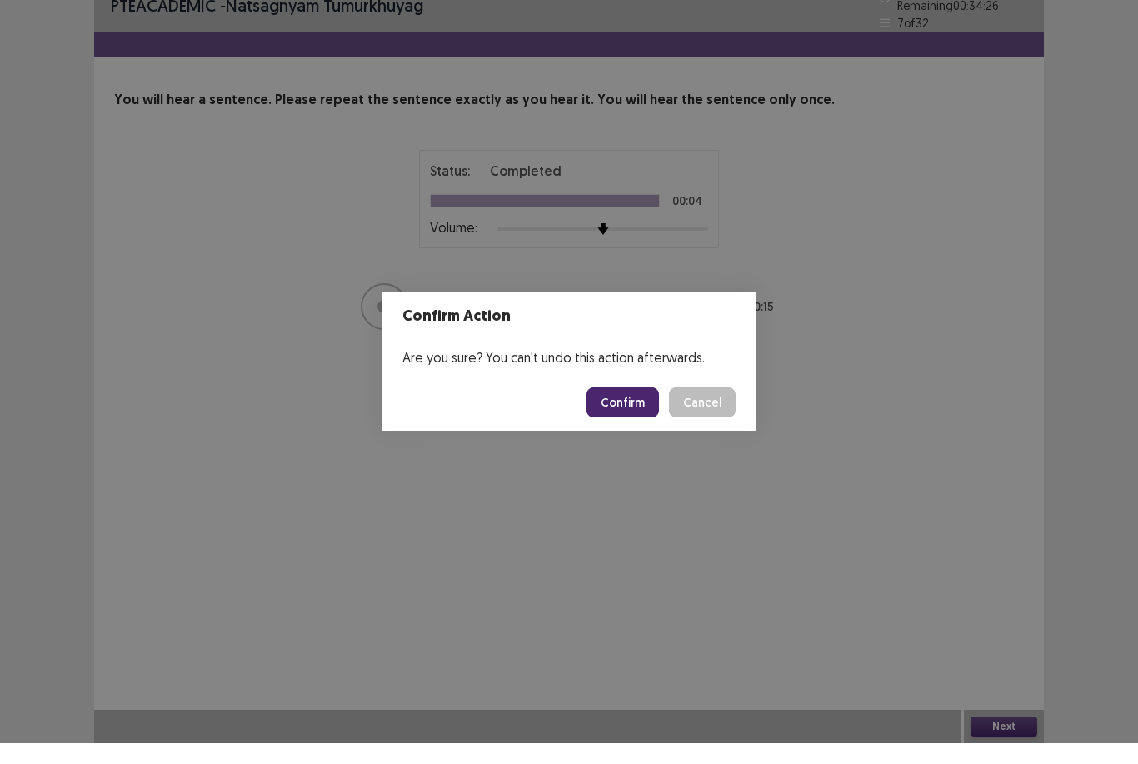
click at [633, 408] on button "Confirm" at bounding box center [622, 423] width 72 height 30
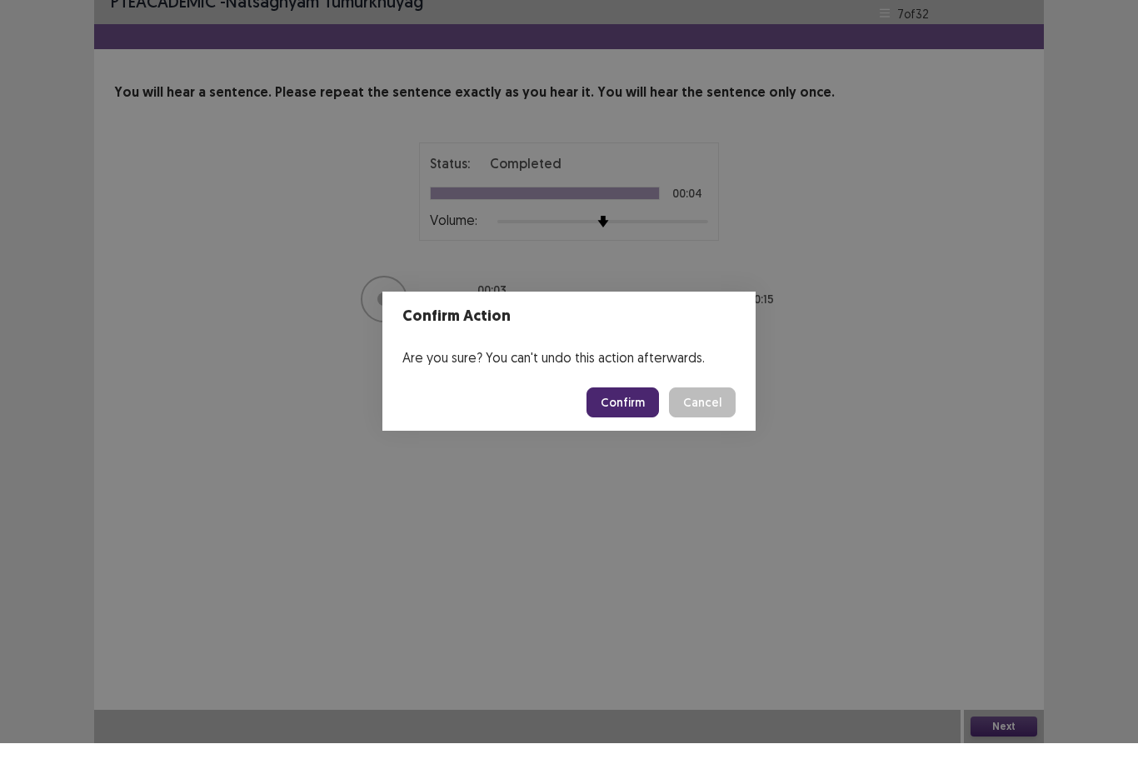
click at [629, 408] on button "Confirm" at bounding box center [622, 423] width 72 height 30
click at [639, 408] on button "Confirm" at bounding box center [622, 423] width 72 height 30
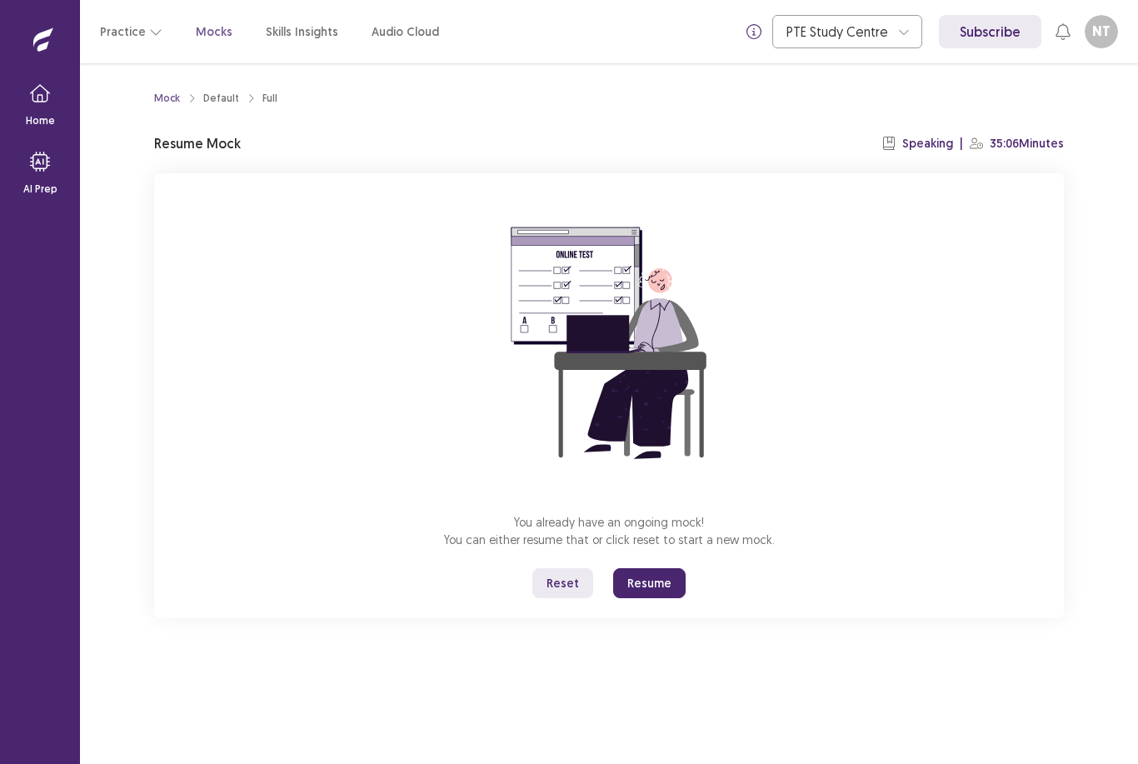
click at [661, 569] on button "Resume" at bounding box center [649, 583] width 72 height 30
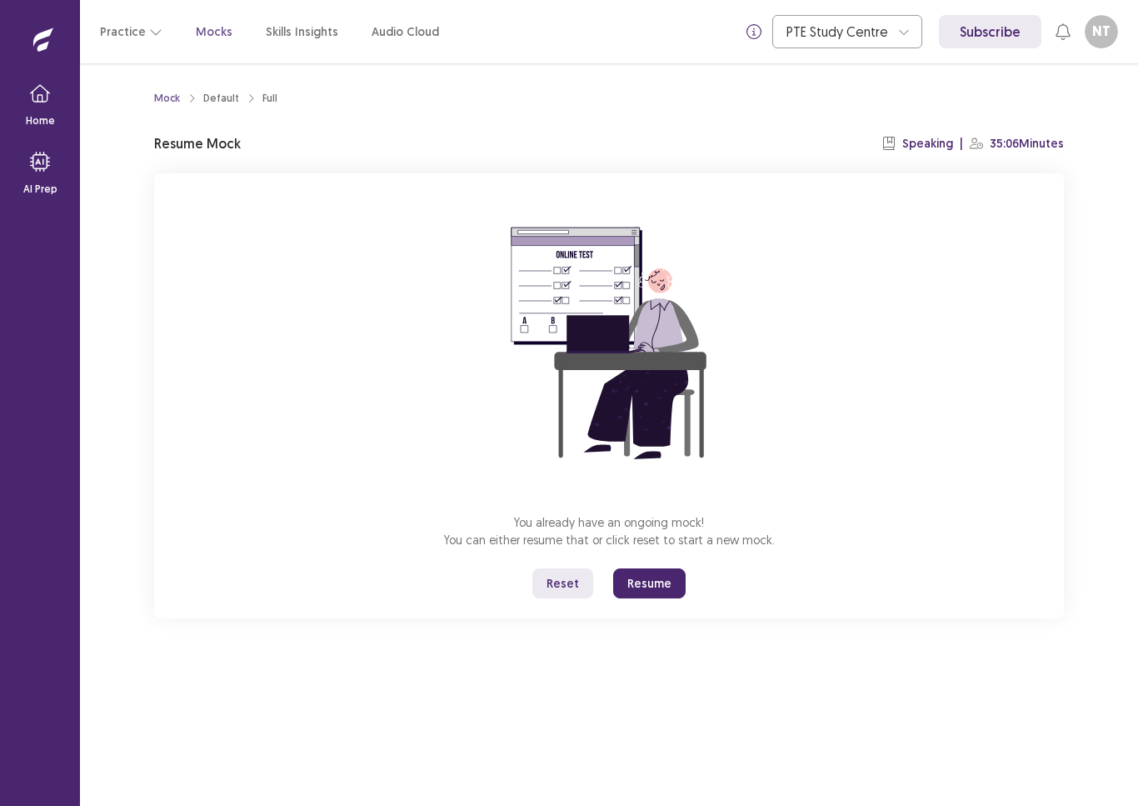
click at [650, 583] on button "Resume" at bounding box center [649, 583] width 72 height 30
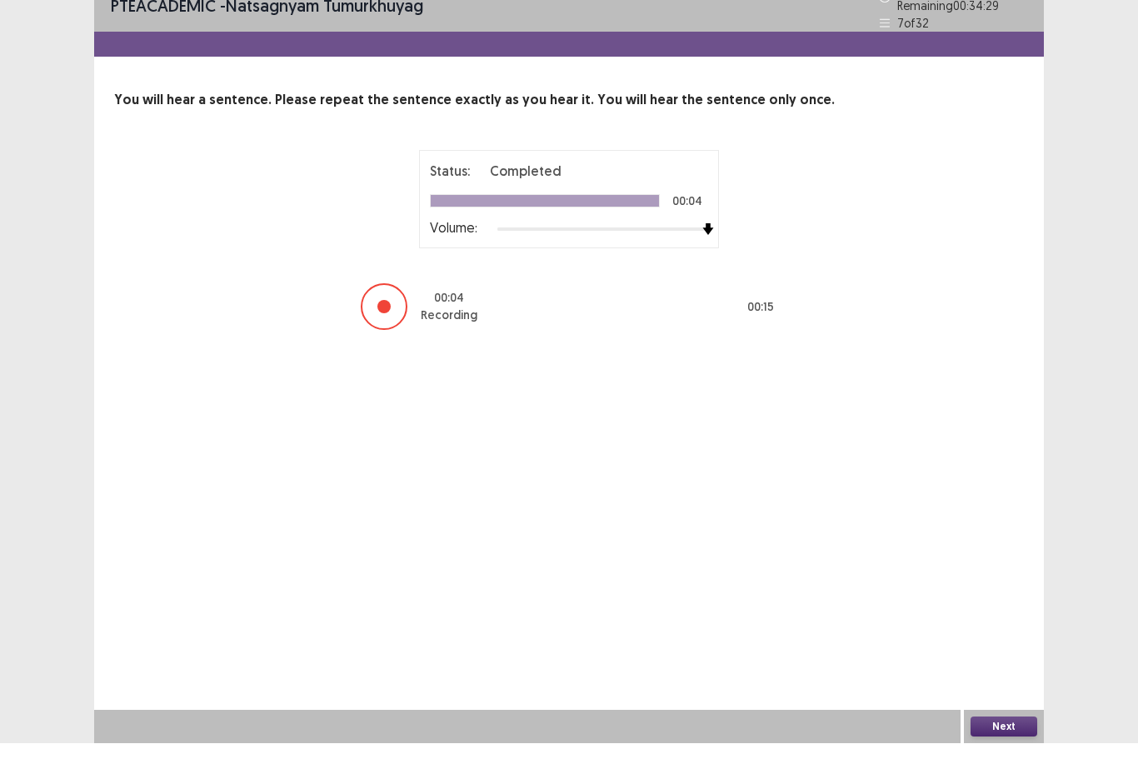
scroll to position [53, 0]
click at [1018, 737] on button "Next" at bounding box center [1003, 747] width 67 height 20
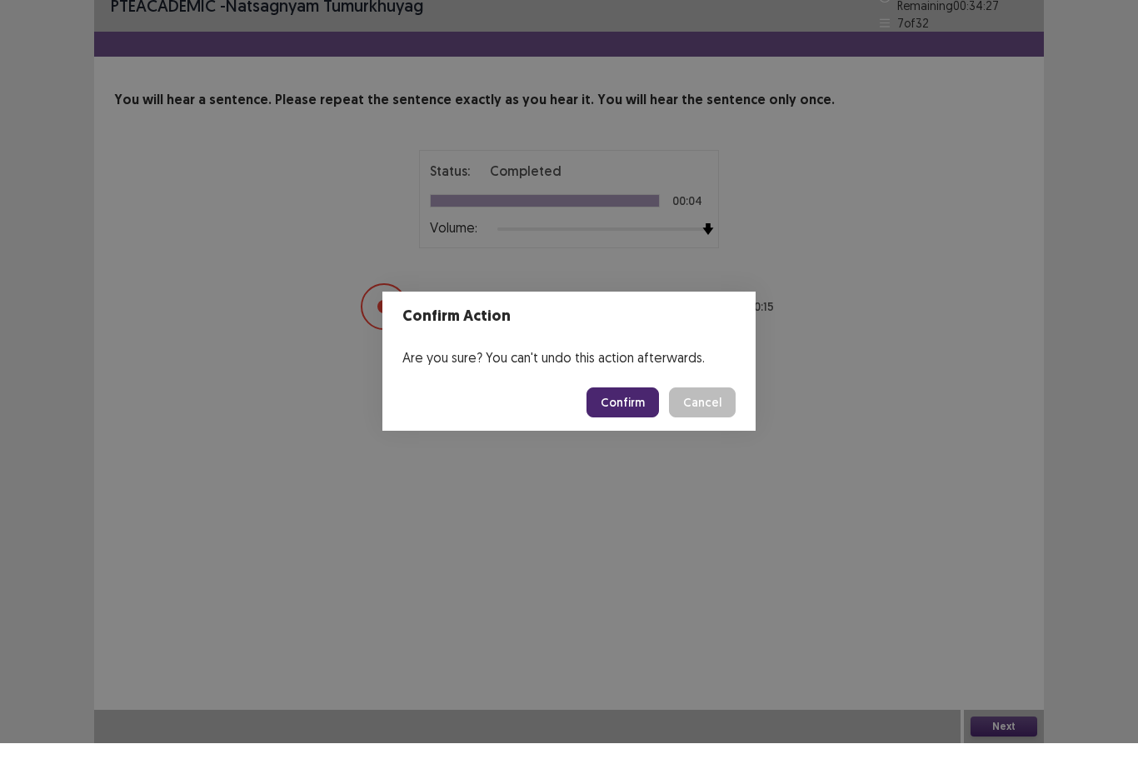
click at [634, 408] on button "Confirm" at bounding box center [622, 423] width 72 height 30
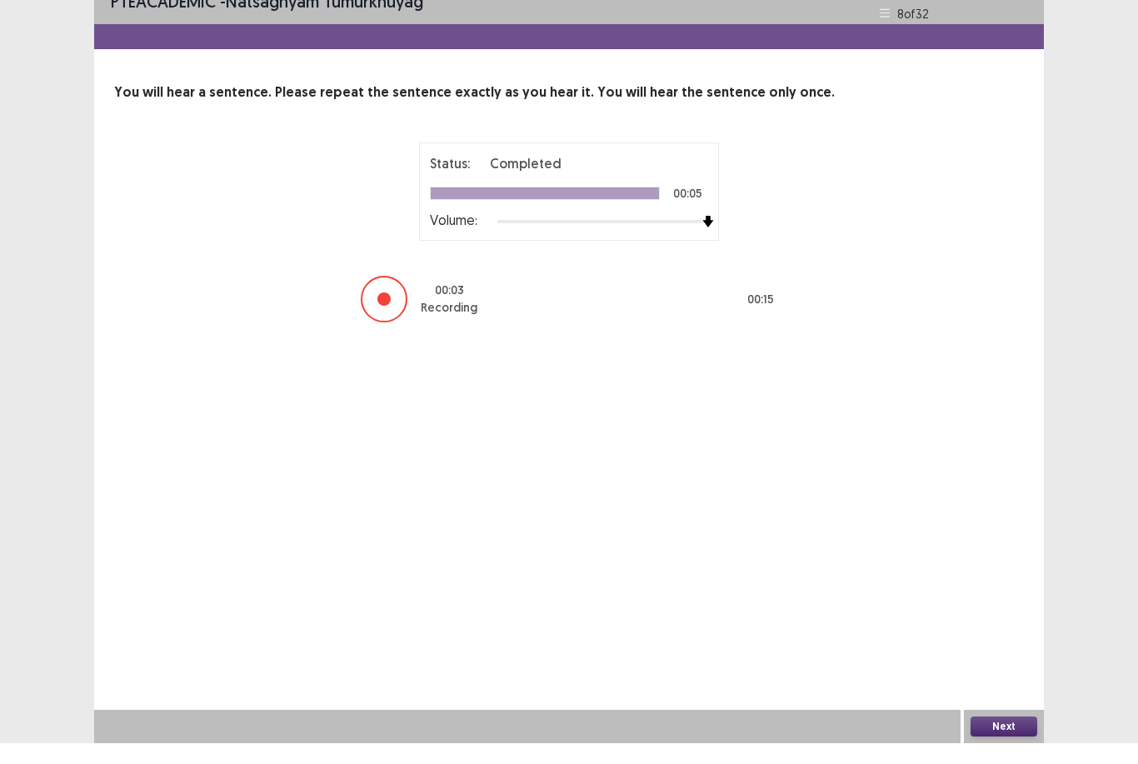
click at [1014, 737] on button "Next" at bounding box center [1003, 747] width 67 height 20
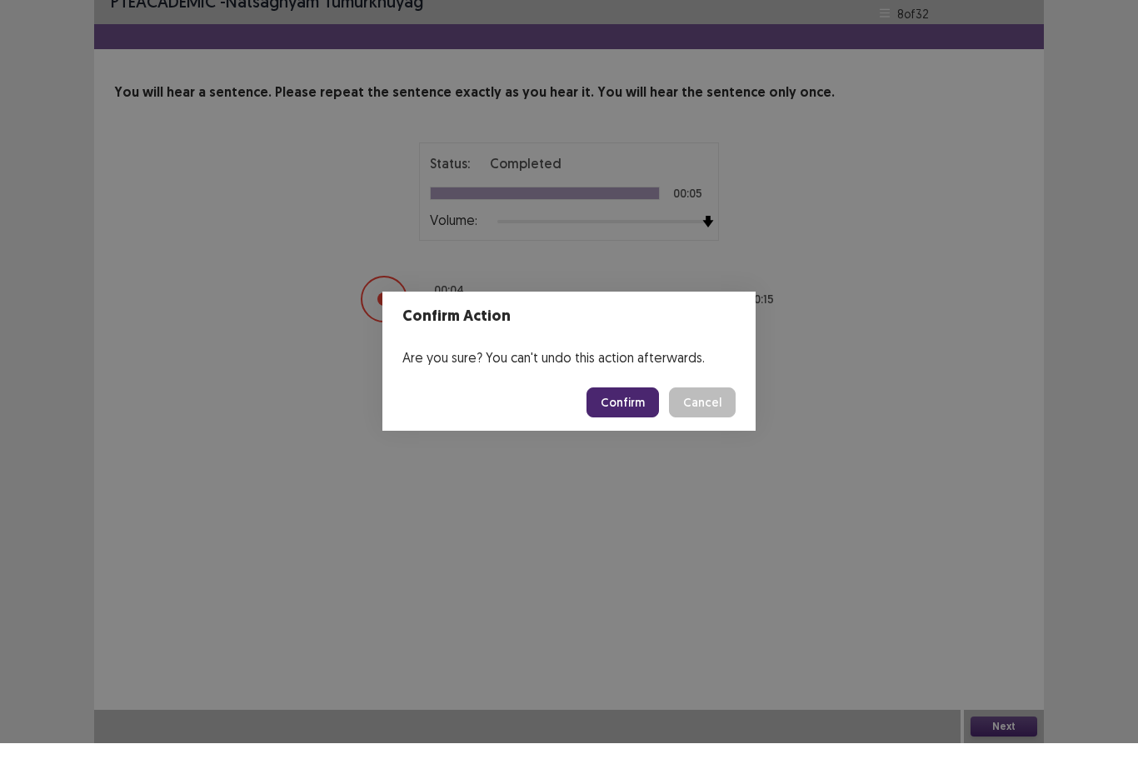
click at [639, 408] on button "Confirm" at bounding box center [622, 423] width 72 height 30
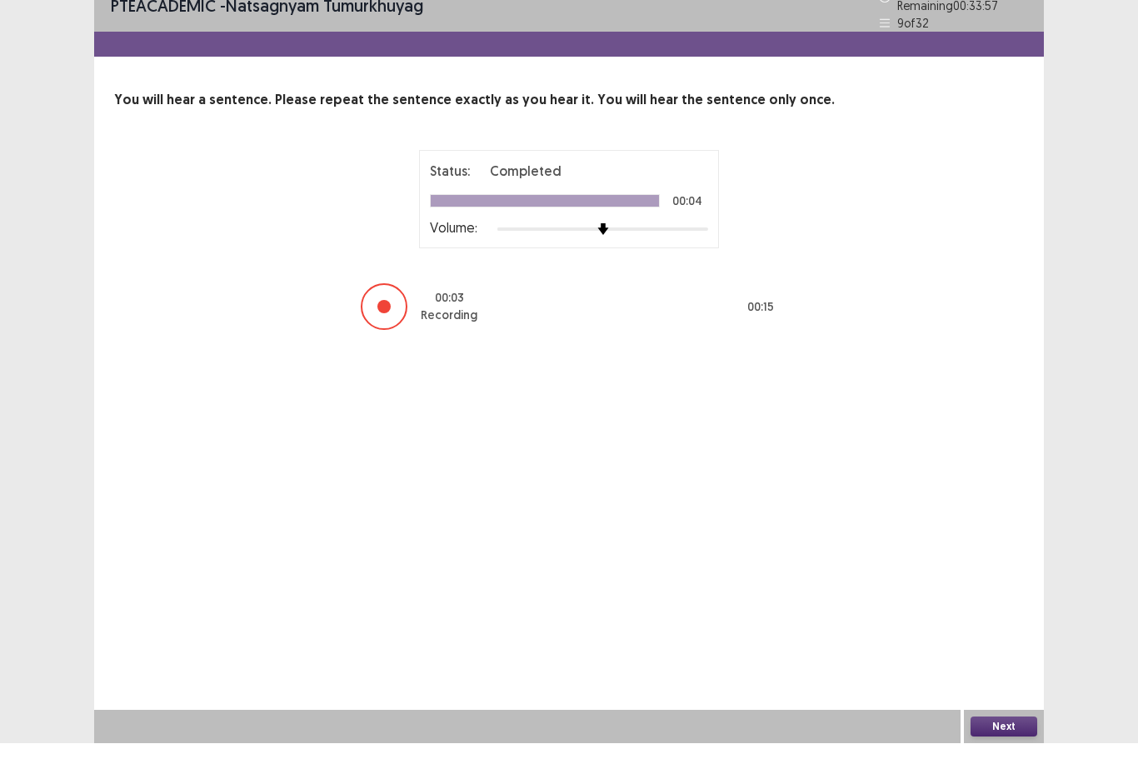
click at [1016, 737] on button "Next" at bounding box center [1003, 747] width 67 height 20
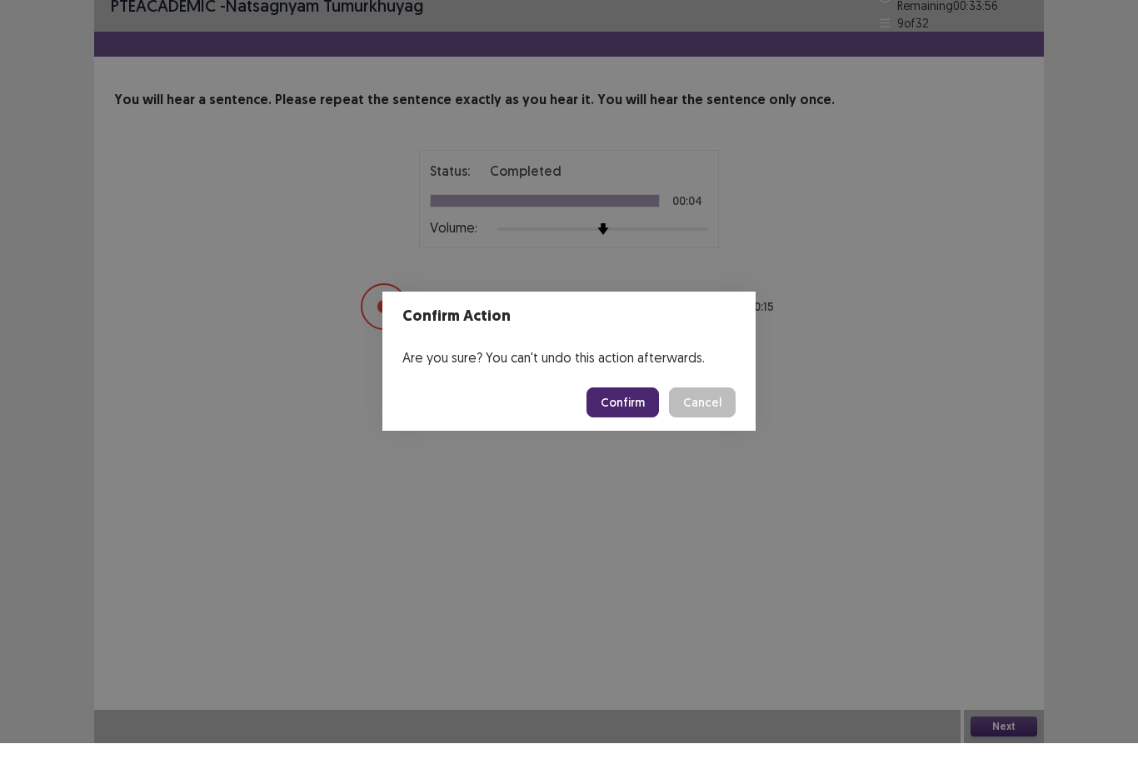
click at [634, 408] on button "Confirm" at bounding box center [622, 423] width 72 height 30
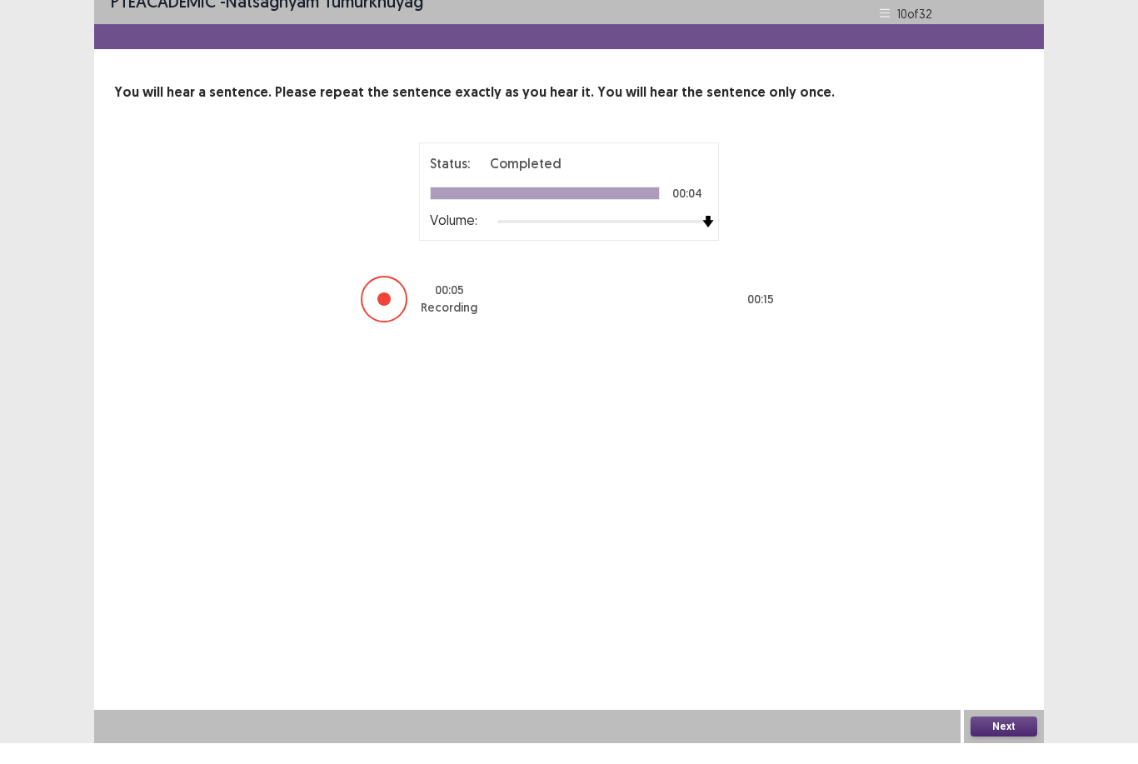
click at [1017, 737] on button "Next" at bounding box center [1003, 747] width 67 height 20
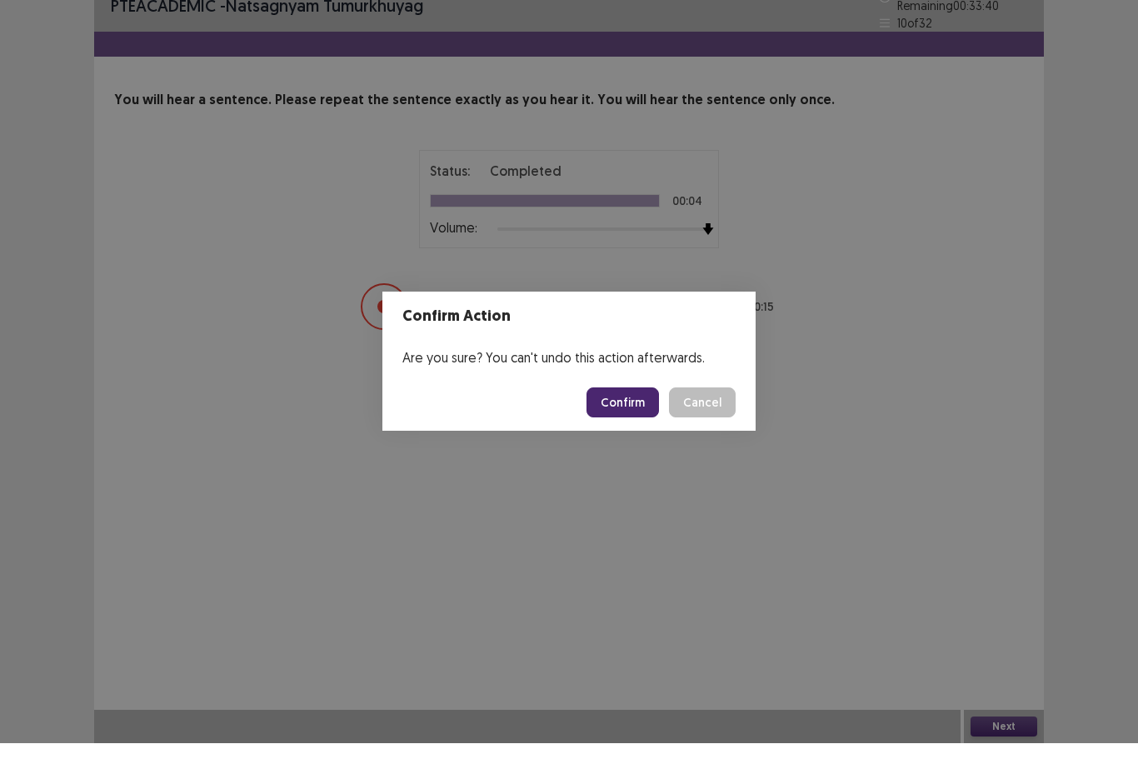
click at [627, 408] on button "Confirm" at bounding box center [622, 423] width 72 height 30
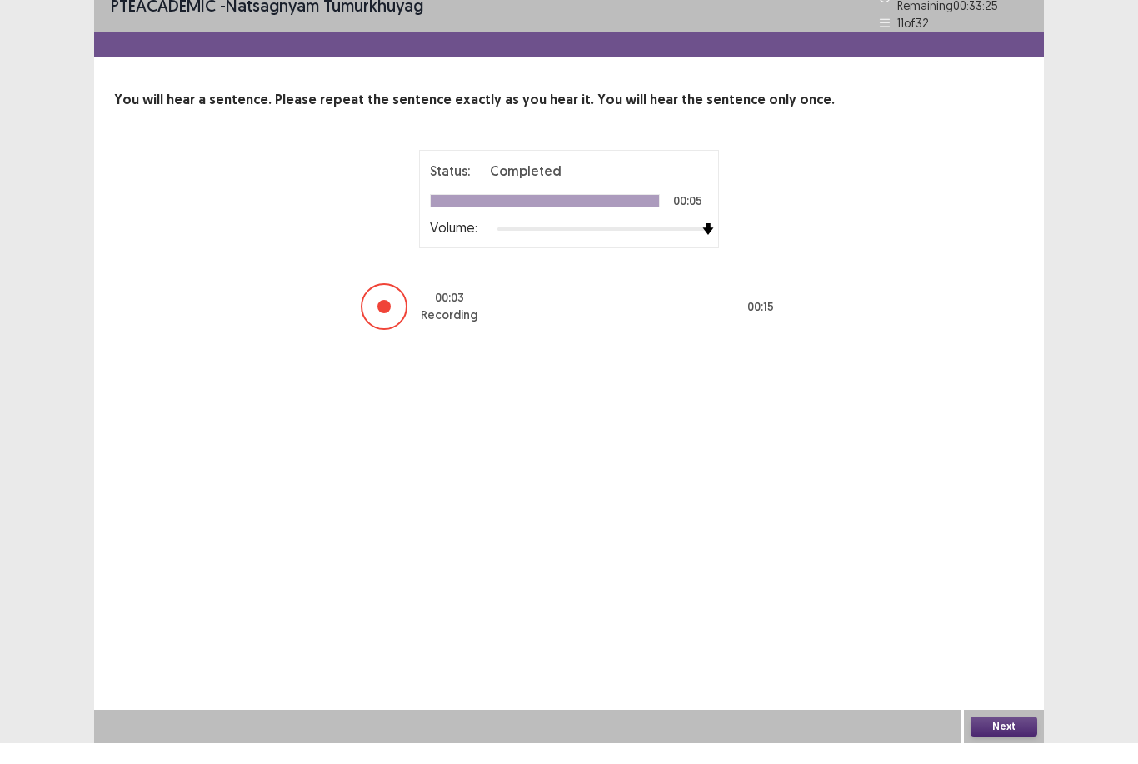
click at [1001, 737] on button "Next" at bounding box center [1003, 747] width 67 height 20
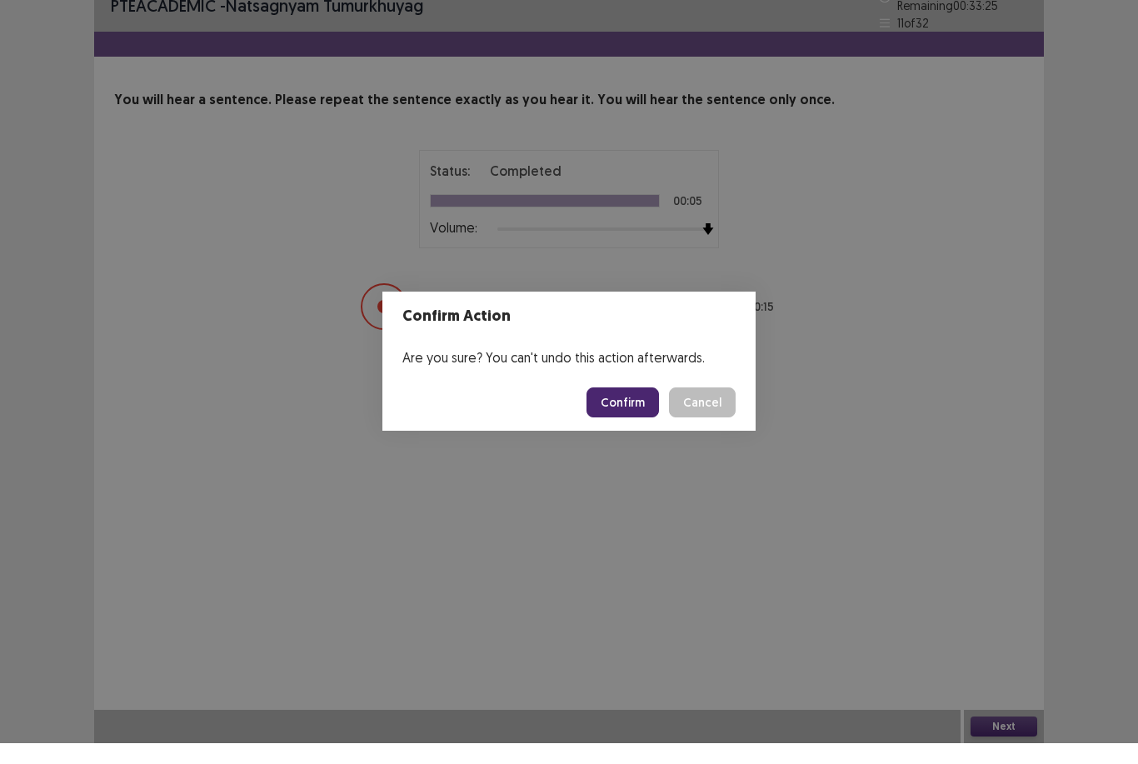
click at [639, 408] on button "Confirm" at bounding box center [622, 423] width 72 height 30
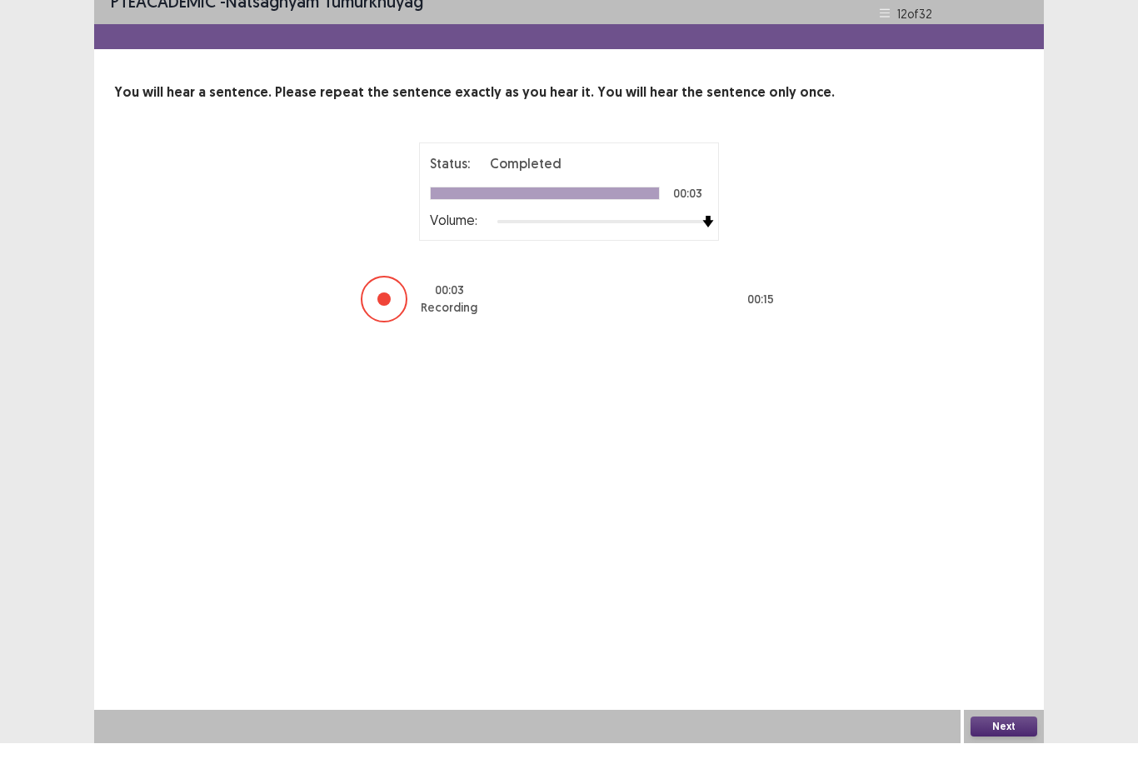
click at [1015, 737] on button "Next" at bounding box center [1003, 747] width 67 height 20
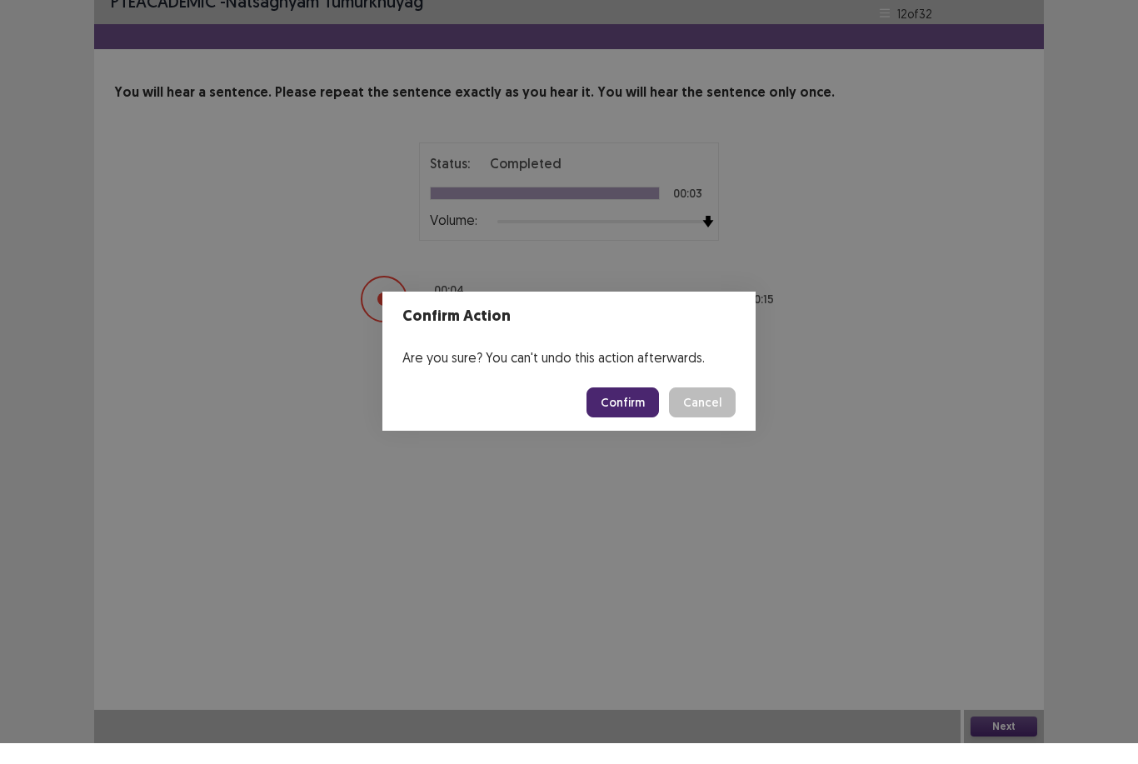
click at [640, 408] on button "Confirm" at bounding box center [622, 423] width 72 height 30
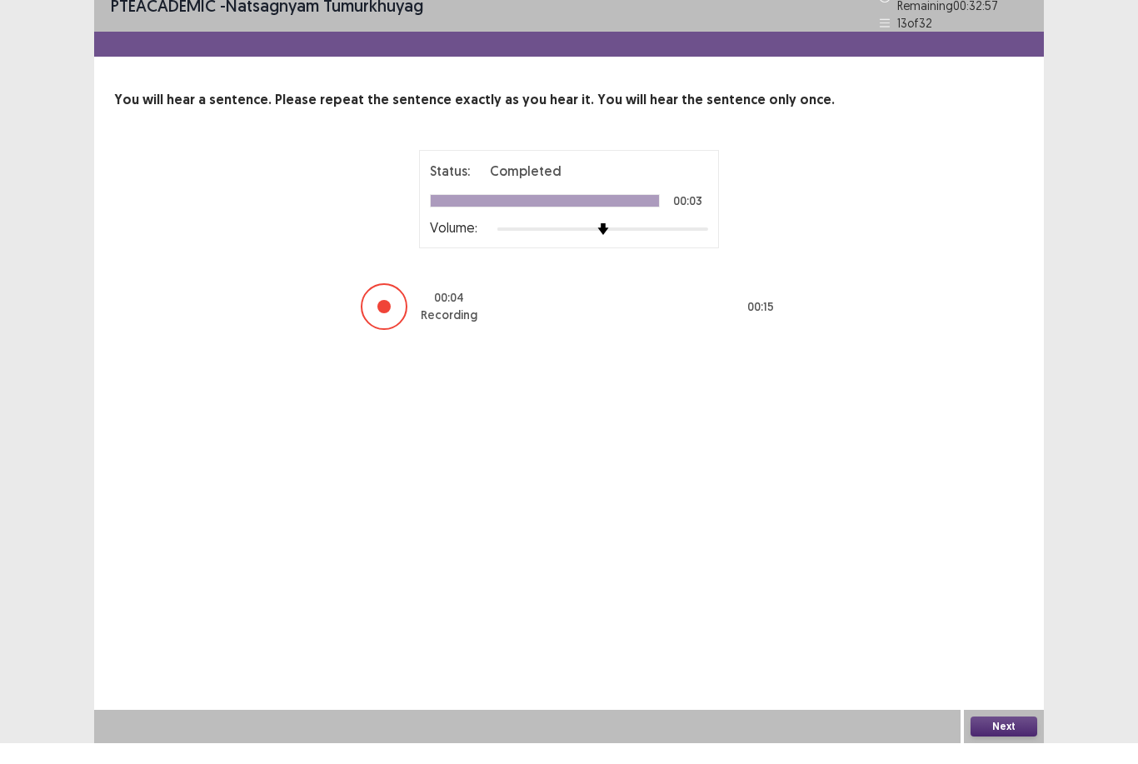
click at [1018, 737] on button "Next" at bounding box center [1003, 747] width 67 height 20
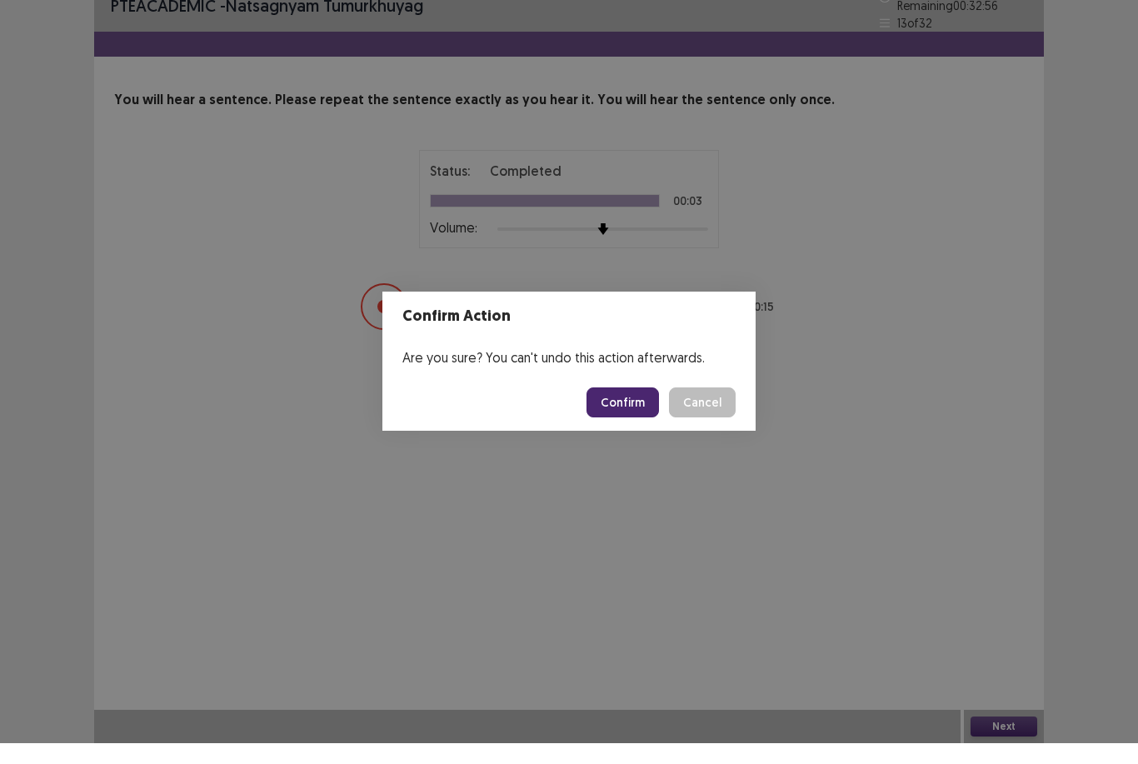
click at [636, 408] on button "Confirm" at bounding box center [622, 423] width 72 height 30
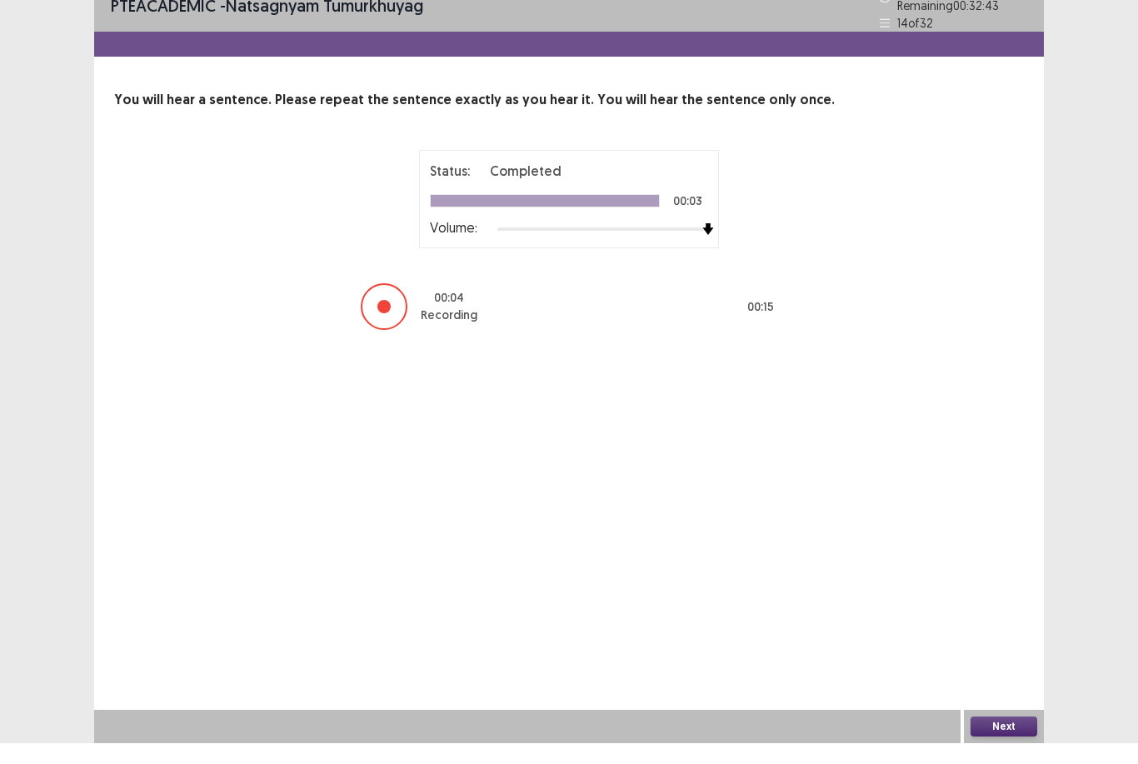
click at [1017, 737] on button "Next" at bounding box center [1003, 747] width 67 height 20
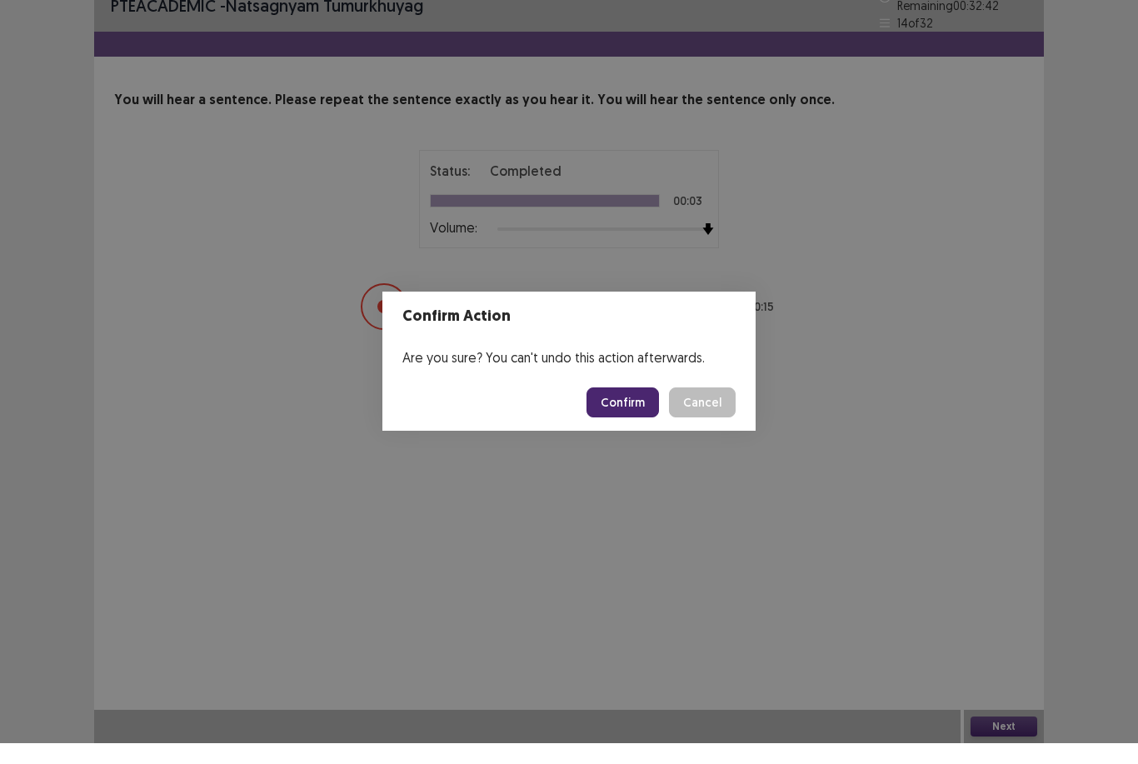
click at [636, 408] on button "Confirm" at bounding box center [622, 423] width 72 height 30
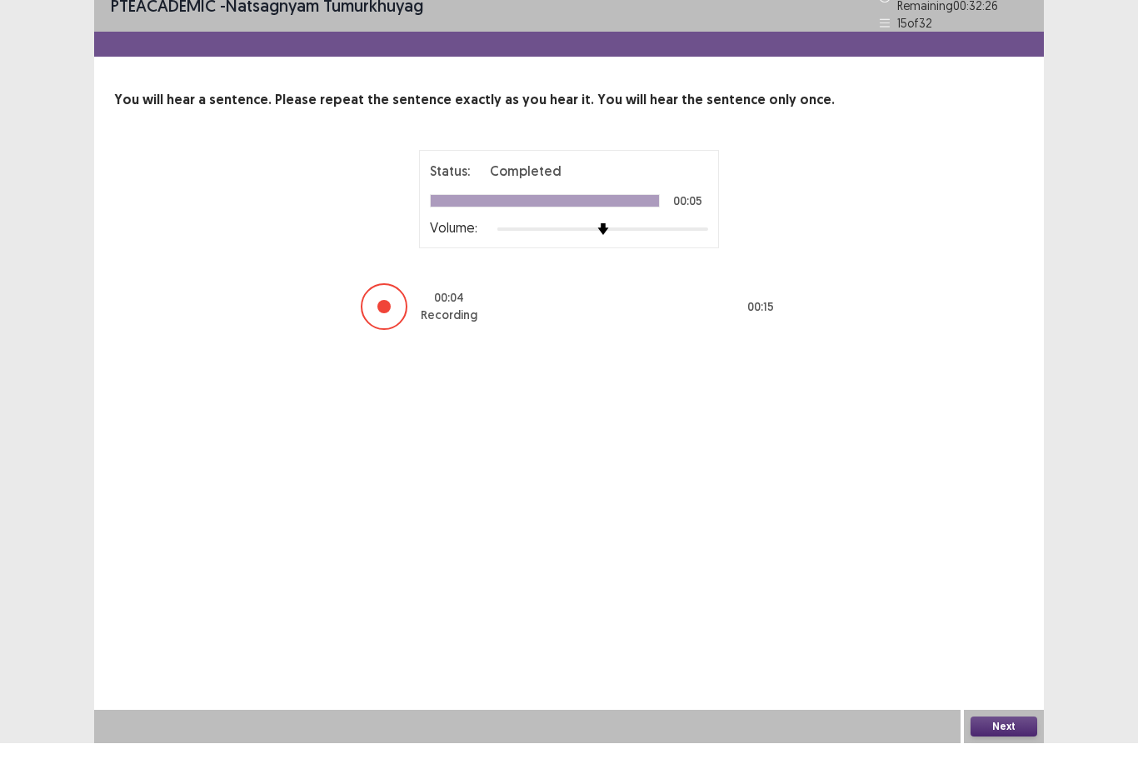
click at [1018, 737] on button "Next" at bounding box center [1003, 747] width 67 height 20
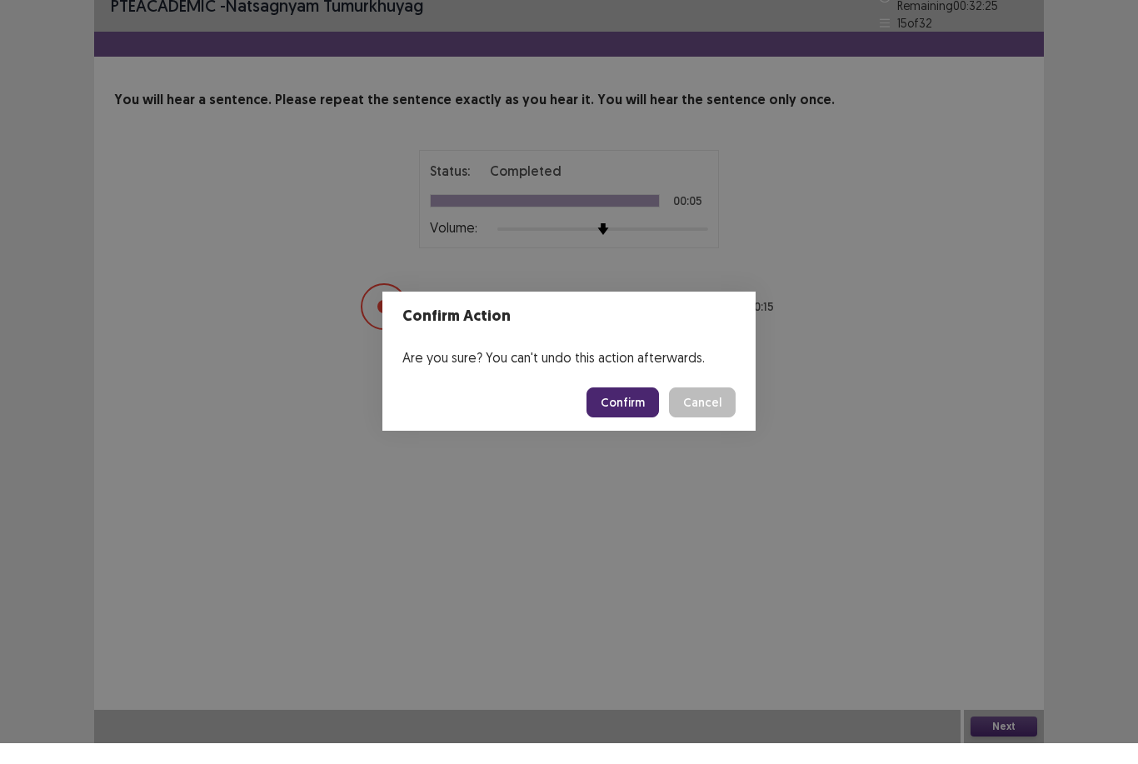
click at [629, 408] on button "Confirm" at bounding box center [622, 423] width 72 height 30
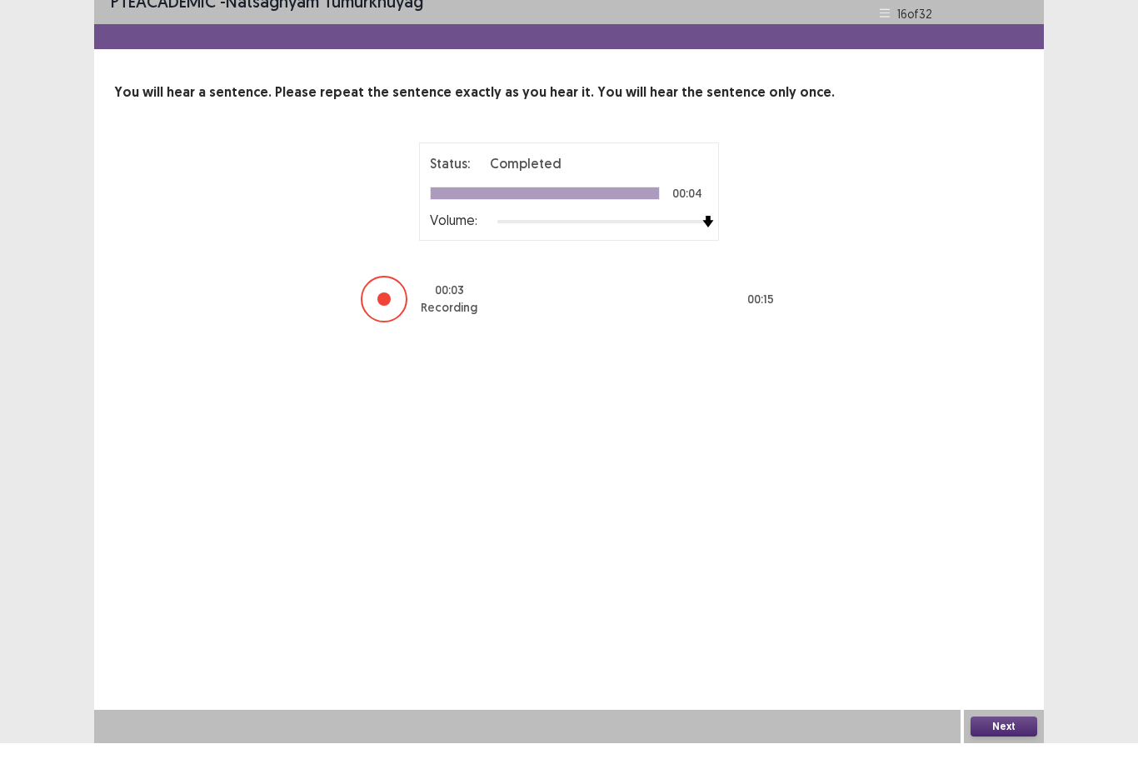
click at [1012, 737] on button "Next" at bounding box center [1003, 747] width 67 height 20
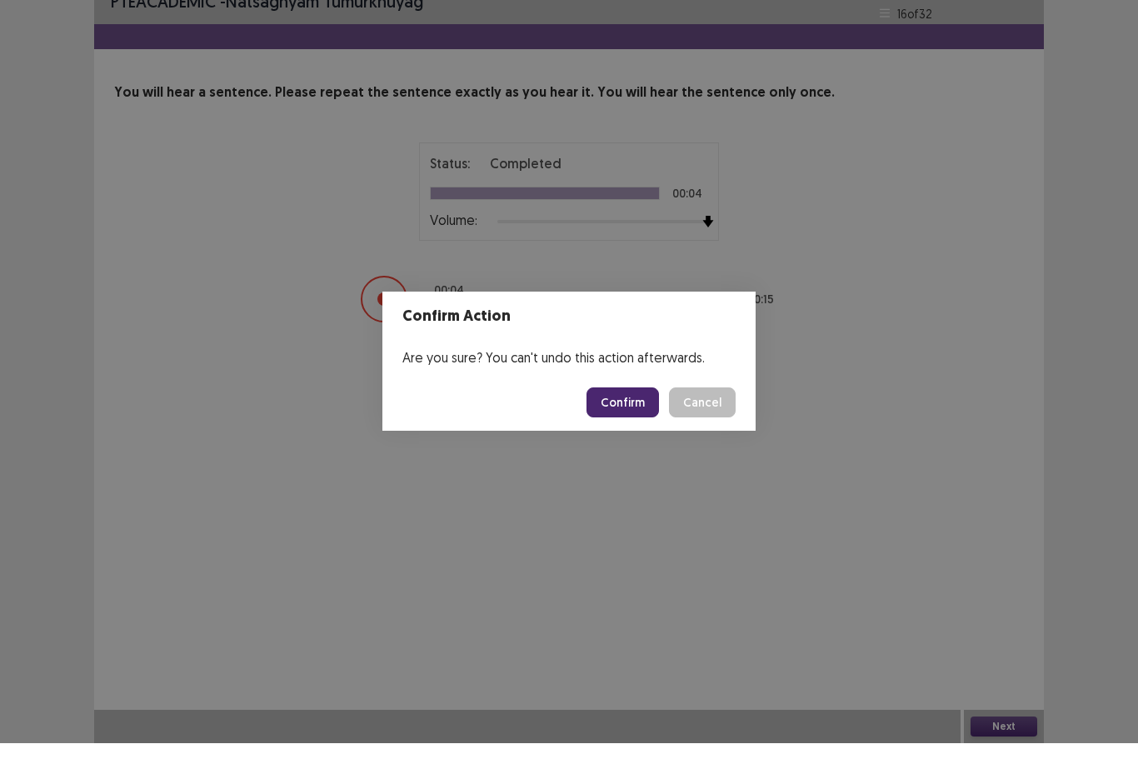
click at [640, 408] on button "Confirm" at bounding box center [622, 423] width 72 height 30
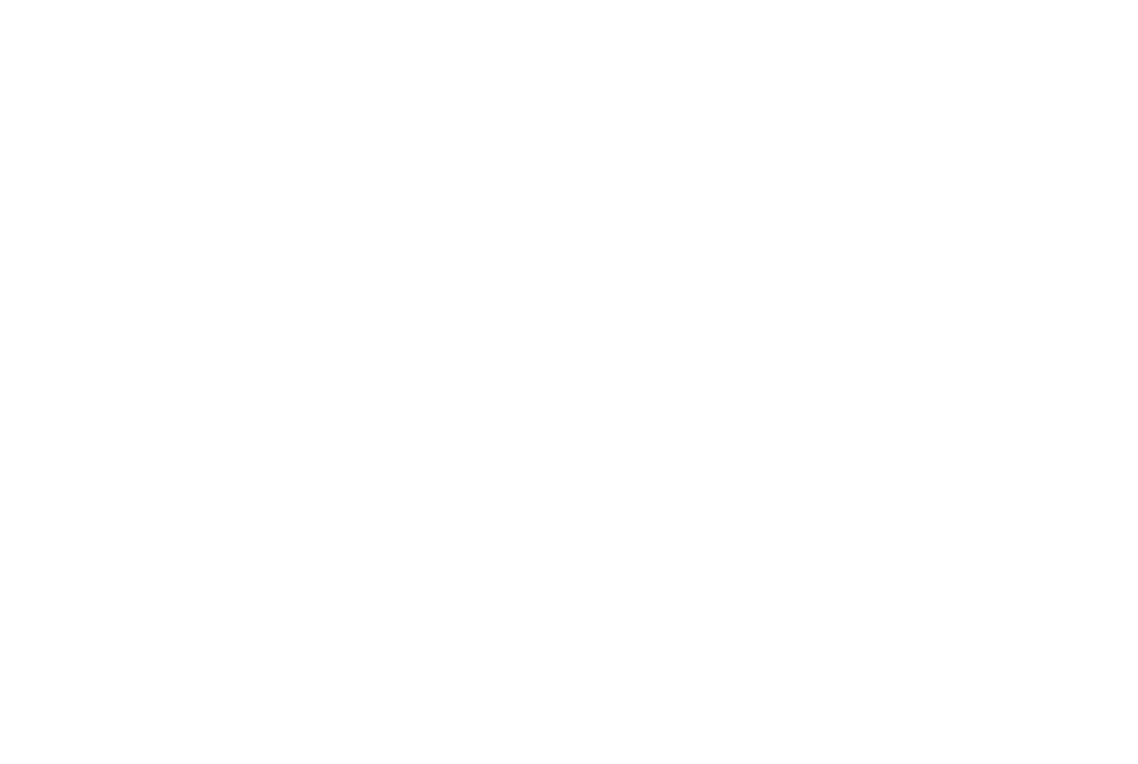
scroll to position [21, 0]
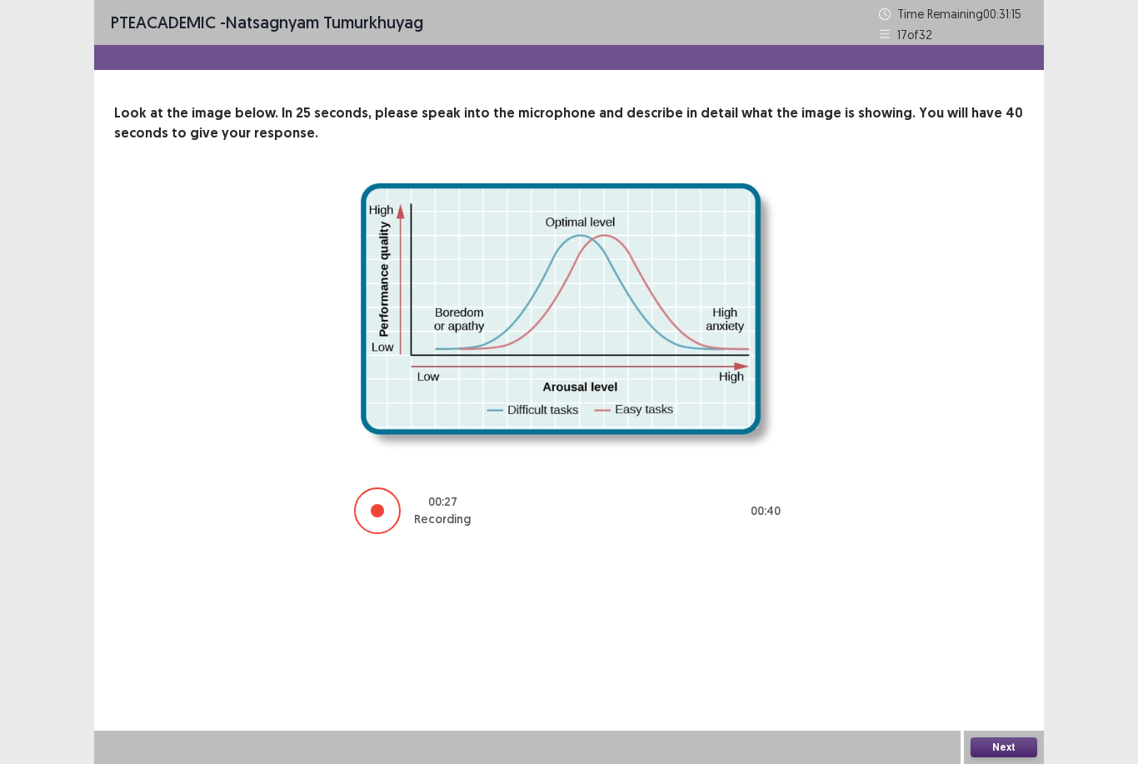
click at [381, 504] on div at bounding box center [377, 510] width 13 height 13
click at [393, 491] on div at bounding box center [377, 510] width 47 height 47
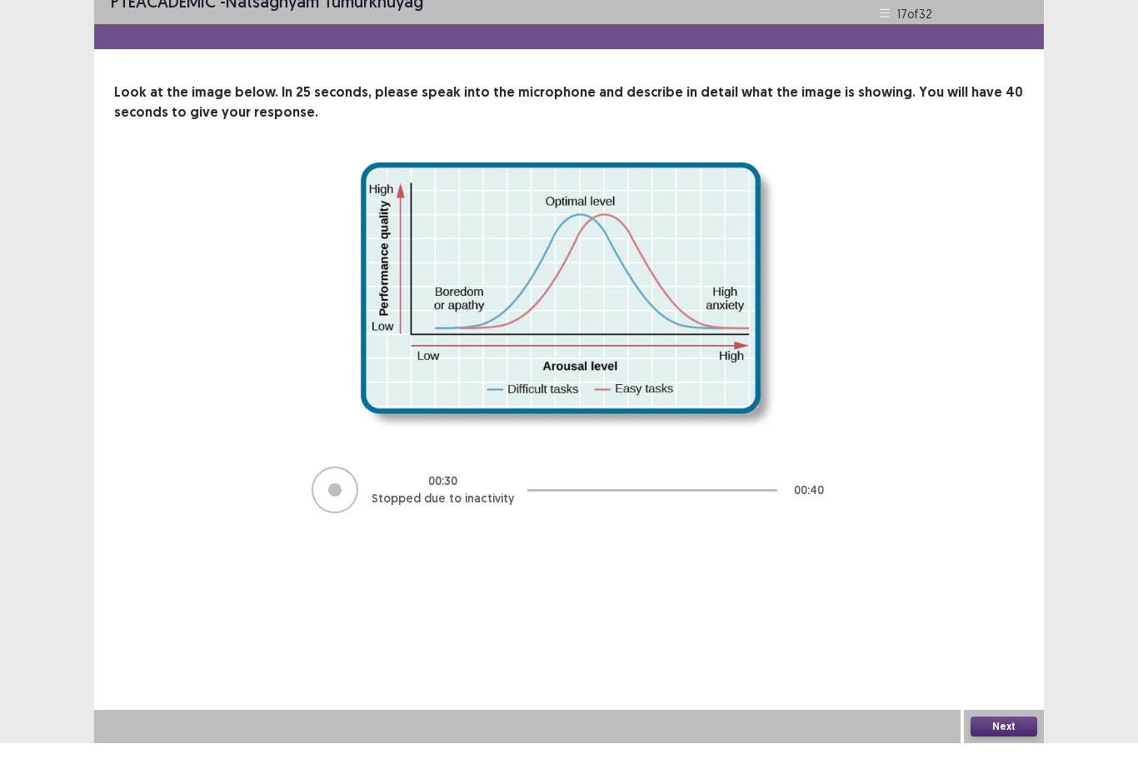
click at [1020, 737] on button "Next" at bounding box center [1003, 747] width 67 height 20
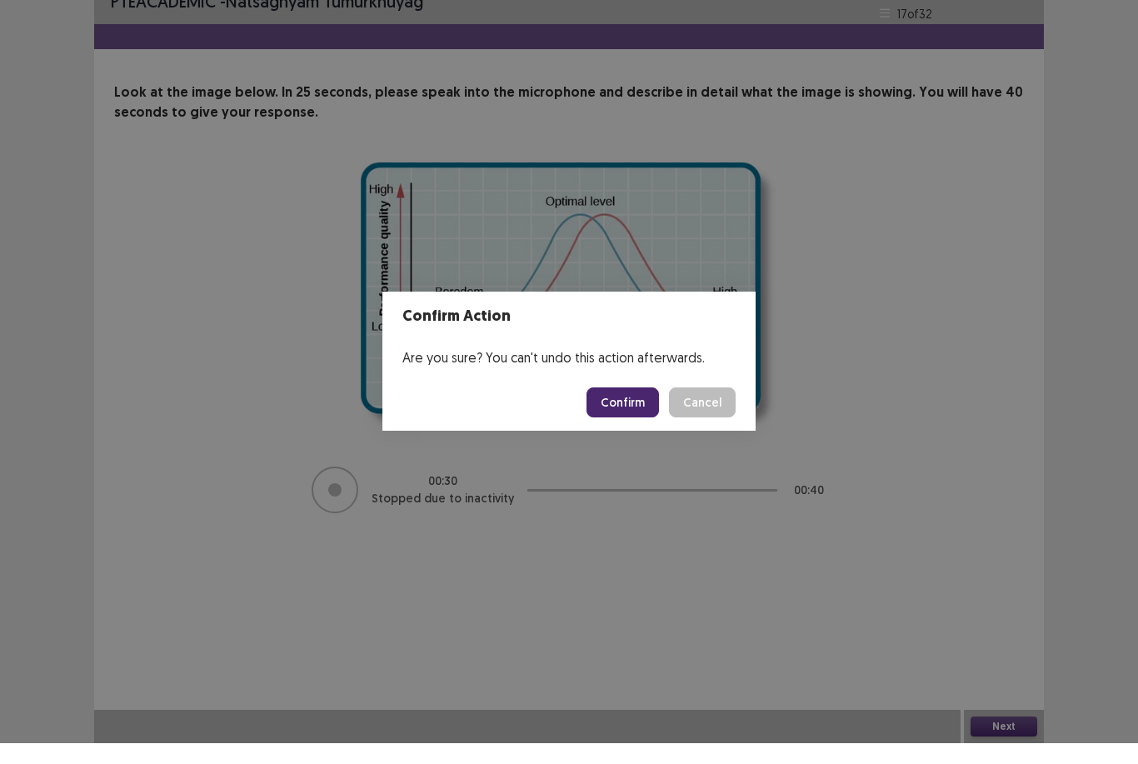
click at [640, 408] on button "Confirm" at bounding box center [622, 423] width 72 height 30
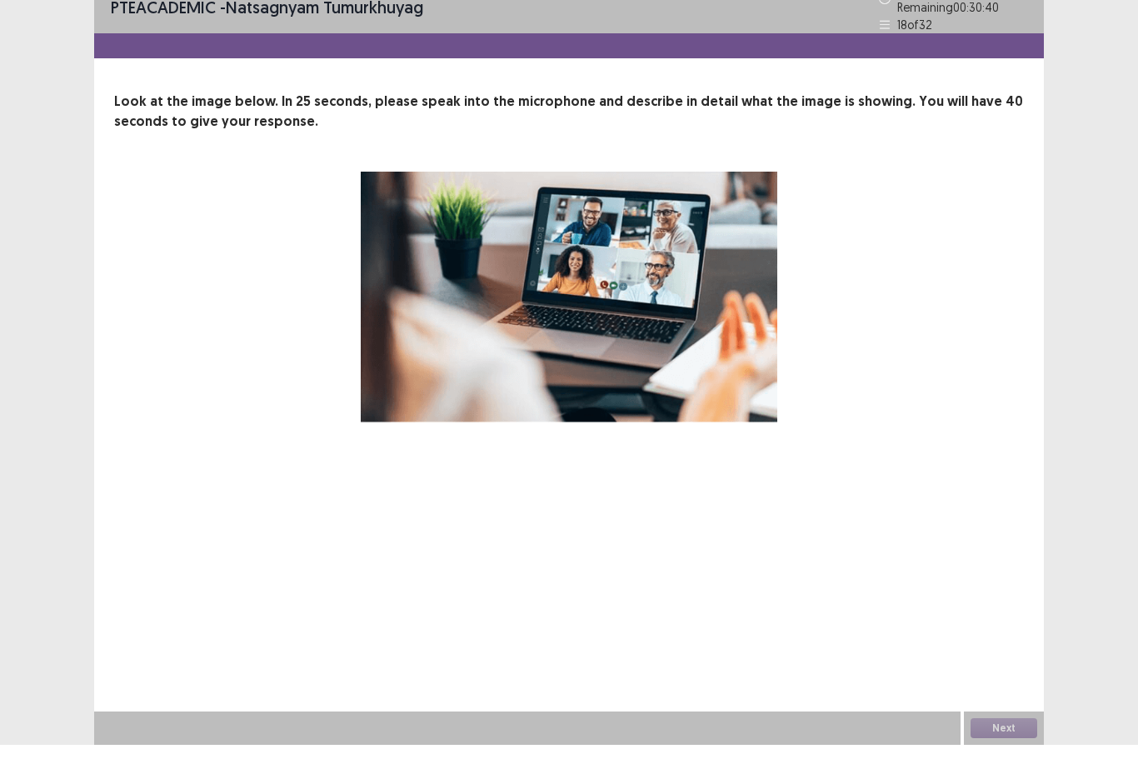
scroll to position [0, 0]
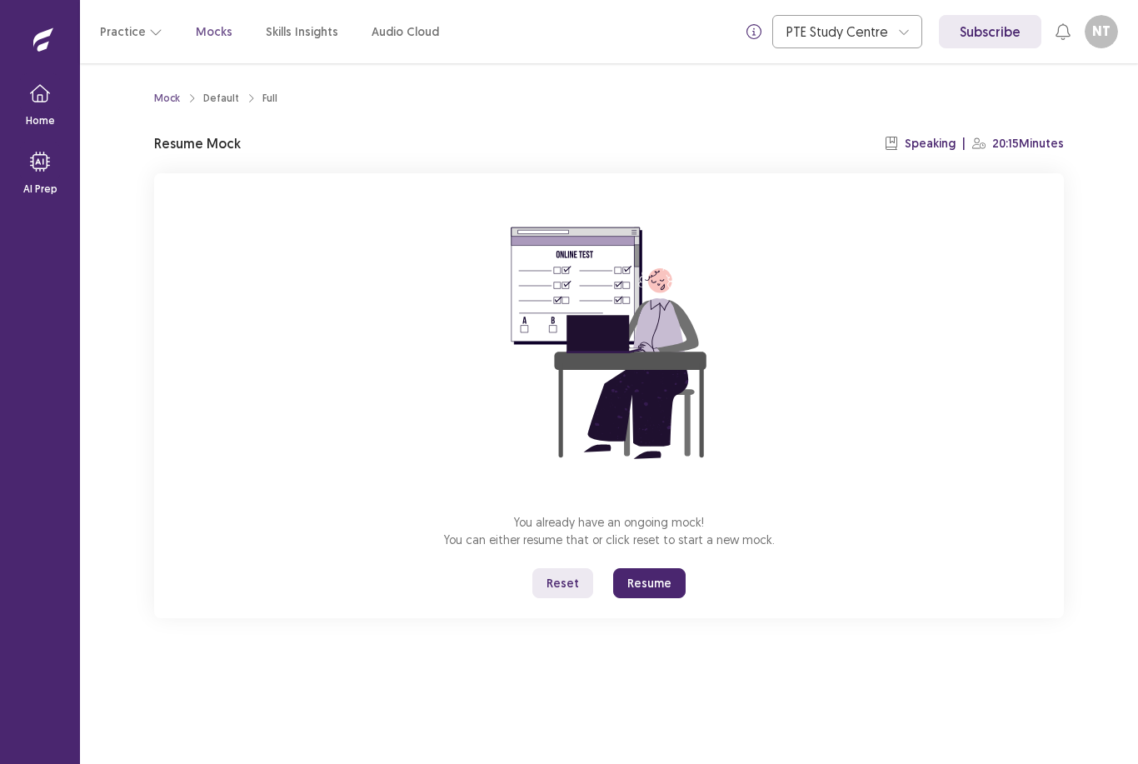
click at [660, 584] on button "Resume" at bounding box center [649, 583] width 72 height 30
click at [646, 577] on button "Resume" at bounding box center [649, 583] width 72 height 30
click at [652, 586] on button "Resume" at bounding box center [649, 583] width 72 height 30
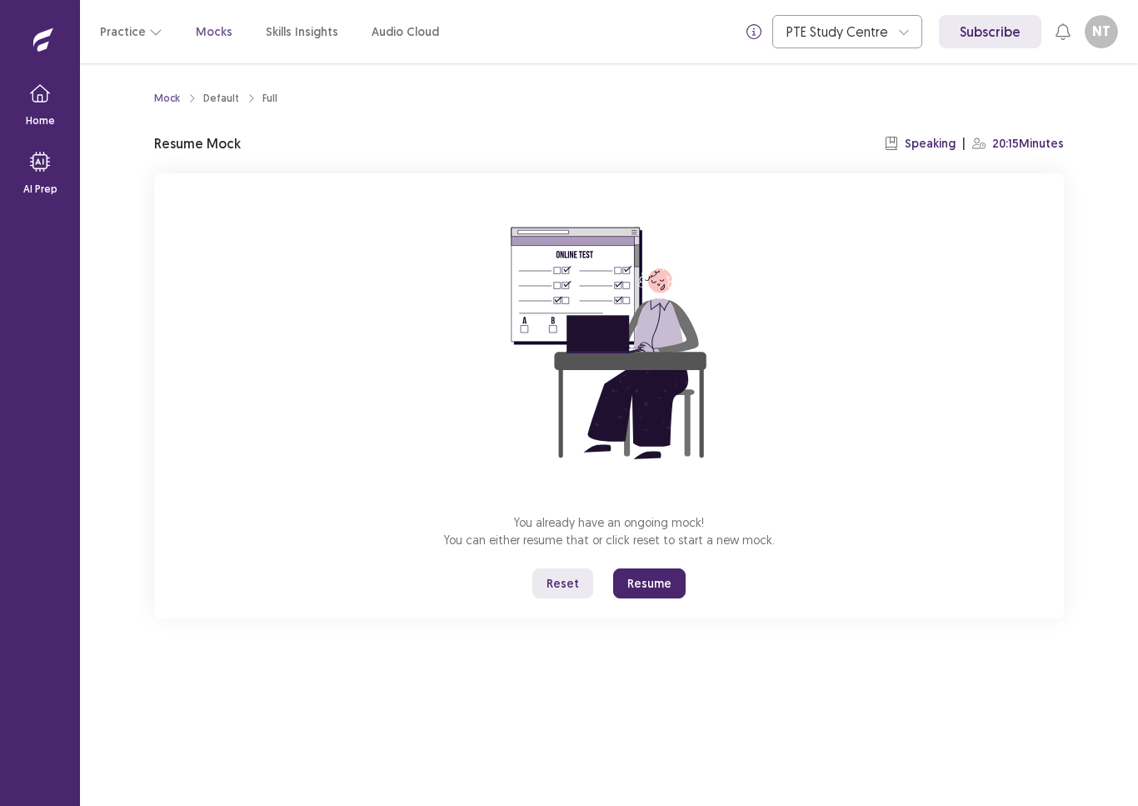
click at [643, 586] on button "Resume" at bounding box center [649, 583] width 72 height 30
click at [663, 570] on button "Resume" at bounding box center [649, 583] width 72 height 30
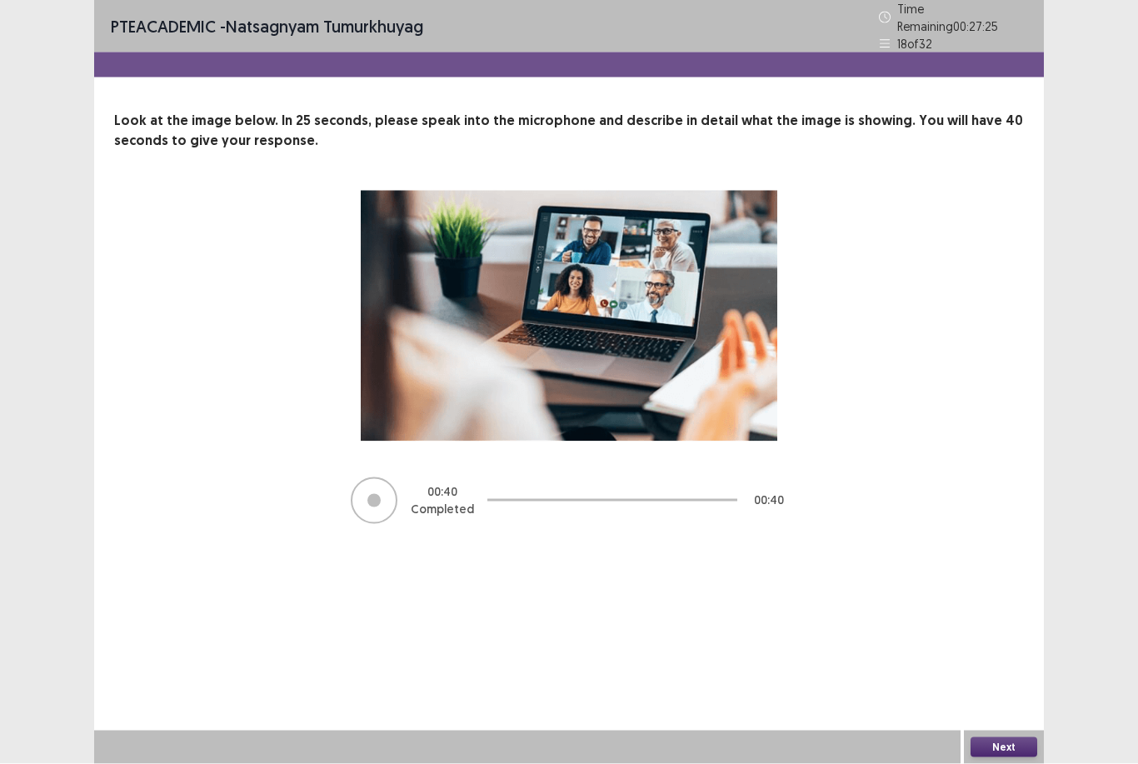
scroll to position [53, 0]
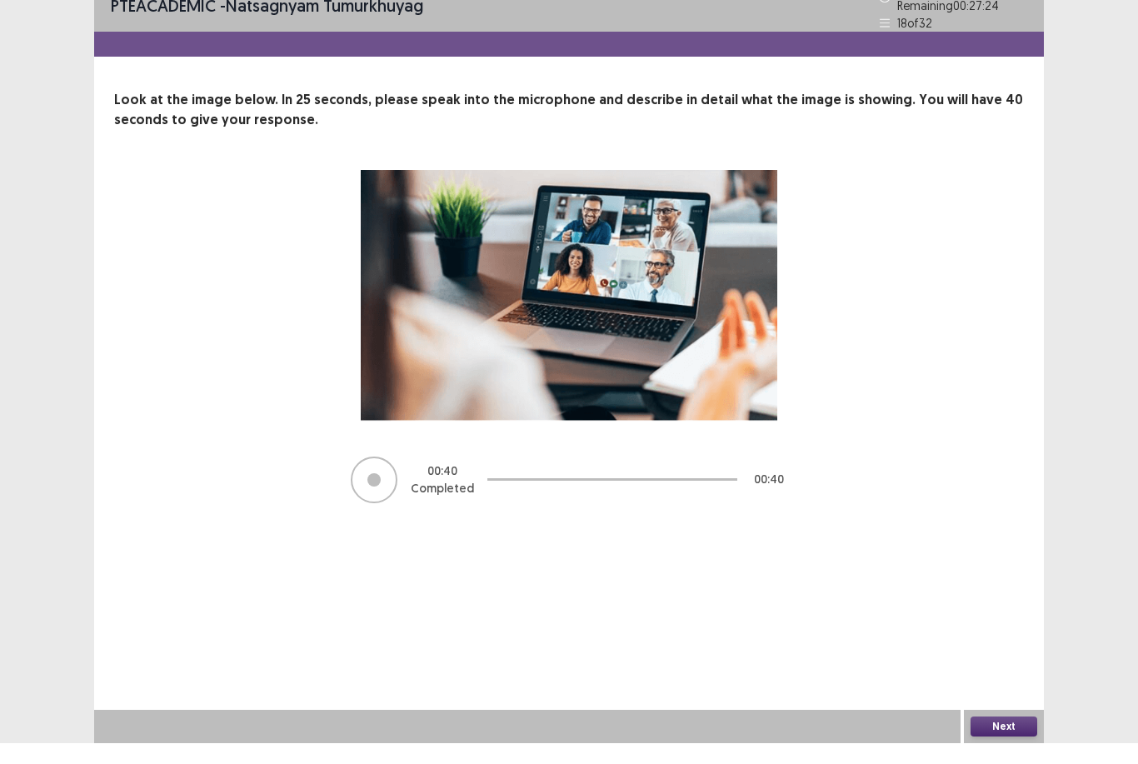
click at [1021, 737] on button "Next" at bounding box center [1003, 747] width 67 height 20
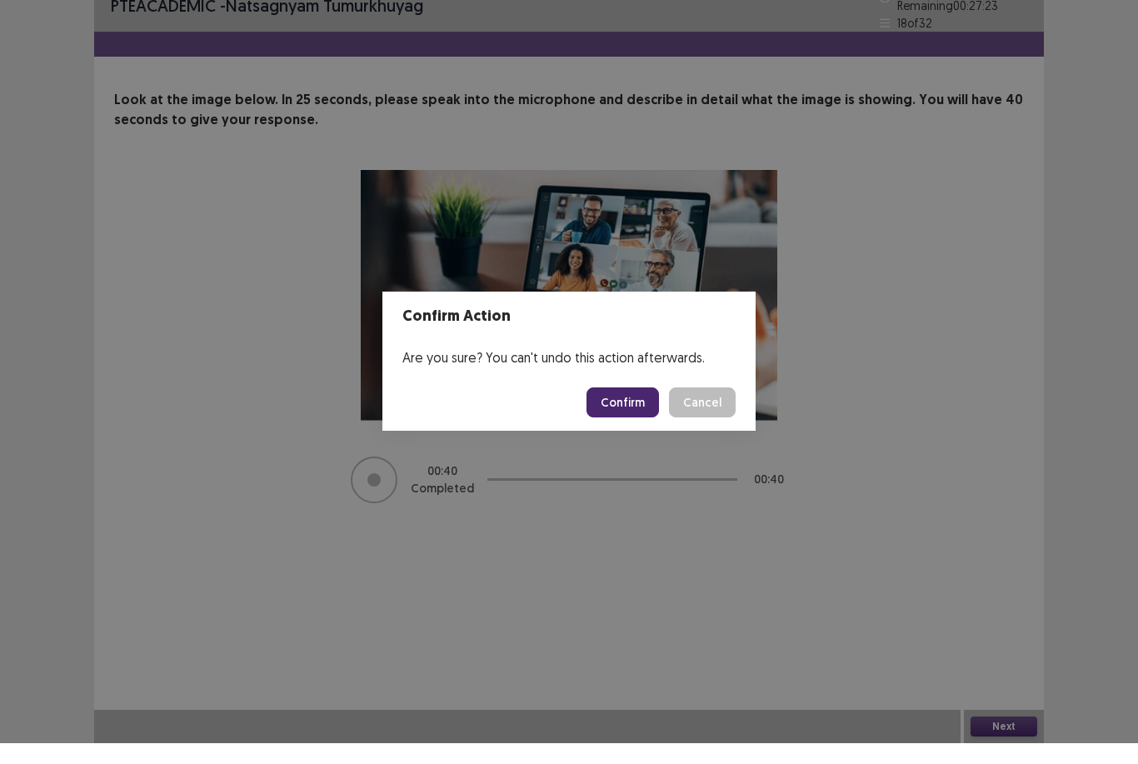
click at [645, 408] on button "Confirm" at bounding box center [622, 423] width 72 height 30
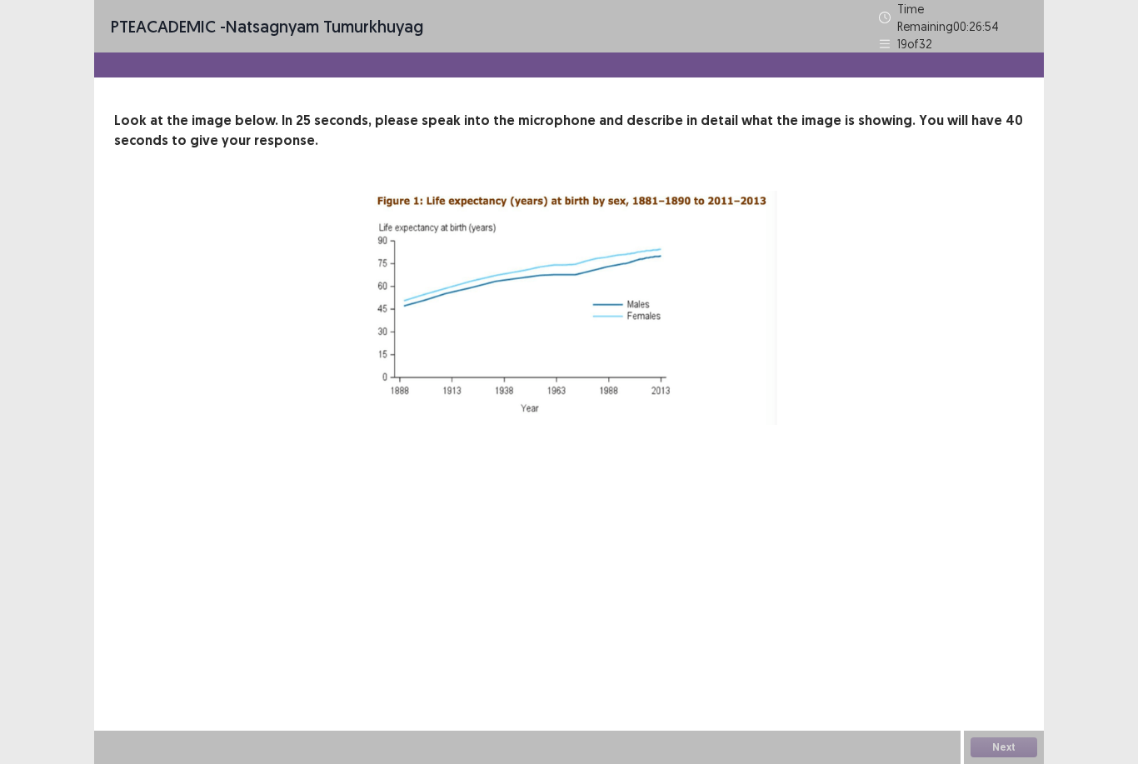
scroll to position [0, 0]
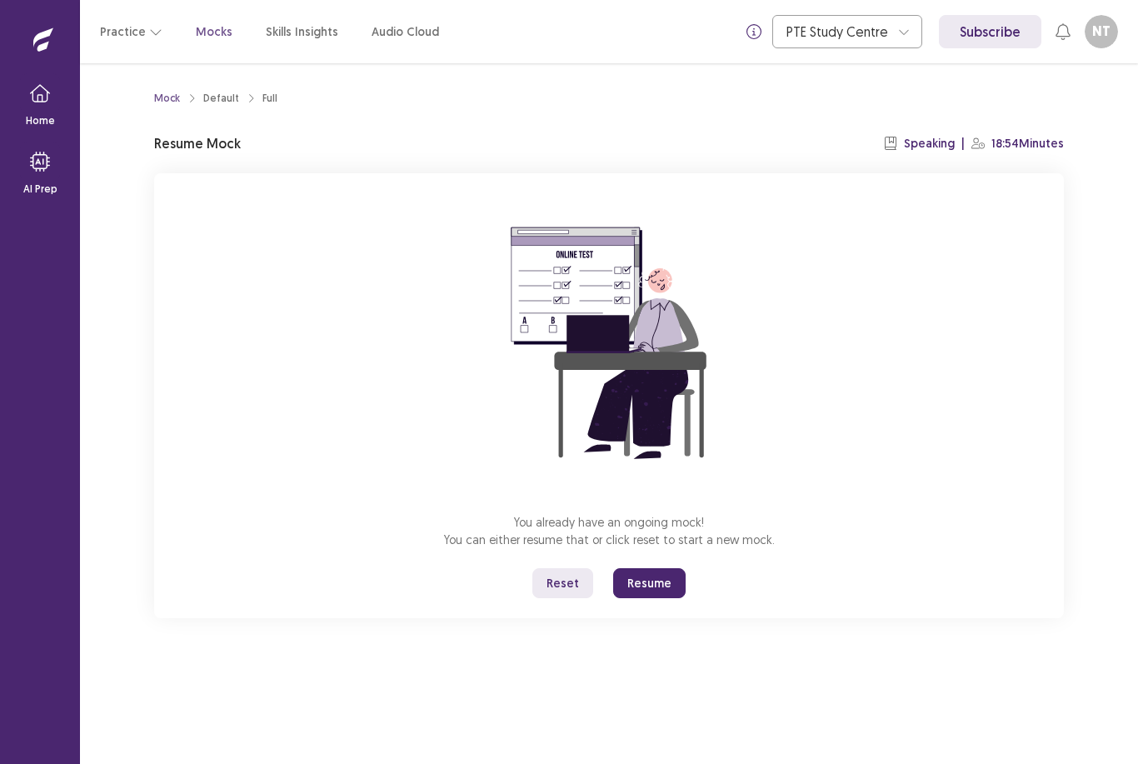
click at [669, 577] on button "Resume" at bounding box center [649, 583] width 72 height 30
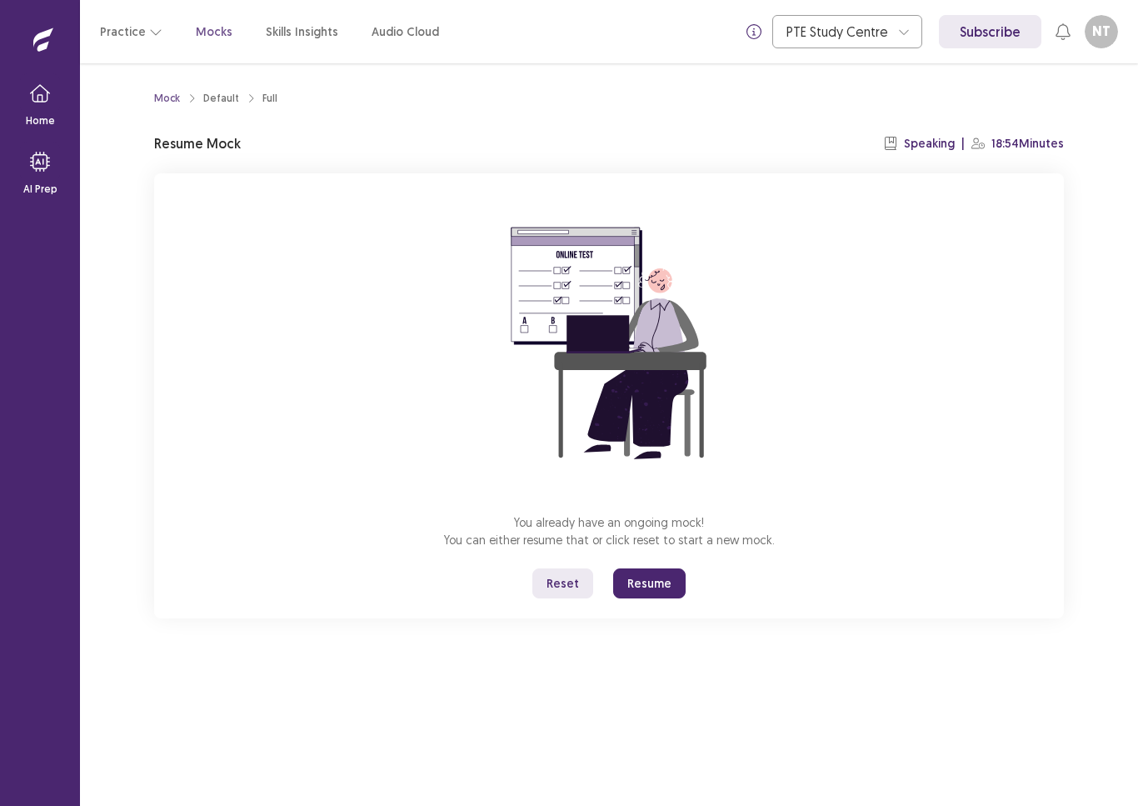
click at [653, 578] on button "Resume" at bounding box center [649, 583] width 72 height 30
click at [657, 574] on button "Resume" at bounding box center [649, 583] width 72 height 30
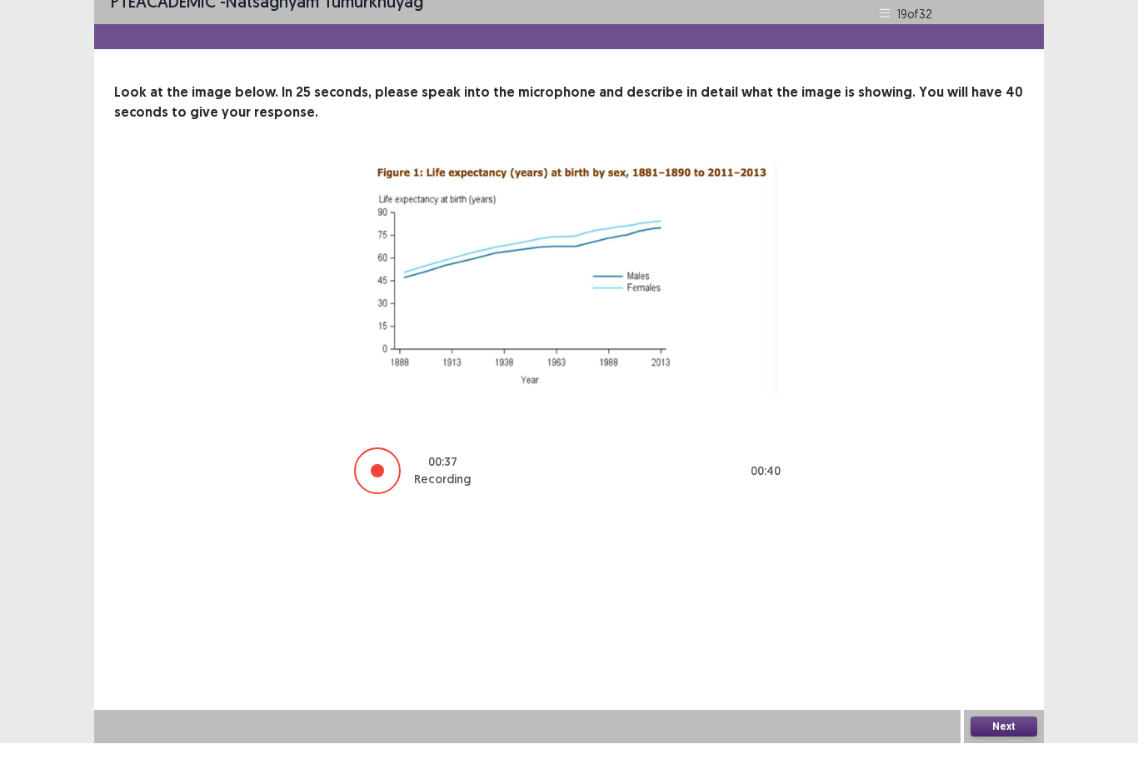
scroll to position [53, 0]
click at [1020, 737] on button "Next" at bounding box center [1003, 747] width 67 height 20
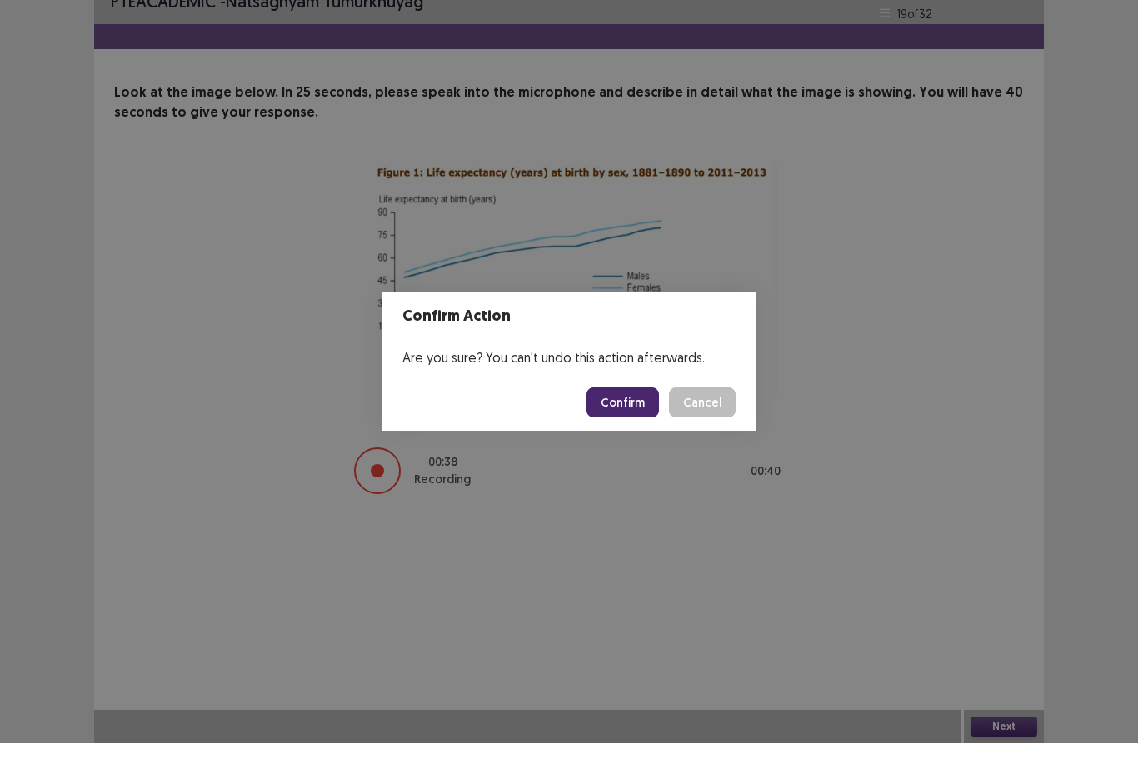
click at [644, 408] on button "Confirm" at bounding box center [622, 423] width 72 height 30
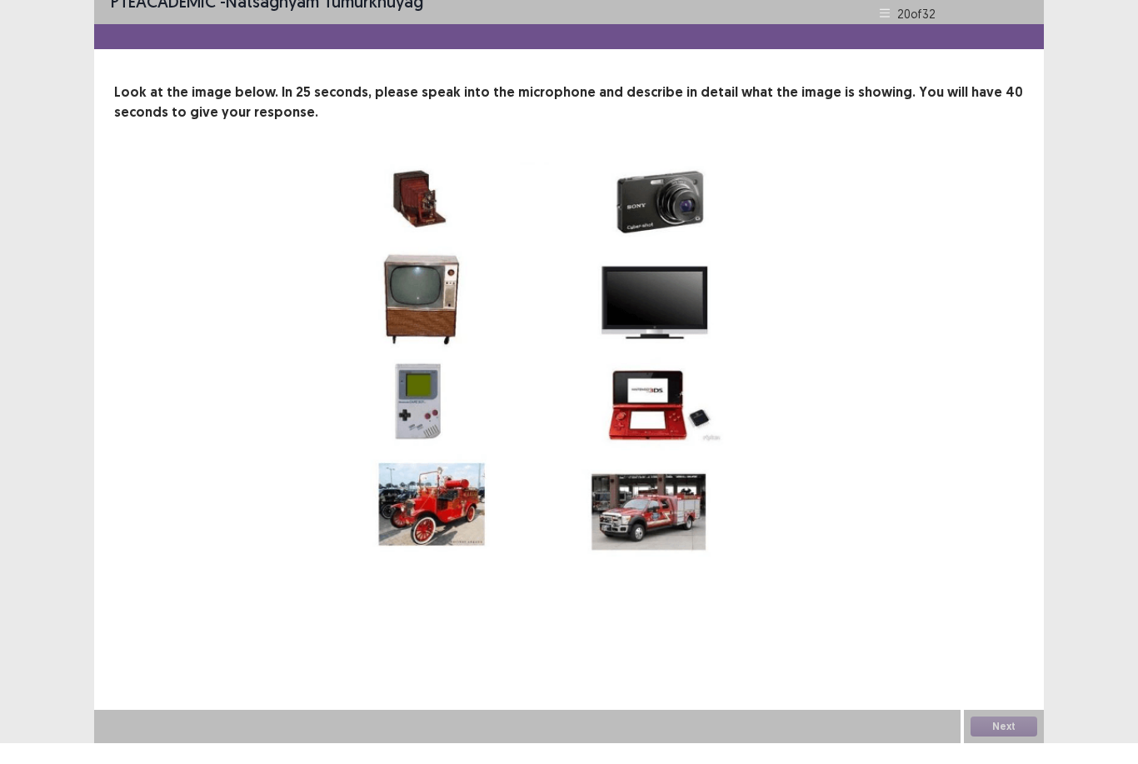
scroll to position [0, 0]
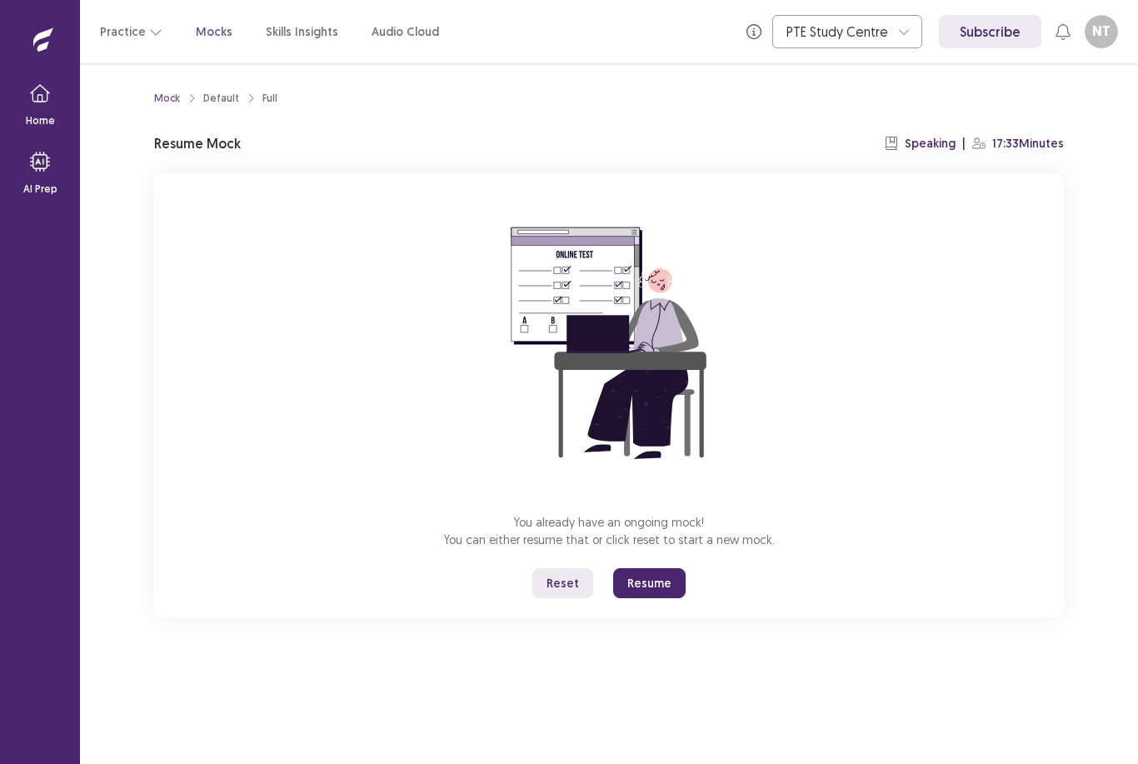
click at [664, 581] on button "Resume" at bounding box center [649, 583] width 72 height 30
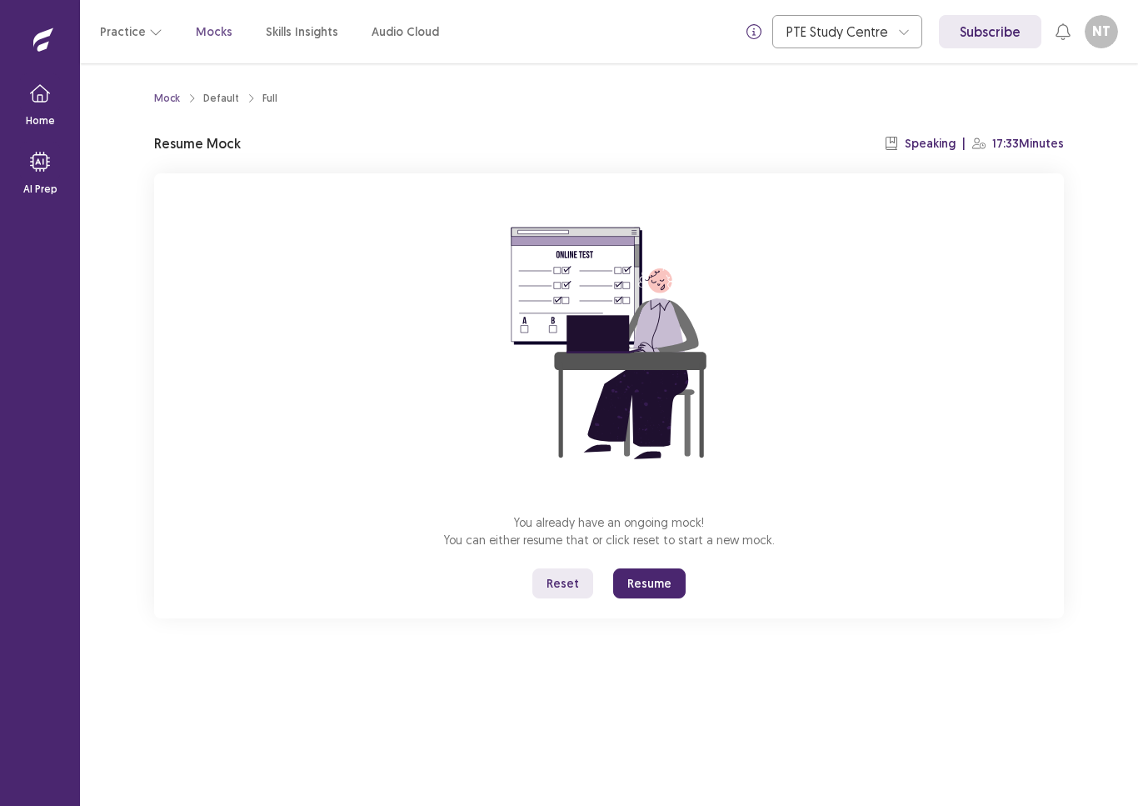
click at [667, 569] on button "Resume" at bounding box center [649, 583] width 72 height 30
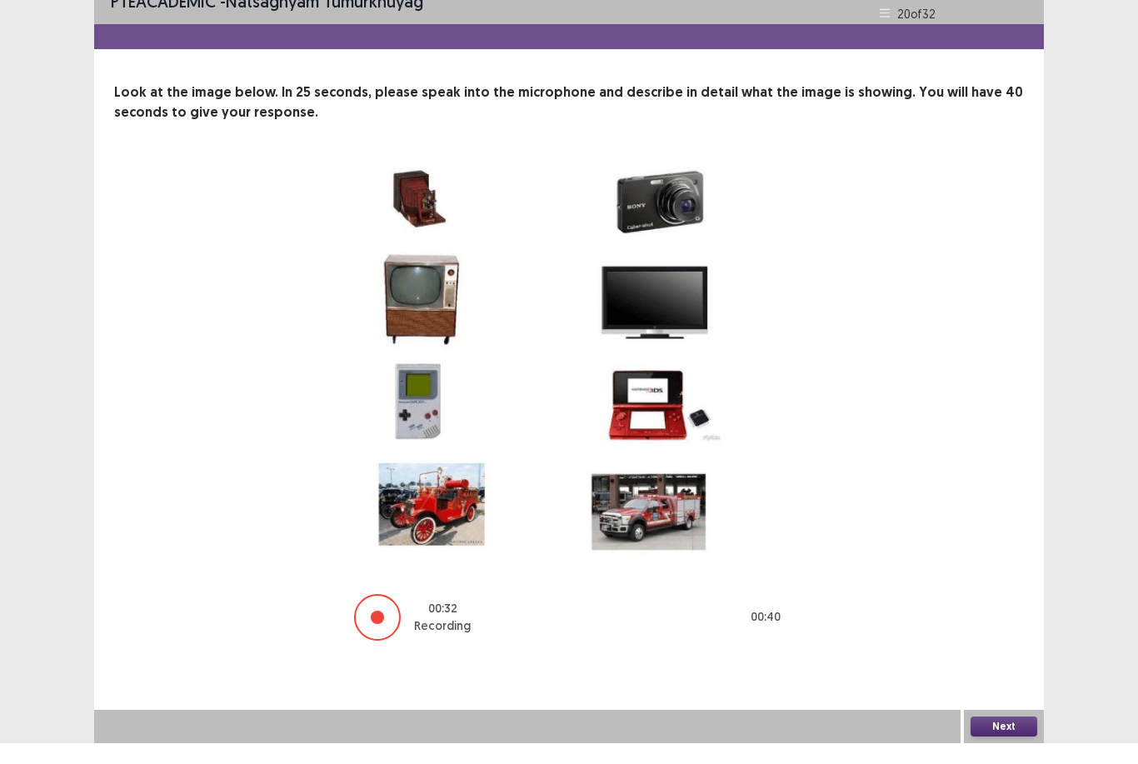
scroll to position [53, 0]
click at [1007, 737] on button "Next" at bounding box center [1003, 747] width 67 height 20
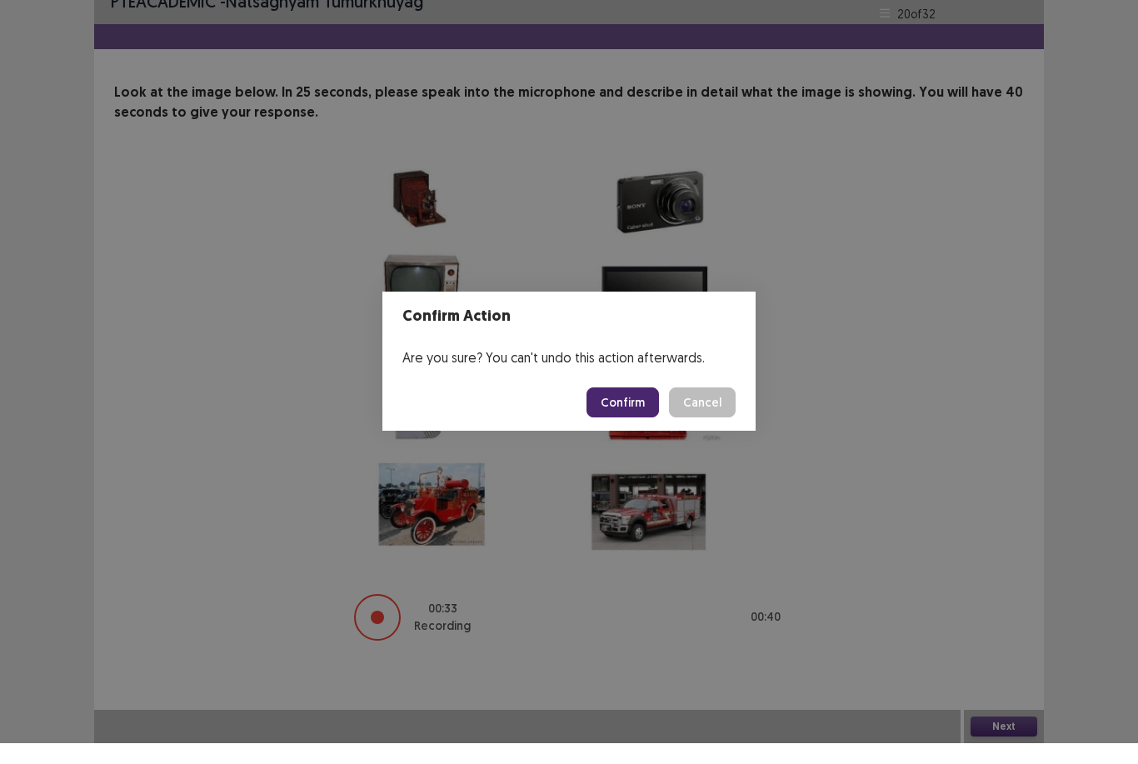
click at [647, 408] on button "Confirm" at bounding box center [622, 423] width 72 height 30
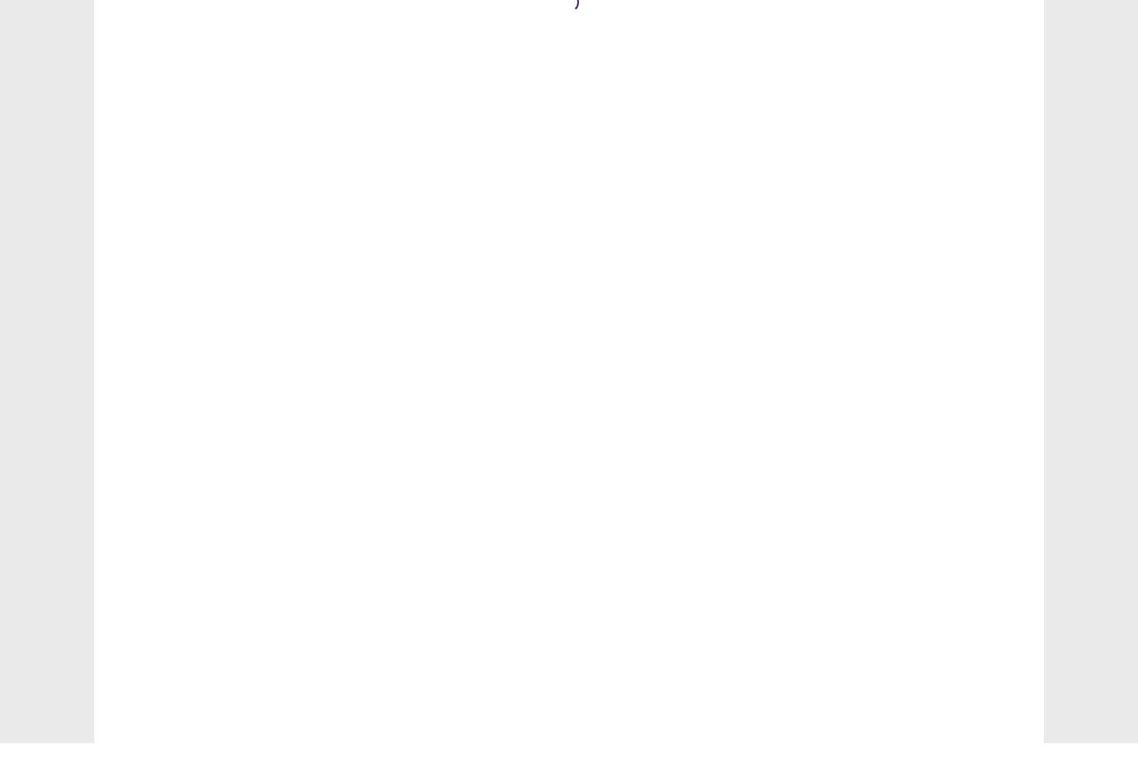
scroll to position [21, 0]
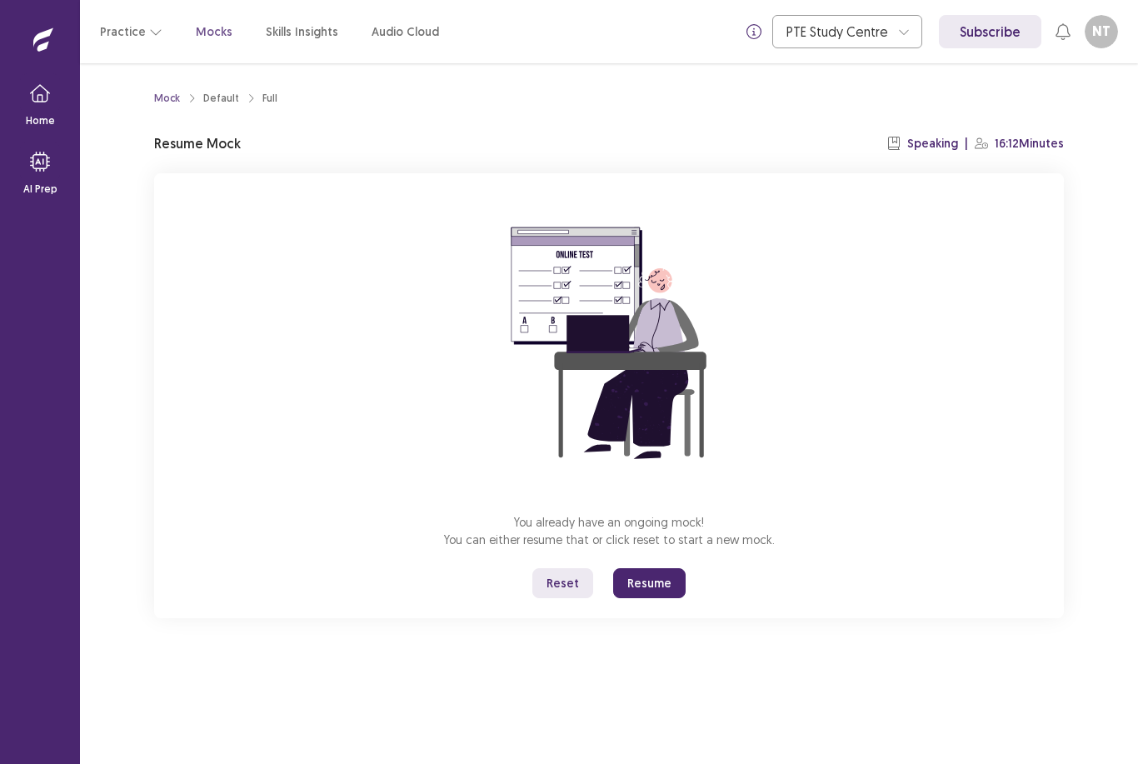
click at [657, 568] on button "Resume" at bounding box center [649, 583] width 72 height 30
click at [641, 575] on button "Resume" at bounding box center [649, 583] width 72 height 30
click at [660, 583] on button "Resume" at bounding box center [649, 583] width 72 height 30
click at [666, 580] on button "Resume" at bounding box center [649, 583] width 72 height 30
